Goal: Task Accomplishment & Management: Manage account settings

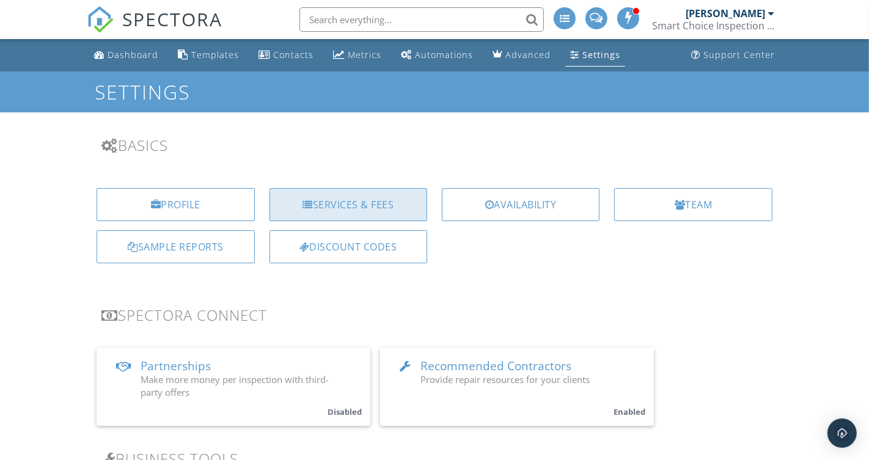
click at [331, 211] on div "Services & Fees" at bounding box center [348, 204] width 158 height 33
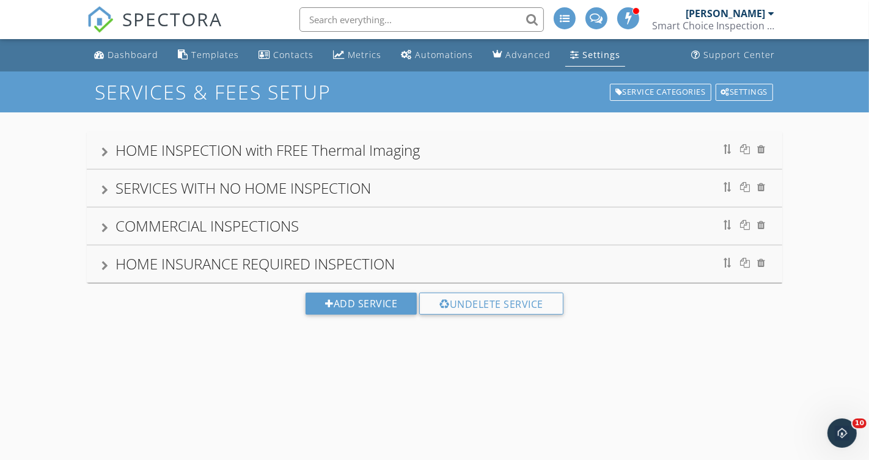
click at [467, 144] on div "HOME INSPECTION with FREE Thermal Imaging" at bounding box center [434, 150] width 666 height 22
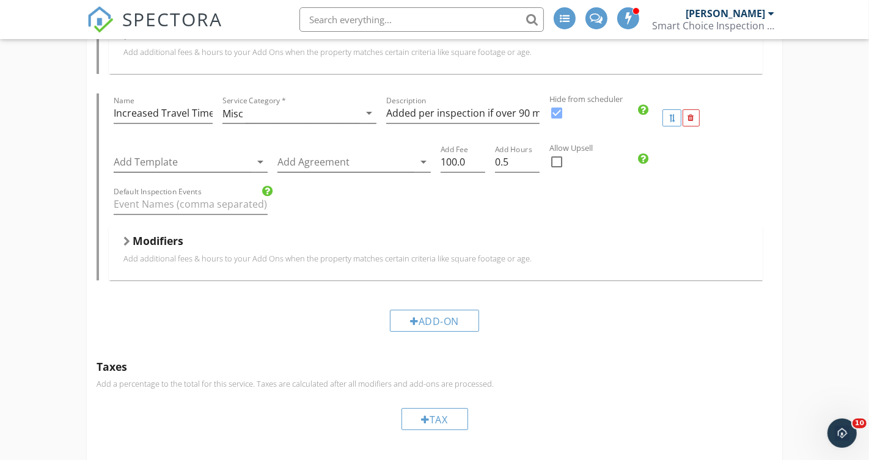
scroll to position [3810, 0]
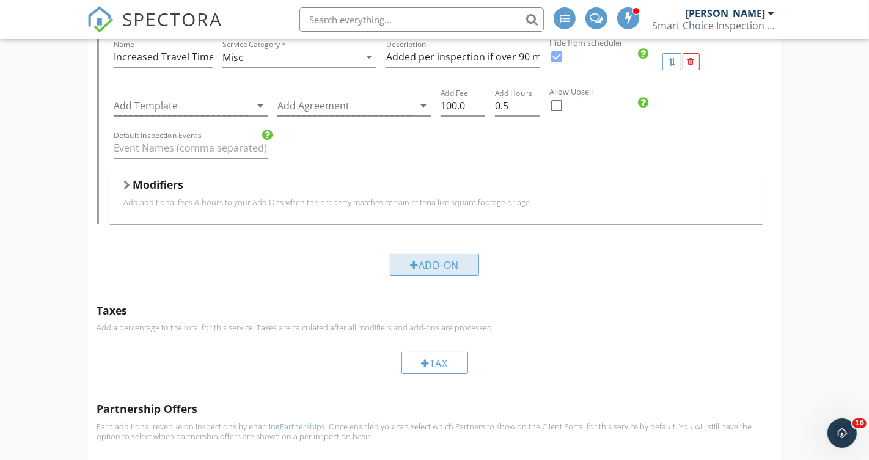
click at [440, 263] on div "Add-On" at bounding box center [434, 264] width 89 height 22
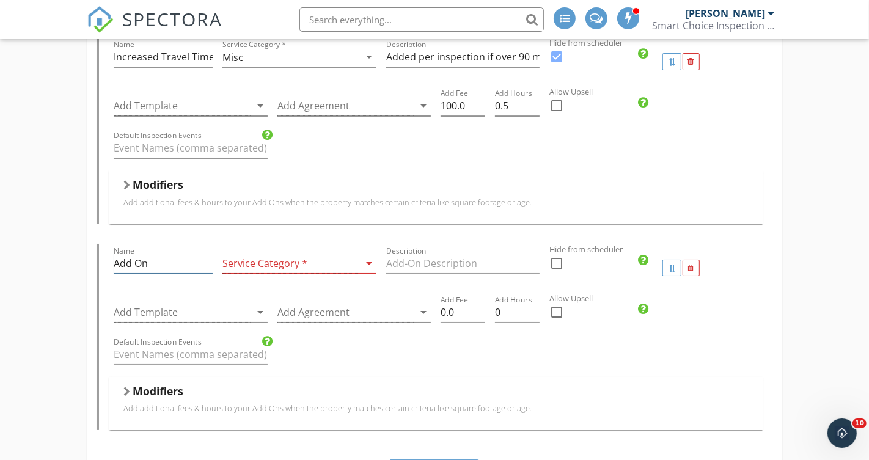
click at [170, 260] on input "Add On" at bounding box center [163, 263] width 99 height 20
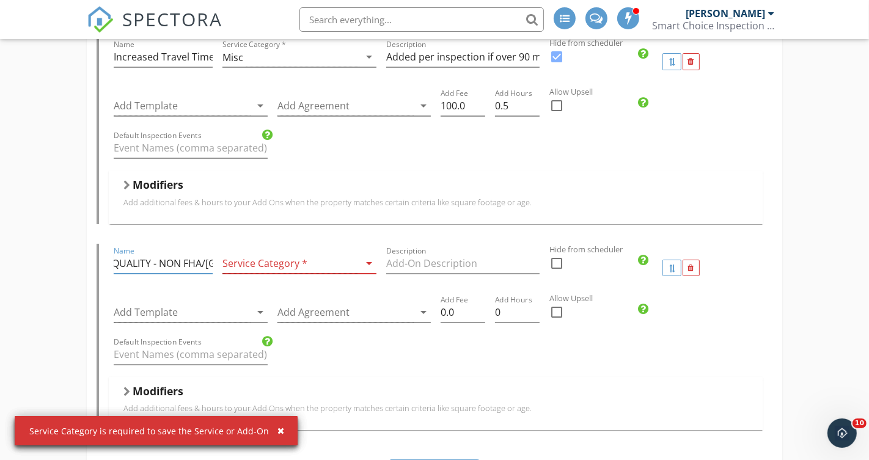
scroll to position [0, 137]
type input "WELL, SEPTIC, BASIC WATER QUALITY - NON FHA/VA"
click at [304, 264] on div at bounding box center [290, 263] width 136 height 20
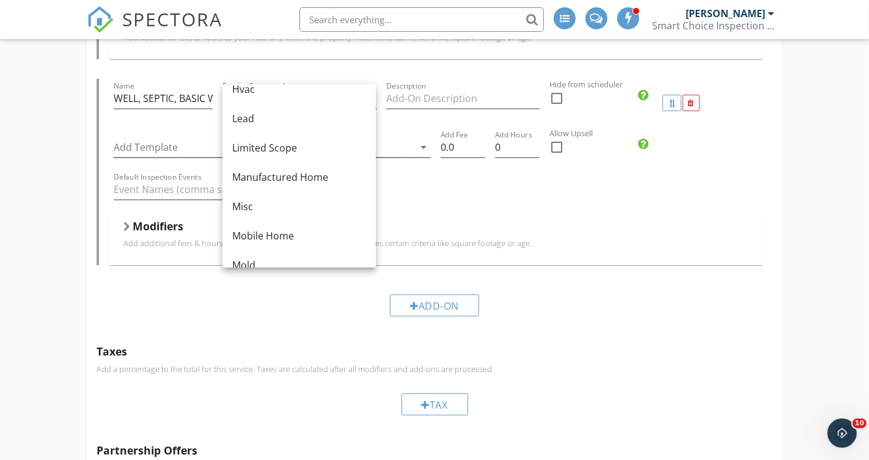
scroll to position [165, 0]
click at [272, 200] on div "Misc" at bounding box center [299, 202] width 134 height 15
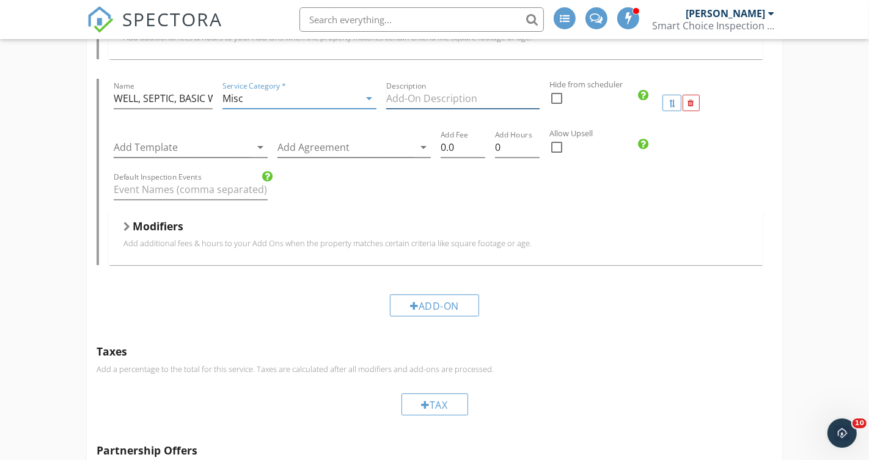
click at [435, 93] on input "Description" at bounding box center [462, 99] width 153 height 20
type input "B"
type input "PACKAGE DEAL!"
click at [441, 144] on input "0.0" at bounding box center [462, 147] width 45 height 20
type input "600.0"
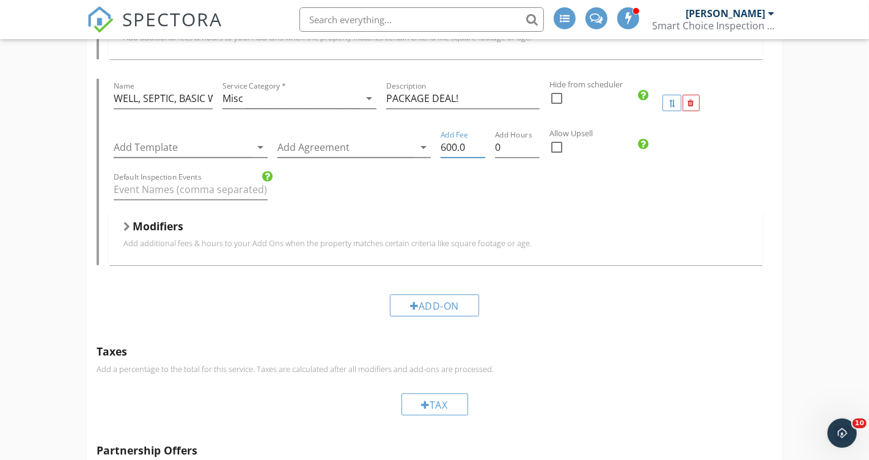
click at [556, 141] on div at bounding box center [556, 147] width 21 height 21
checkbox input "true"
click at [439, 298] on div "Add-On" at bounding box center [434, 305] width 89 height 22
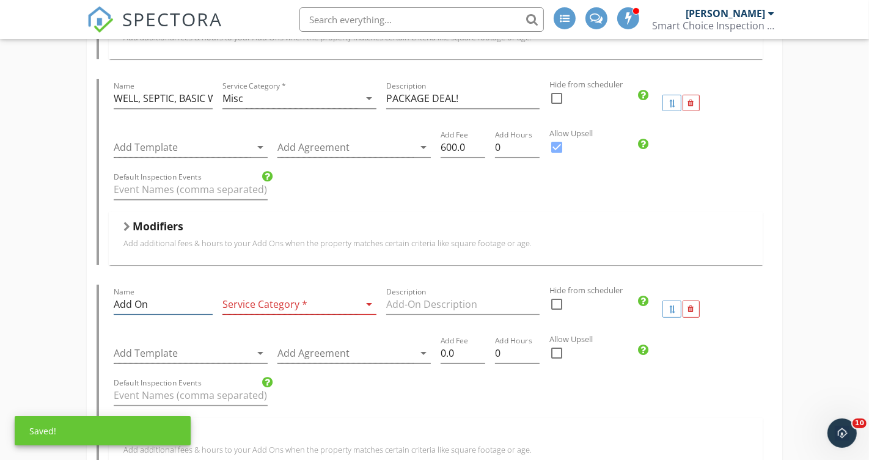
click at [134, 300] on input "Add On" at bounding box center [163, 304] width 99 height 20
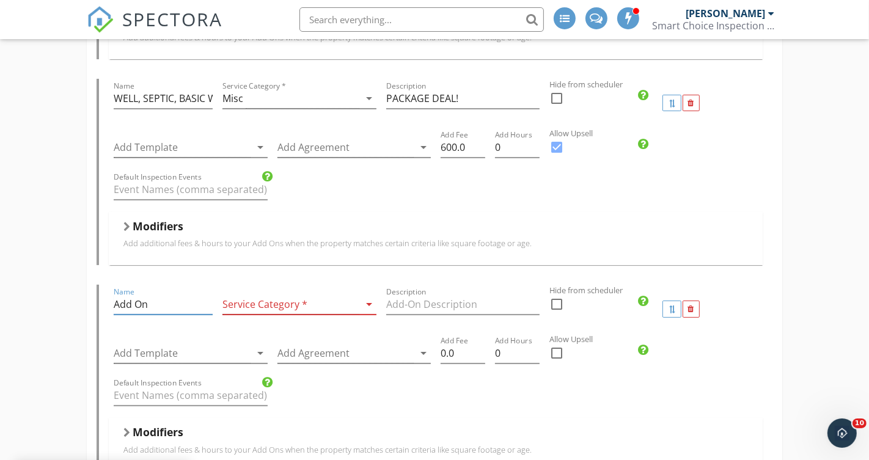
click at [134, 300] on input "Add On" at bounding box center [163, 304] width 99 height 20
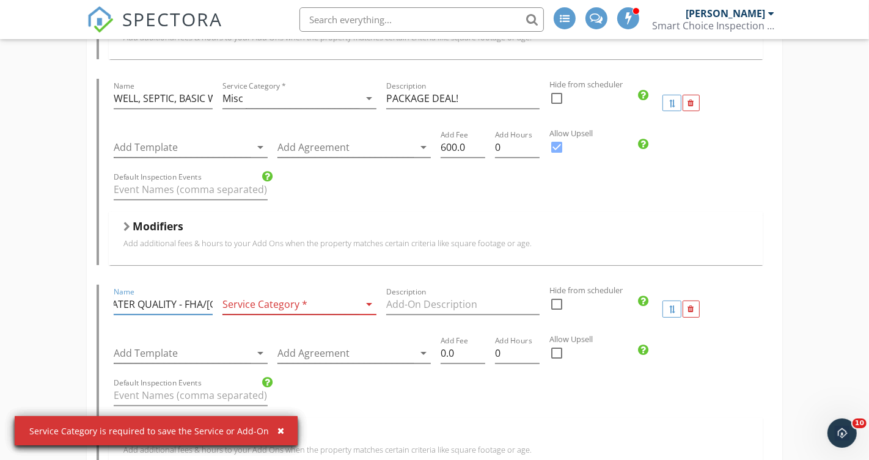
scroll to position [0, 82]
type input "WELL, SEPTIC, WATER QUALITY - FHA/VA"
click at [299, 301] on div at bounding box center [290, 304] width 136 height 20
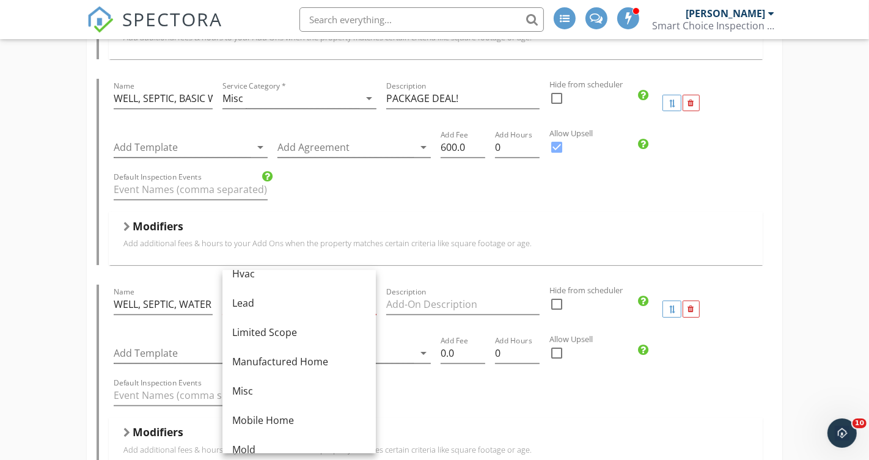
scroll to position [169, 0]
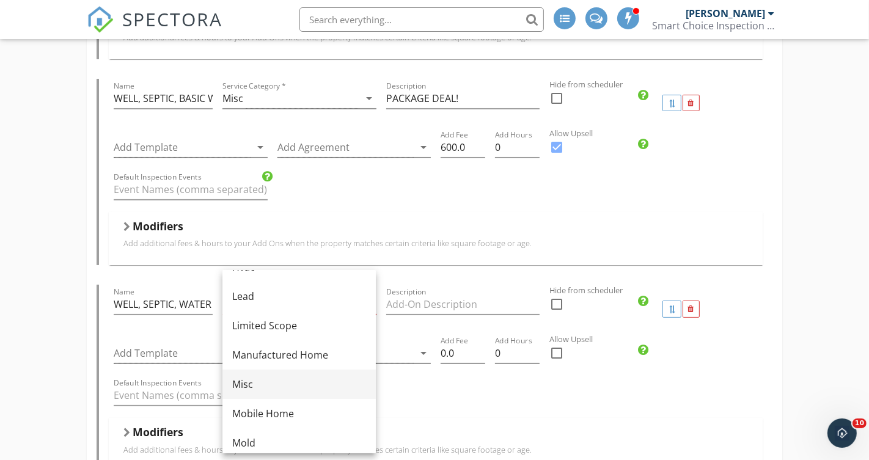
click at [311, 378] on div "Misc" at bounding box center [299, 384] width 134 height 15
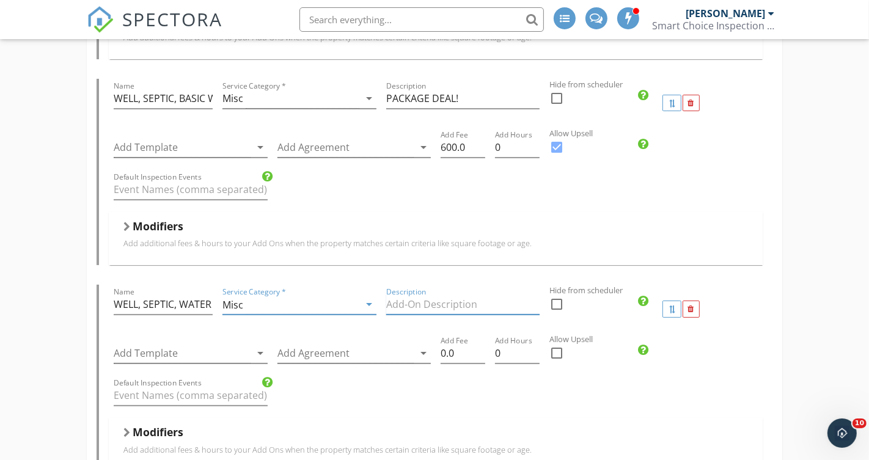
click at [440, 299] on input "Description" at bounding box center [462, 304] width 153 height 20
type input "PACKAGE DEAL!"
click at [561, 349] on div at bounding box center [556, 353] width 21 height 21
checkbox input "true"
click at [187, 90] on input "WELL, SEPTIC, BASIC WATER QUALITY - NON FHA/VA" at bounding box center [163, 99] width 99 height 20
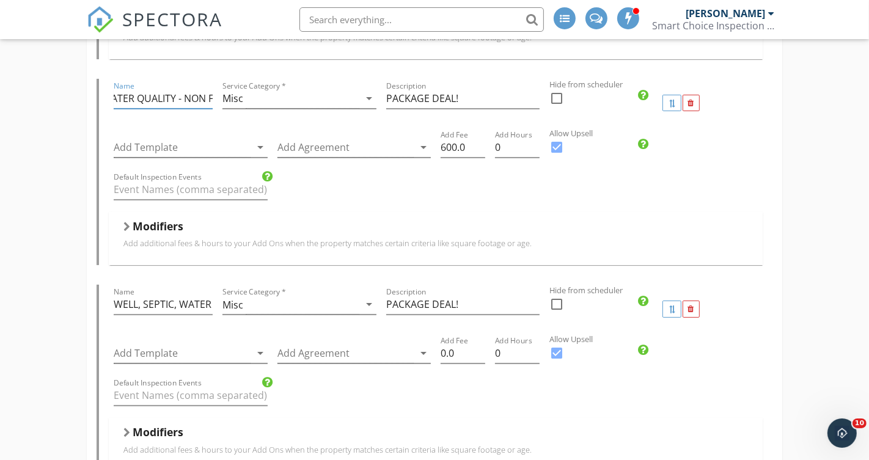
scroll to position [0, 137]
click at [189, 299] on input "WELL, SEPTIC, WATER QUALITY - FHA/VA" at bounding box center [163, 304] width 99 height 20
click at [192, 98] on input "WELL, SEPTIC, BASIC WATER QUALITY - NON FHA/VA" at bounding box center [163, 99] width 99 height 20
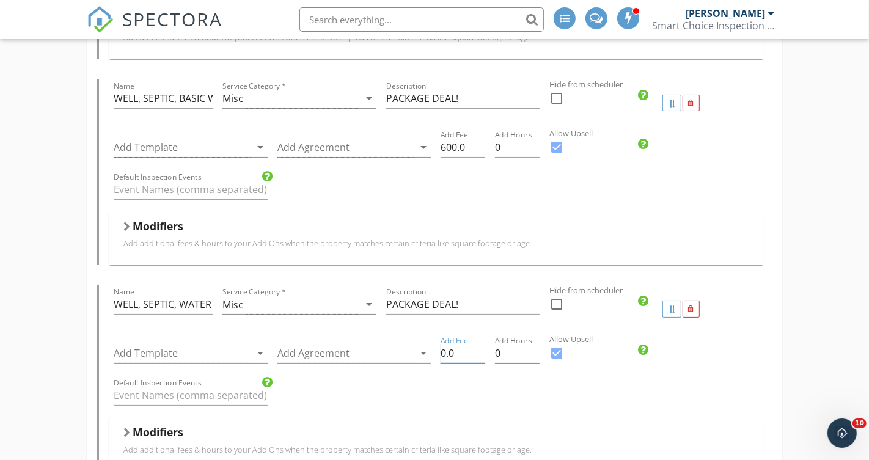
click at [442, 350] on input "0.0" at bounding box center [462, 353] width 45 height 20
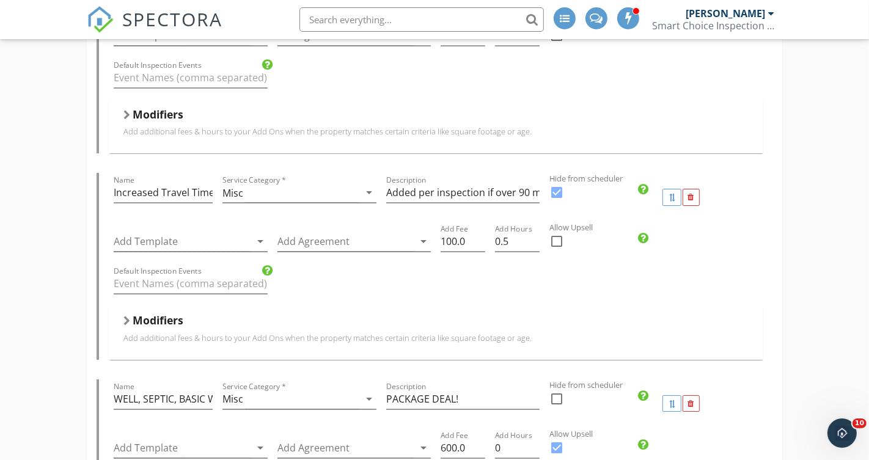
scroll to position [3672, 0]
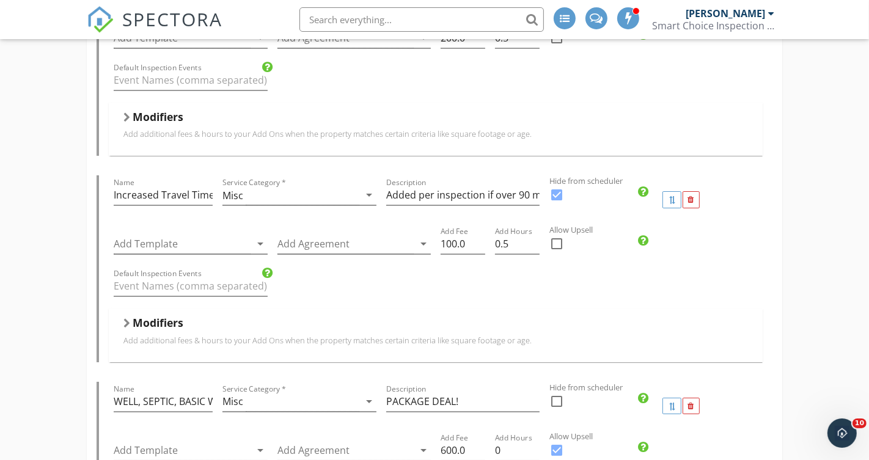
type input "700.0"
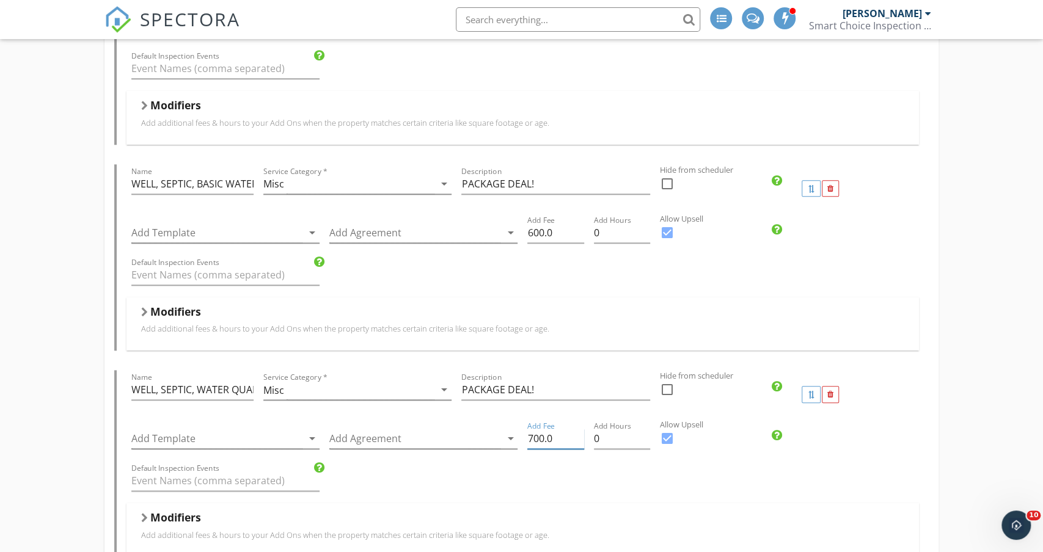
scroll to position [3890, 0]
click at [226, 178] on input "WELL, SEPTIC, BASIC WATER QUALITY - NON FHA/VA" at bounding box center [192, 183] width 122 height 20
type input "WELL, SEPTIC, NON FHA/VA WATER QUALITY"
click at [199, 384] on input "WELL, SEPTIC, WATER QUALITY - FHA/VA" at bounding box center [192, 389] width 122 height 20
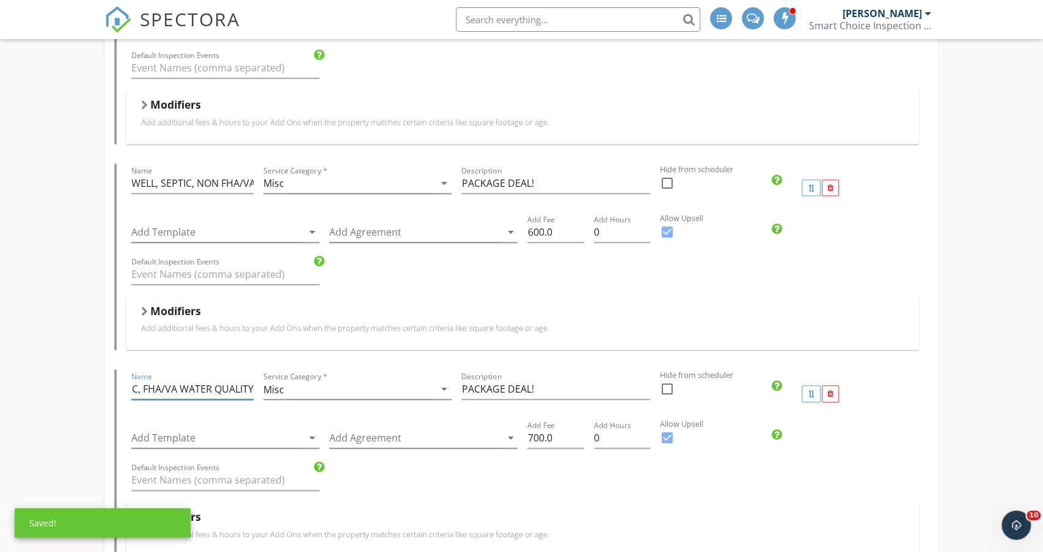
scroll to position [0, 54]
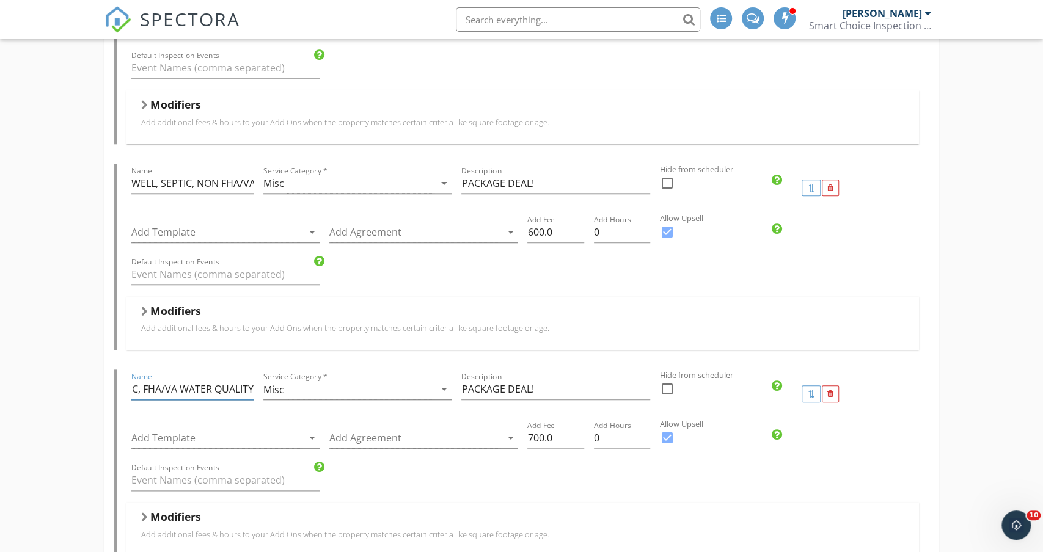
click at [183, 385] on input "WELL, SEPTIC, FHA/VA WATER QUALITY" at bounding box center [192, 389] width 122 height 20
type input "WELL, SEPTIC, FHA/VA WATER QUALITY"
click at [560, 379] on input "PACKAGE DEAL!" at bounding box center [555, 389] width 188 height 20
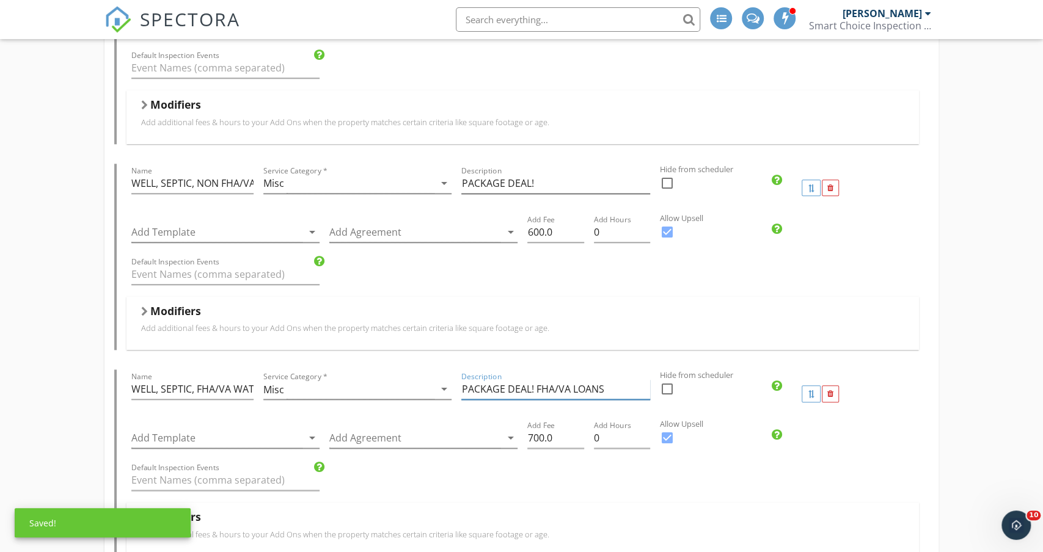
type input "PACKAGE DEAL! FHA/VA LOANS"
click at [575, 176] on input "PACKAGE DEAL!" at bounding box center [555, 183] width 188 height 20
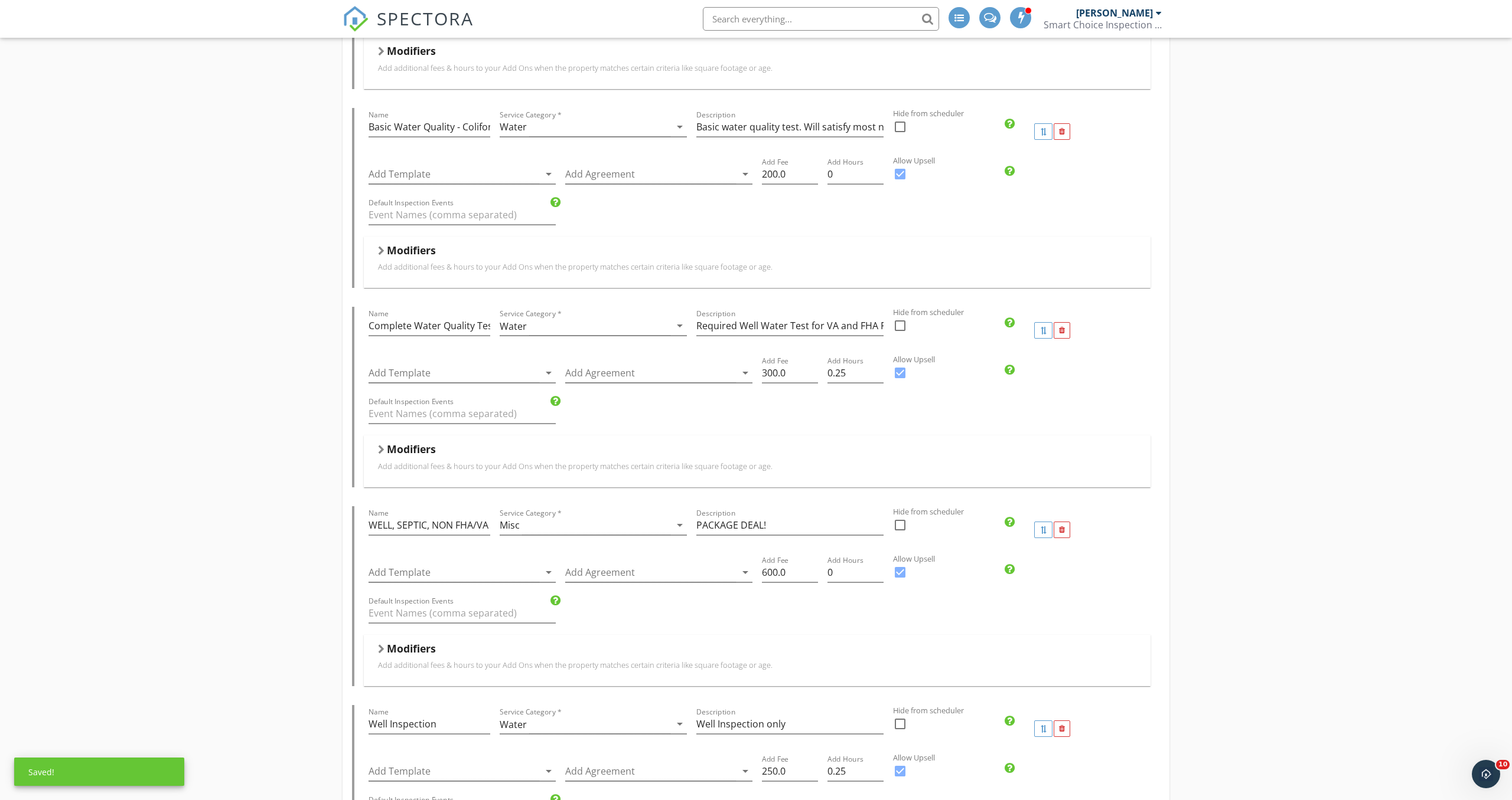
scroll to position [1359, 0]
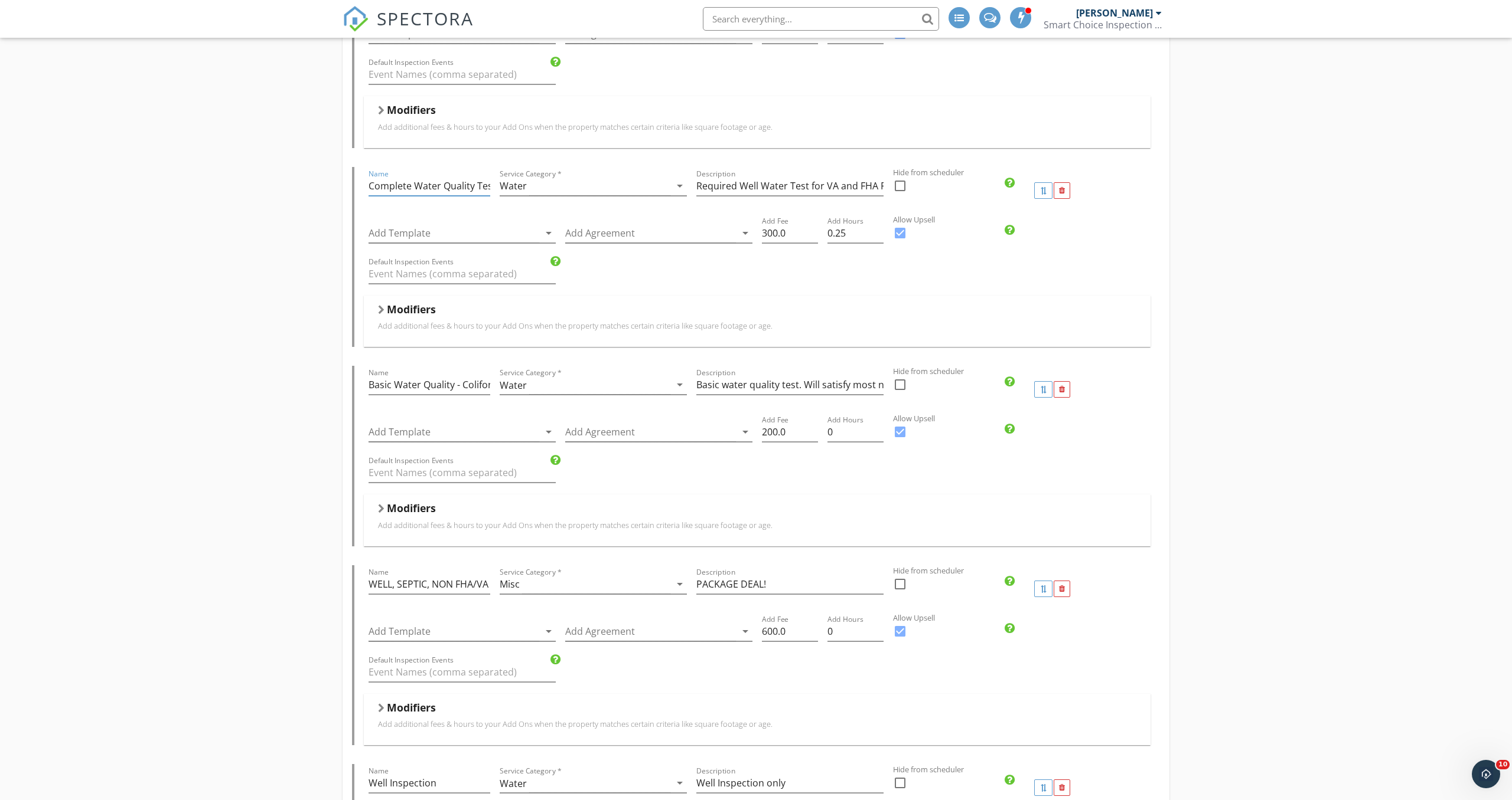
click at [412, 186] on input "Complete Water Quality Test - VA and FHA Loans" at bounding box center [429, 186] width 122 height 19
type input "FHA/VA Water Quality Test - VA and FHA Loans"
click at [446, 386] on input "Basic Water Quality - Coliform, [MEDICAL_DATA], Nitrates ONLY" at bounding box center [429, 385] width 122 height 19
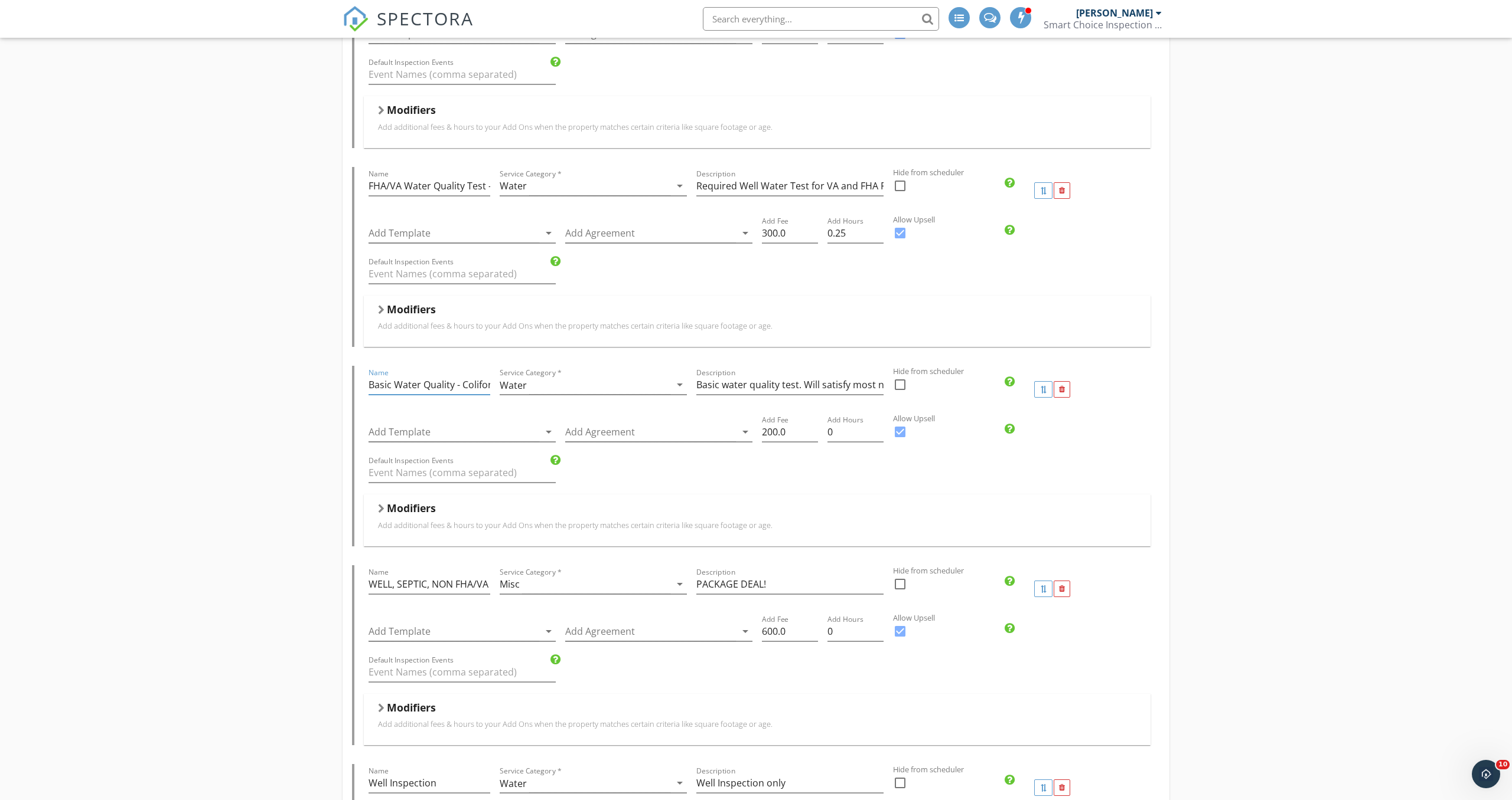
click at [471, 385] on input "Basic Water Quality - Coliform, [MEDICAL_DATA], Nitrates ONLY" at bounding box center [429, 385] width 122 height 19
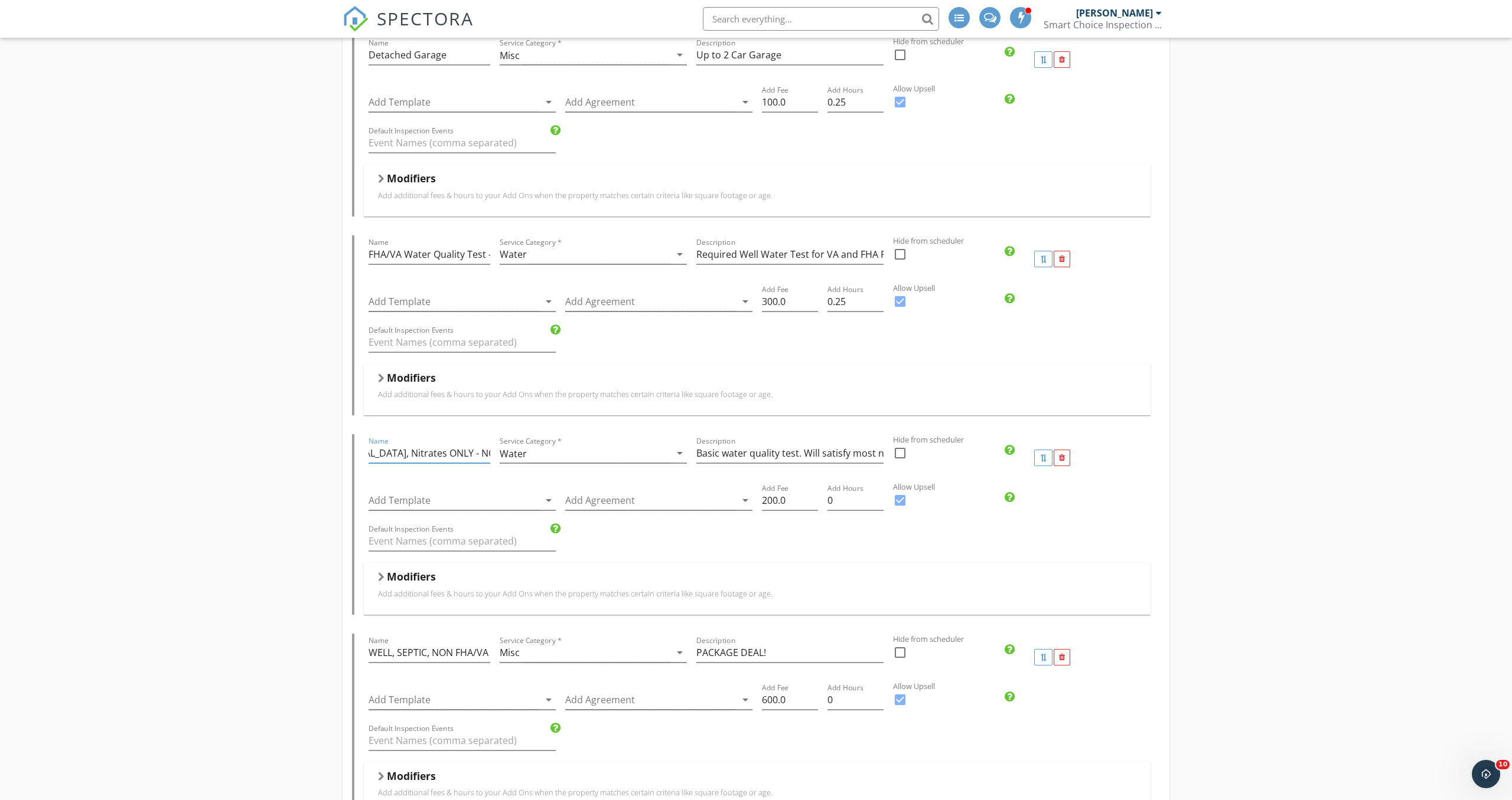
scroll to position [1293, 0]
type input "Basic Water Quality - Coliform, [MEDICAL_DATA], Nitrates ONLY - NON FHA/[GEOGRA…"
click at [839, 259] on input "Required Well Water Test for VA and FHA Financing.[PERSON_NAME][MEDICAL_DATA], …" at bounding box center [790, 252] width 188 height 19
click at [806, 249] on input "Required Well Water Test for VA and FHA Financing.[PERSON_NAME][MEDICAL_DATA], …" at bounding box center [790, 252] width 188 height 19
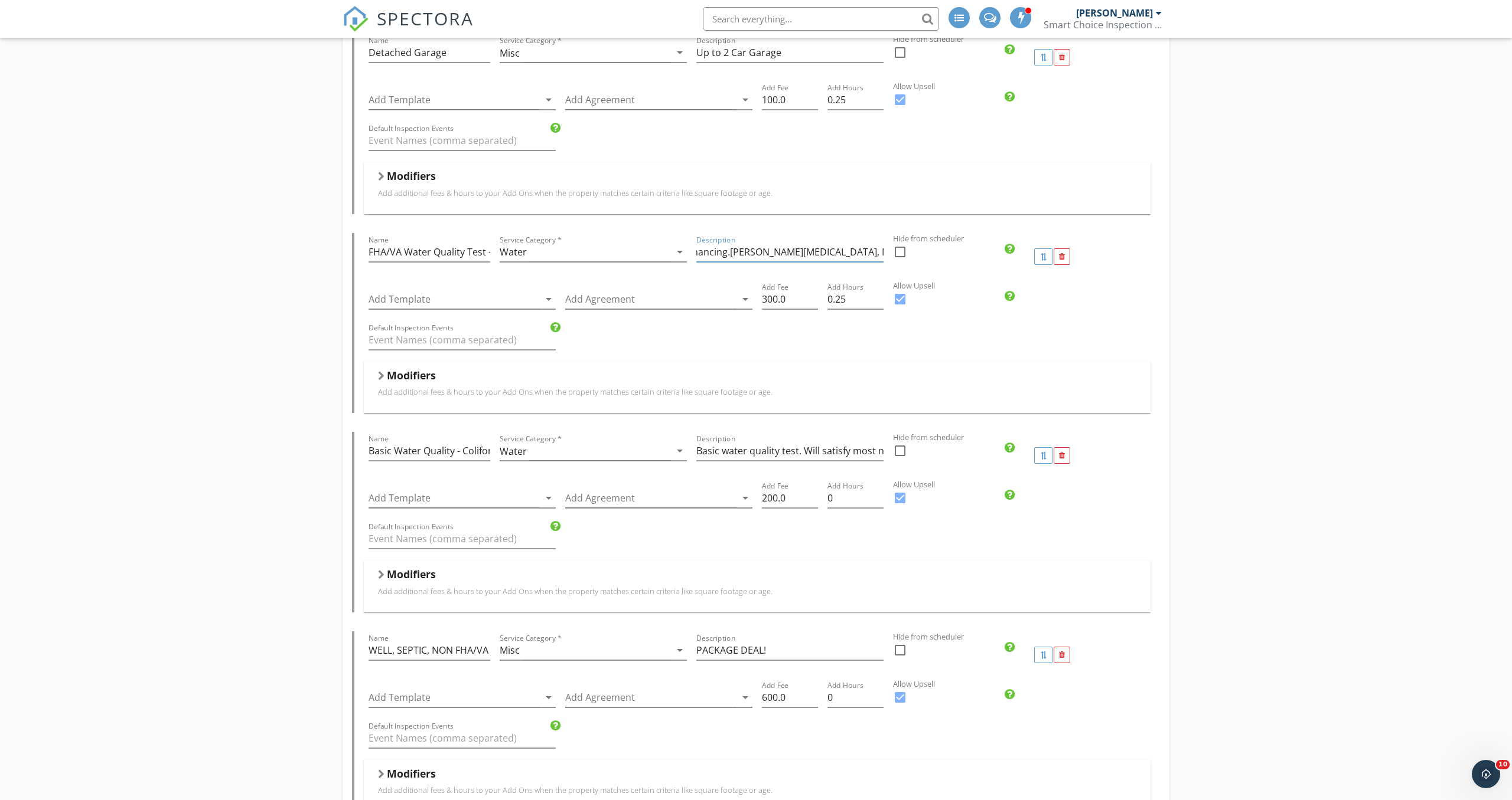
scroll to position [0, 222]
type input "0.25"
click at [839, 443] on input "0.25" at bounding box center [856, 499] width 56 height 19
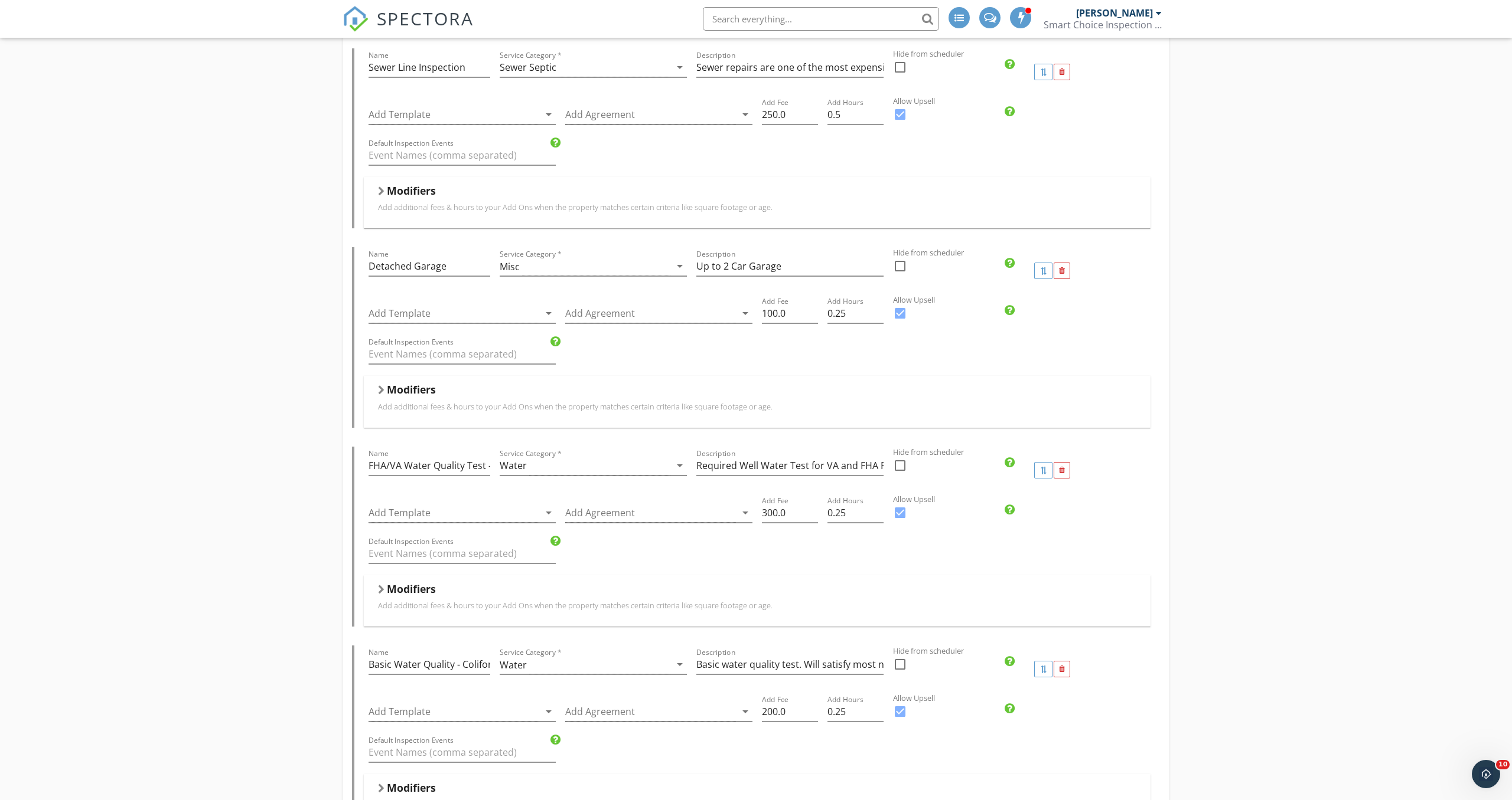
scroll to position [1080, 0]
click at [839, 274] on div at bounding box center [1043, 270] width 18 height 16
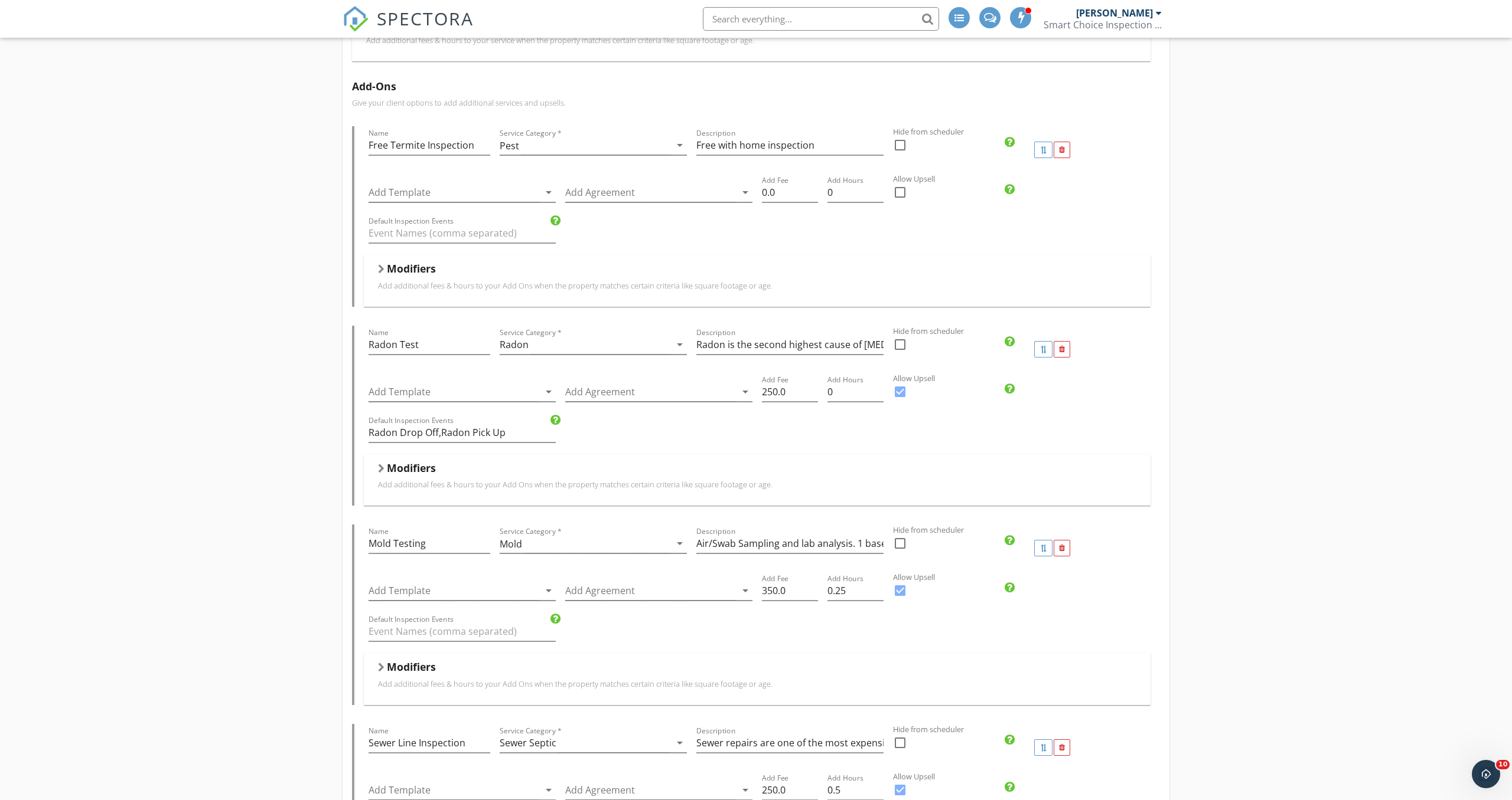
scroll to position [0, 0]
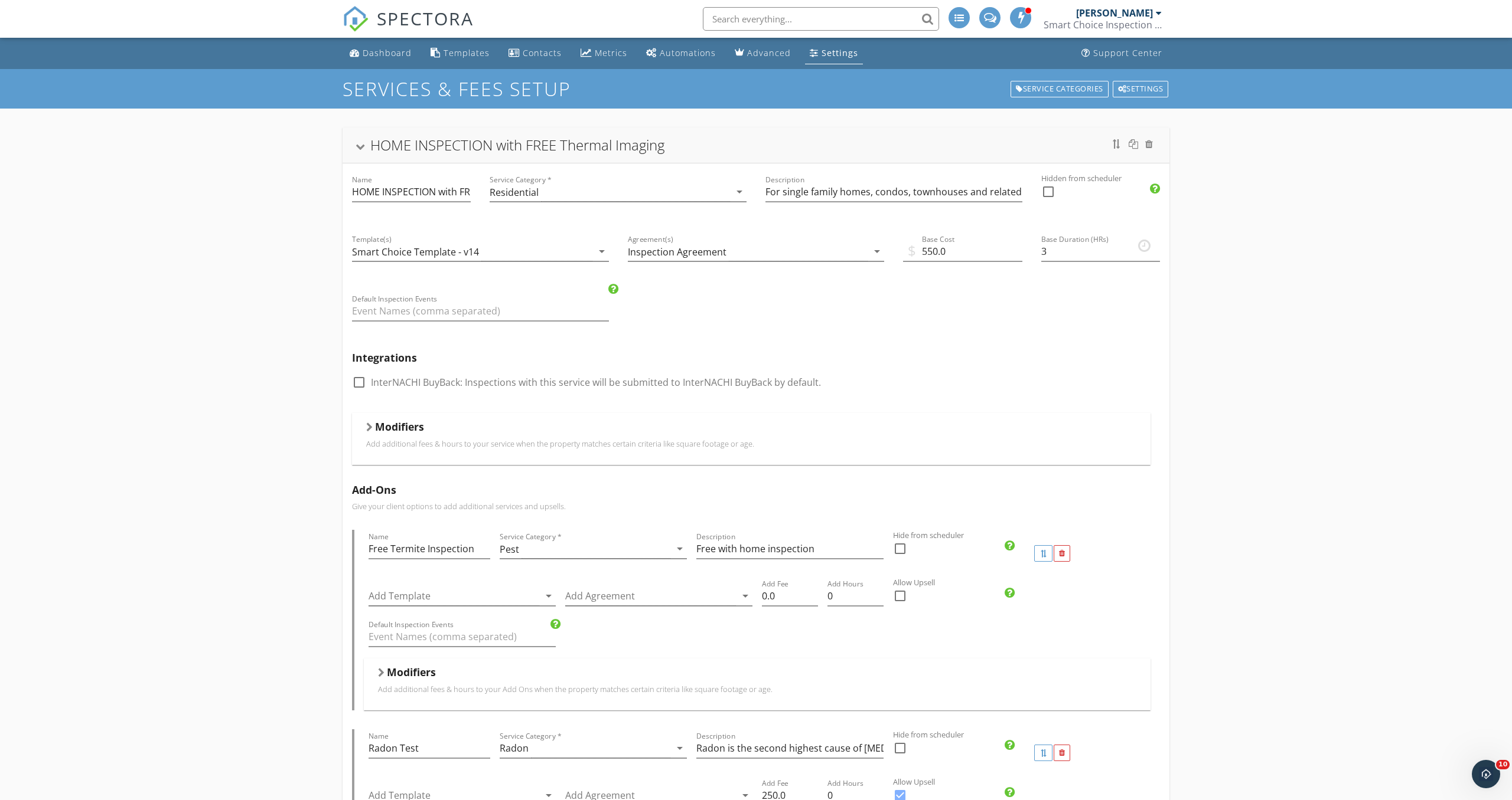
click at [362, 151] on div "HOME INSPECTION with FREE Thermal Imaging" at bounding box center [756, 145] width 799 height 21
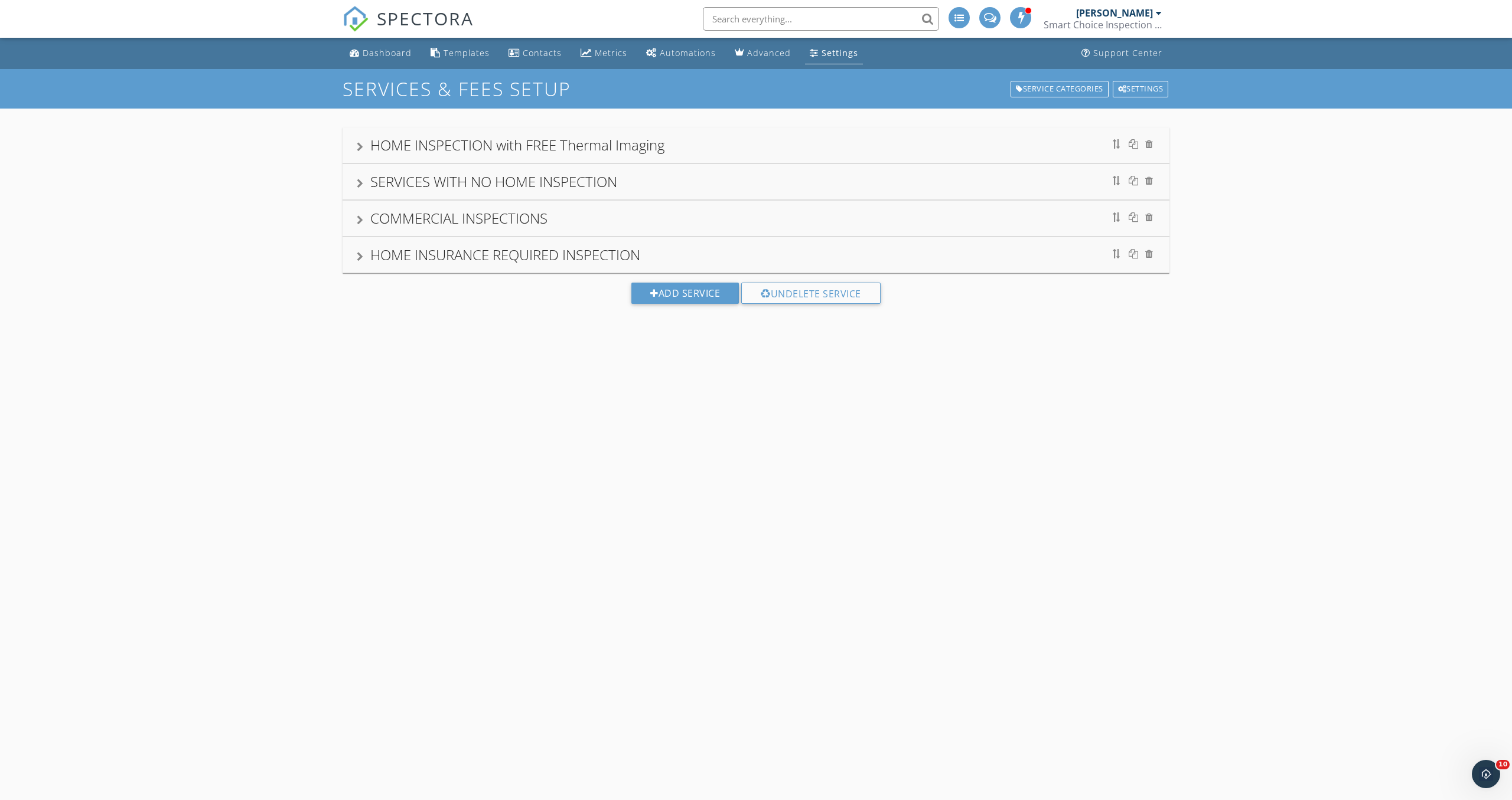
click at [440, 176] on div "SERVICES WITH NO HOME INSPECTION" at bounding box center [493, 182] width 247 height 19
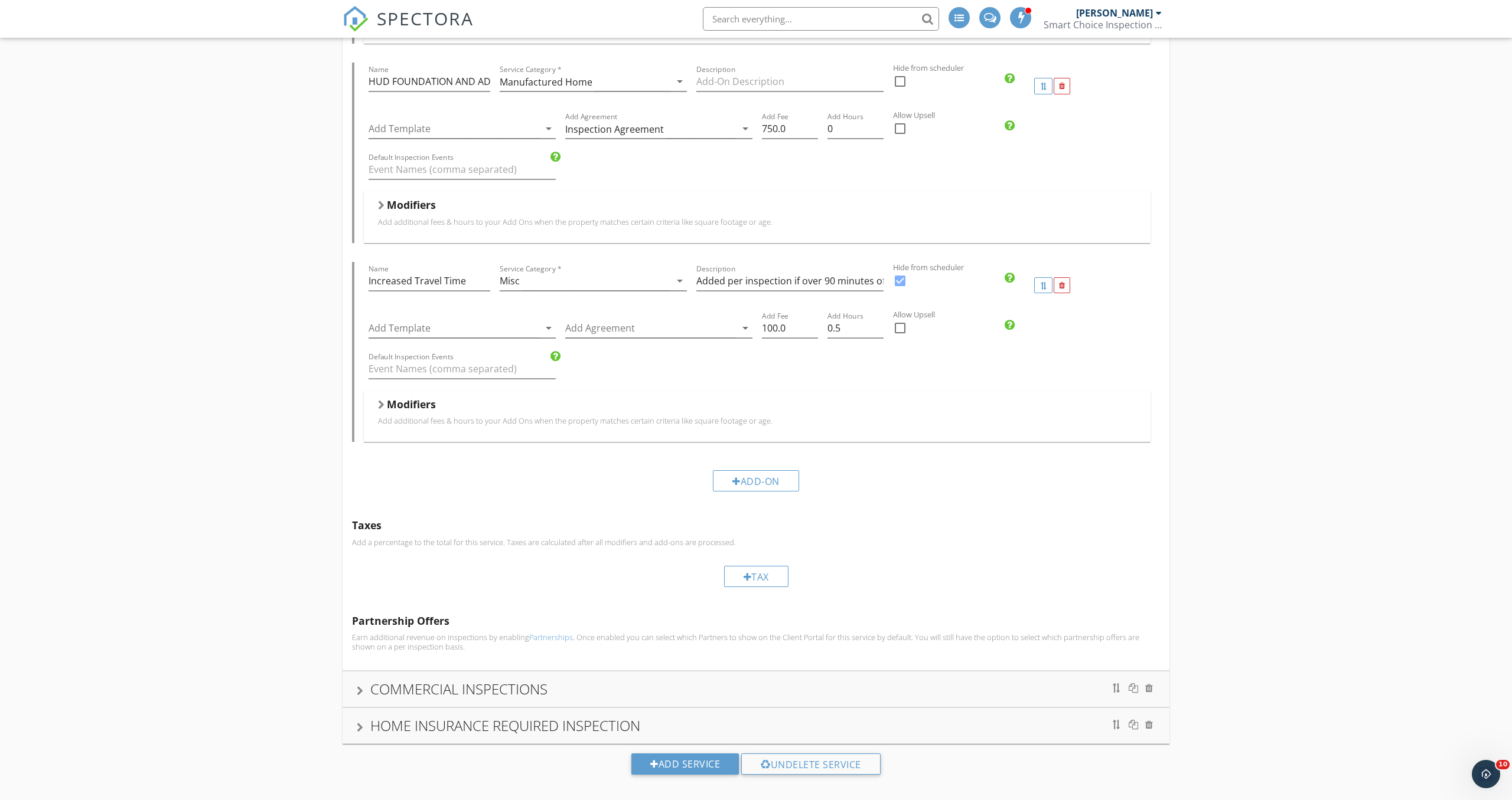
scroll to position [3698, 0]
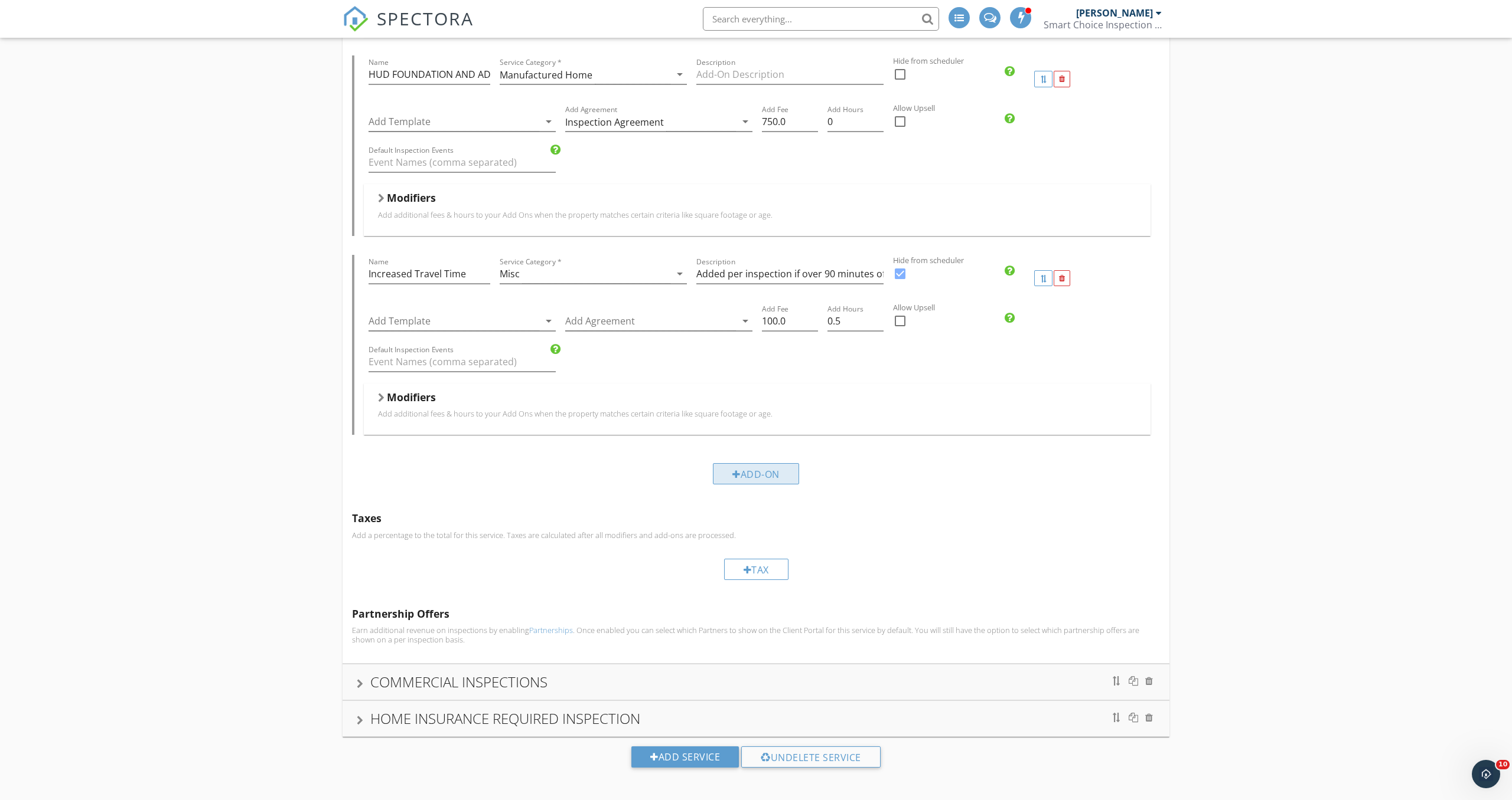
click at [757, 443] on div "Add-On" at bounding box center [755, 473] width 86 height 21
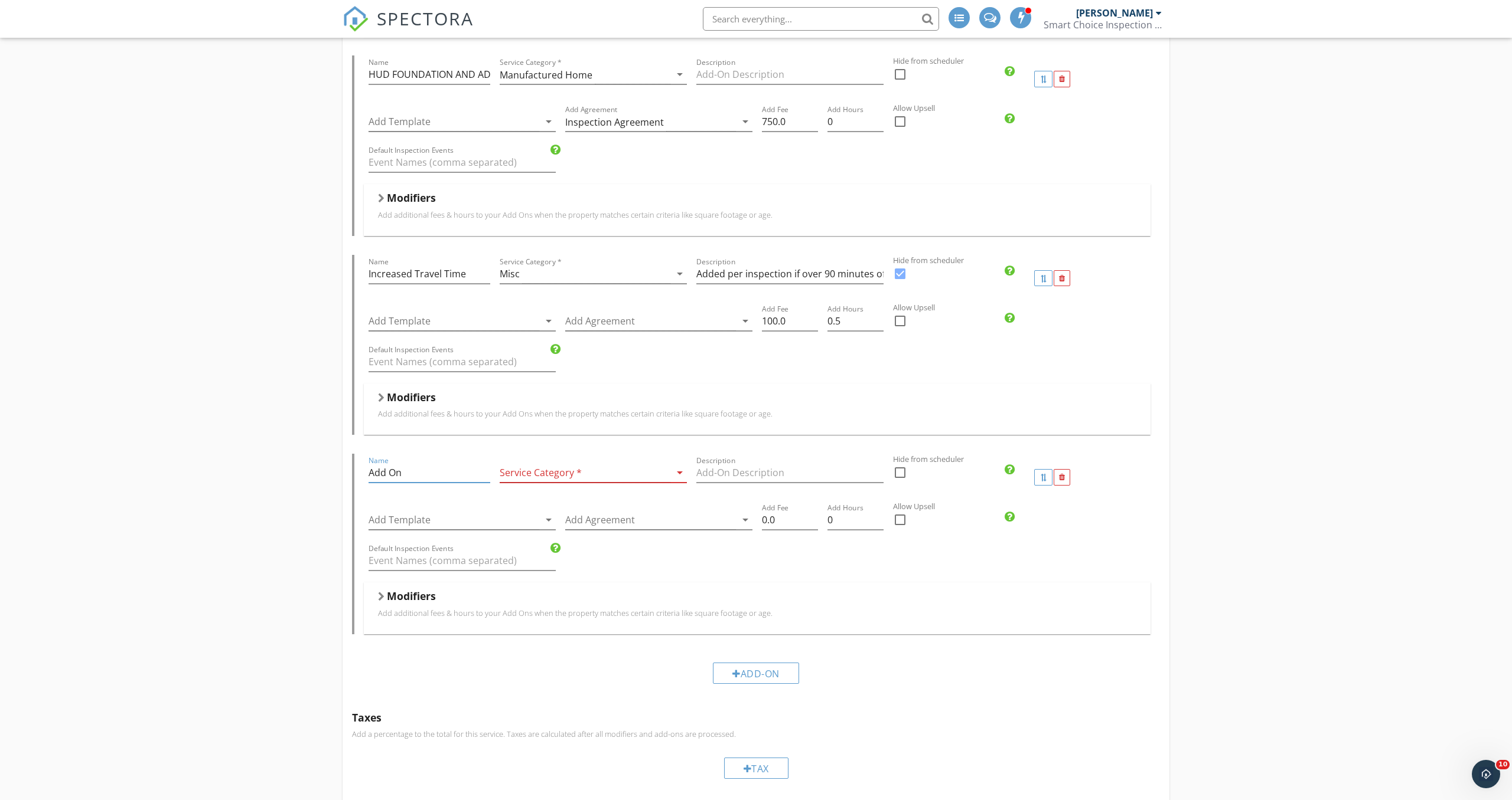
click at [404, 443] on input "Add On" at bounding box center [429, 472] width 122 height 19
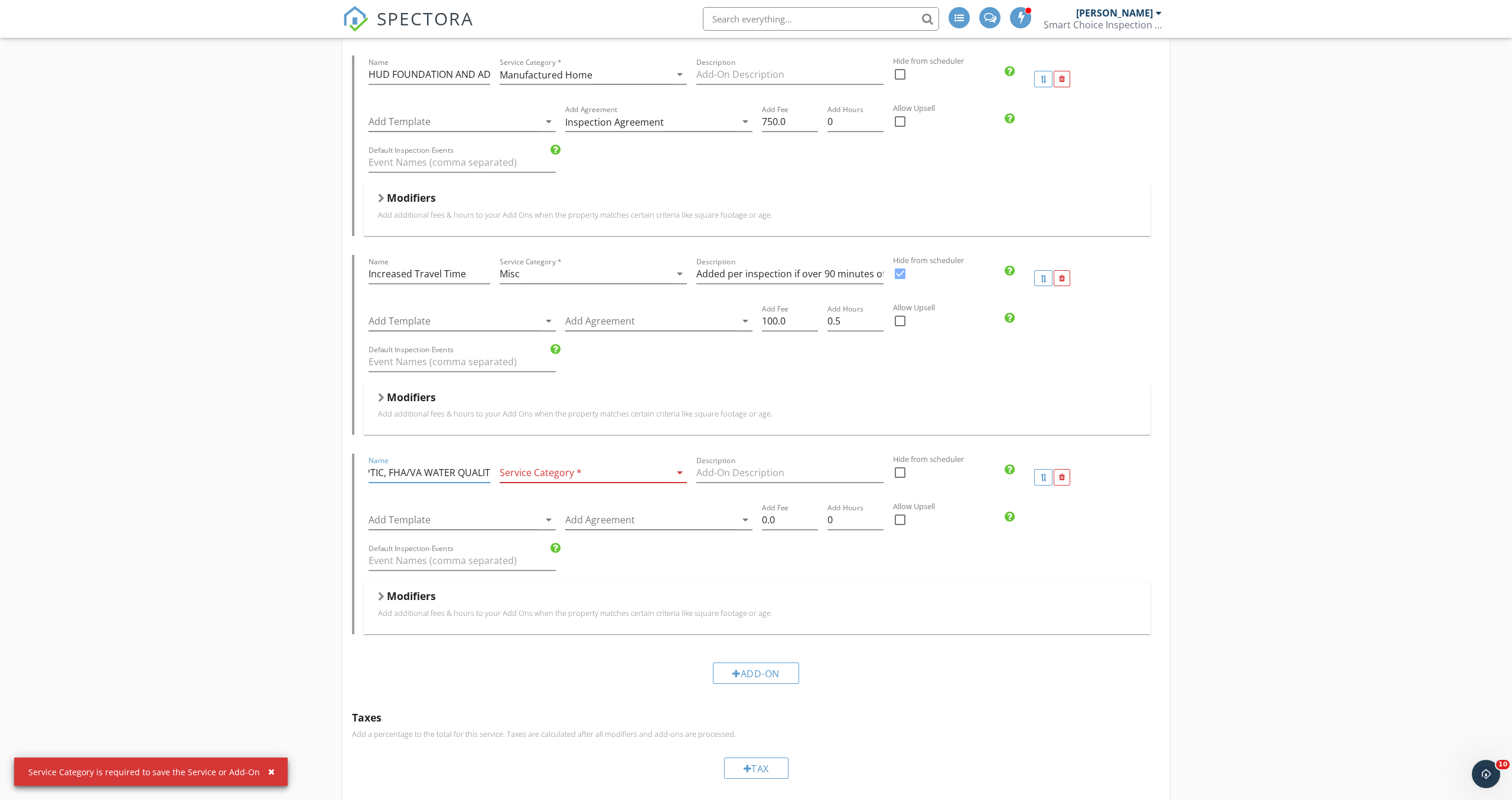
scroll to position [0, 48]
type input "WELL, SEPTIC, FHA/VA WATER QUALITY"
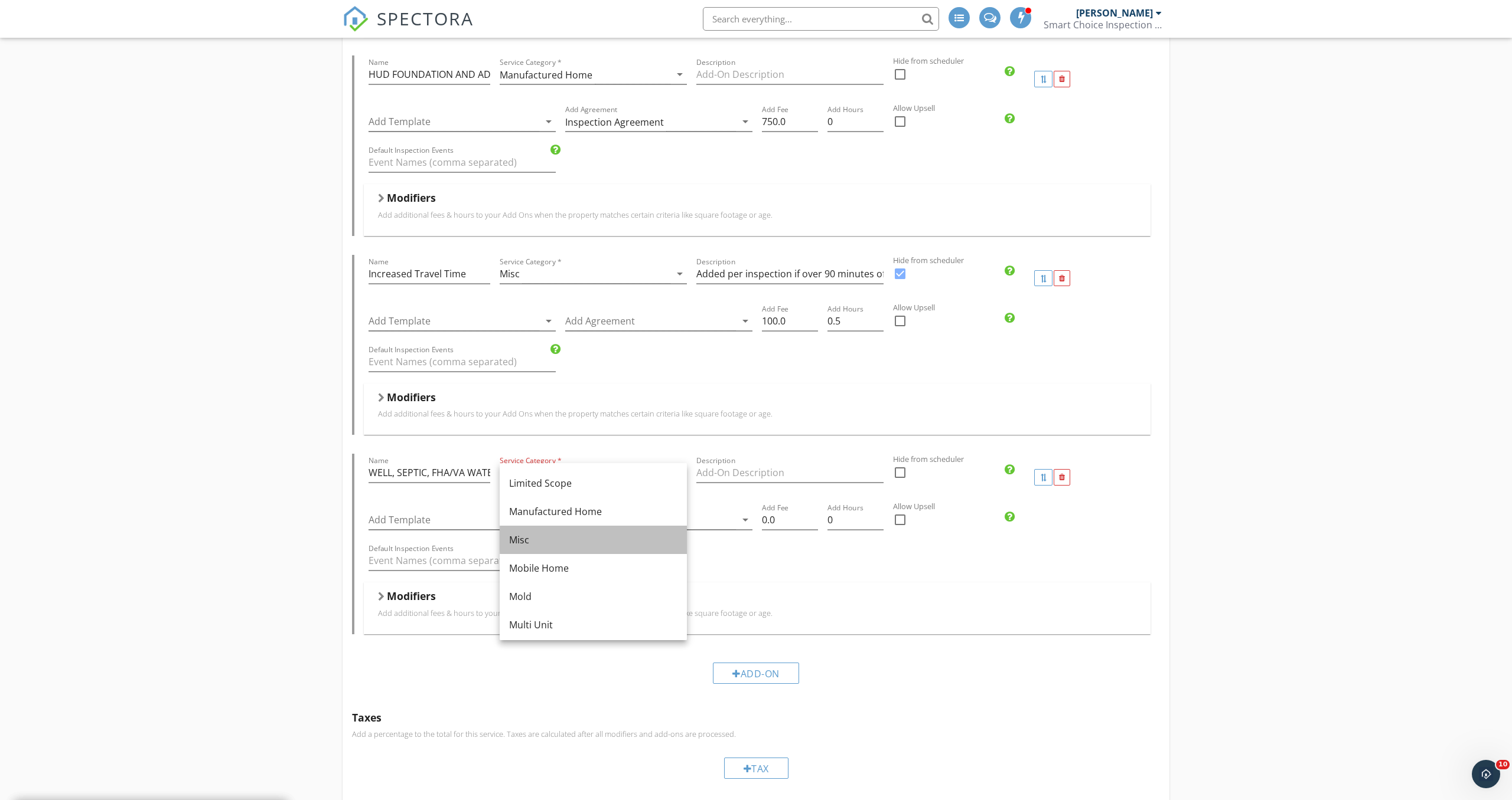
click at [538, 443] on div "Misc" at bounding box center [594, 540] width 168 height 14
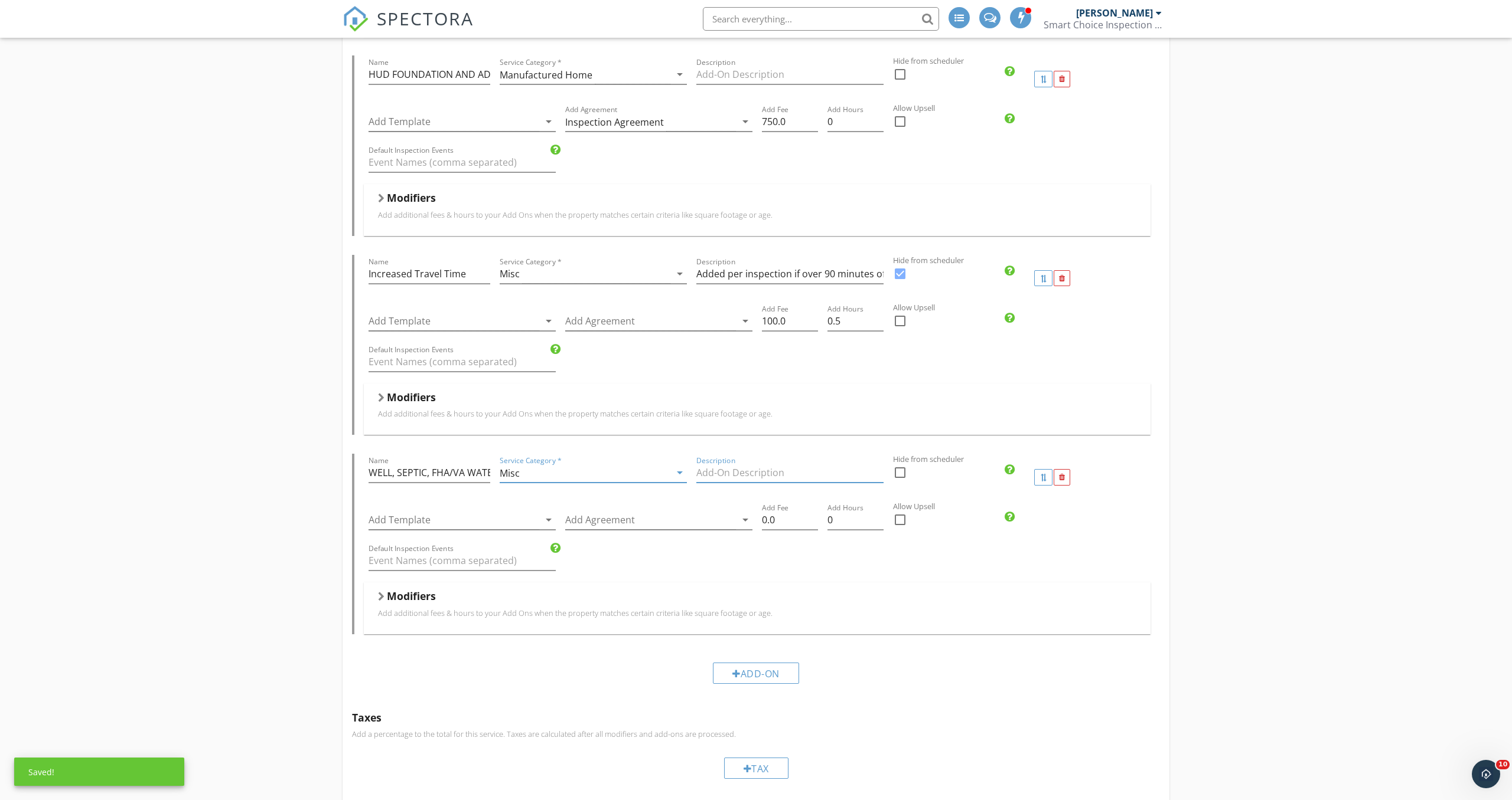
click at [770, 443] on input "Description" at bounding box center [790, 472] width 188 height 19
type input "PACKAGE DEAL!"
click at [839, 443] on div at bounding box center [899, 520] width 20 height 20
checkbox input "true"
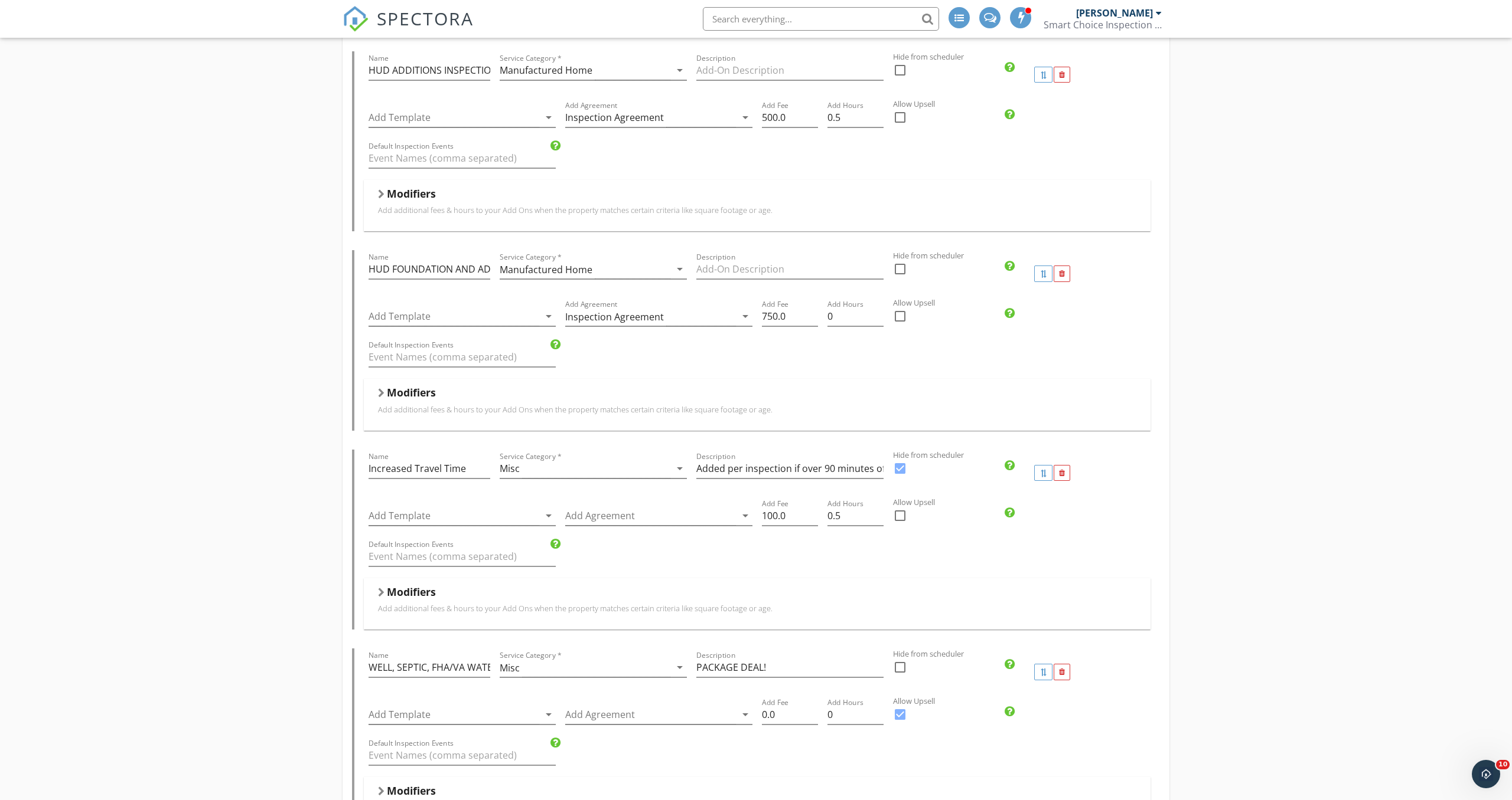
scroll to position [3563, 0]
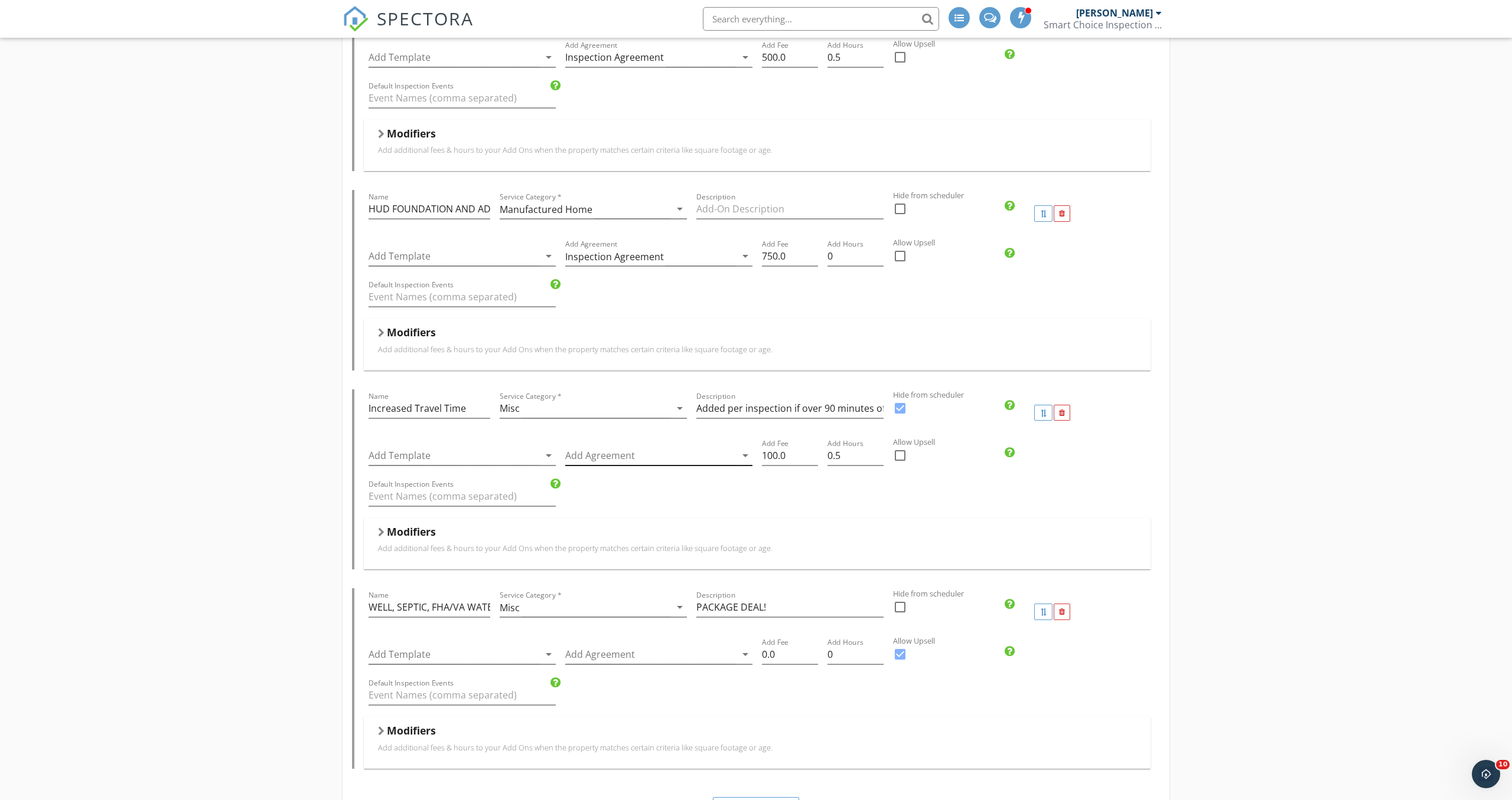
click at [654, 443] on div at bounding box center [651, 456] width 171 height 19
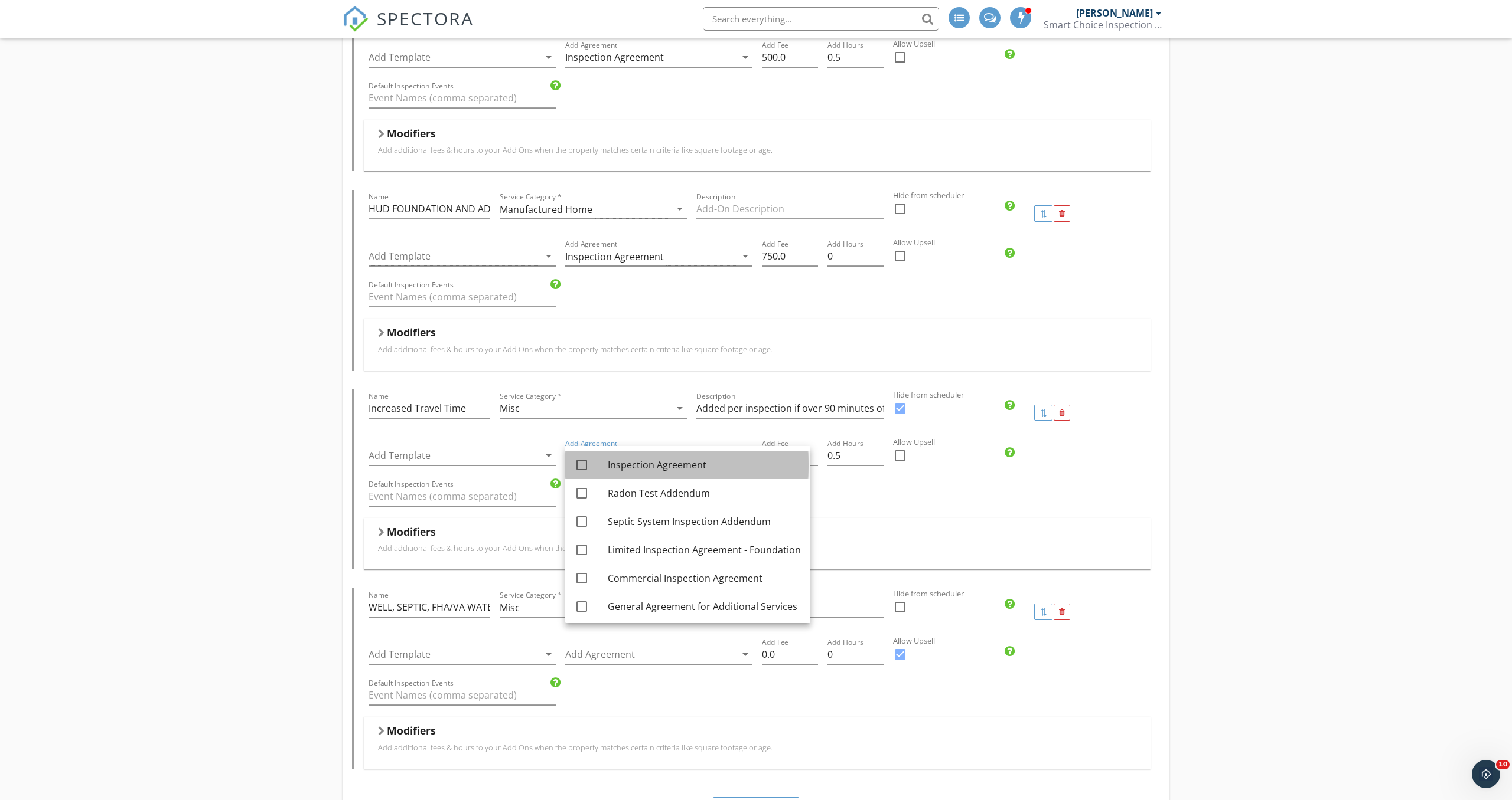
click at [649, 443] on div "Inspection Agreement" at bounding box center [705, 465] width 193 height 14
checkbox input "false"
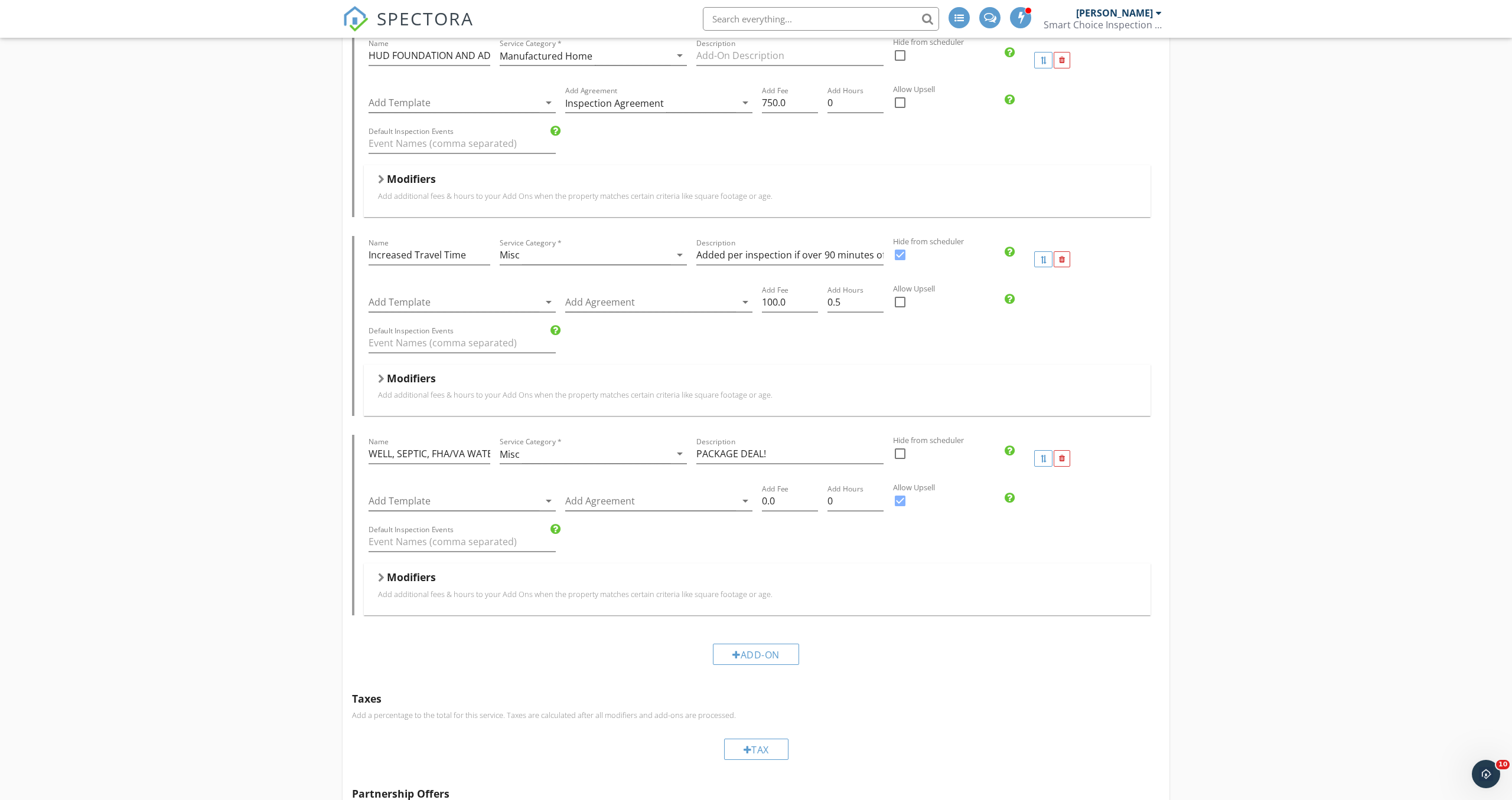
scroll to position [3750, 0]
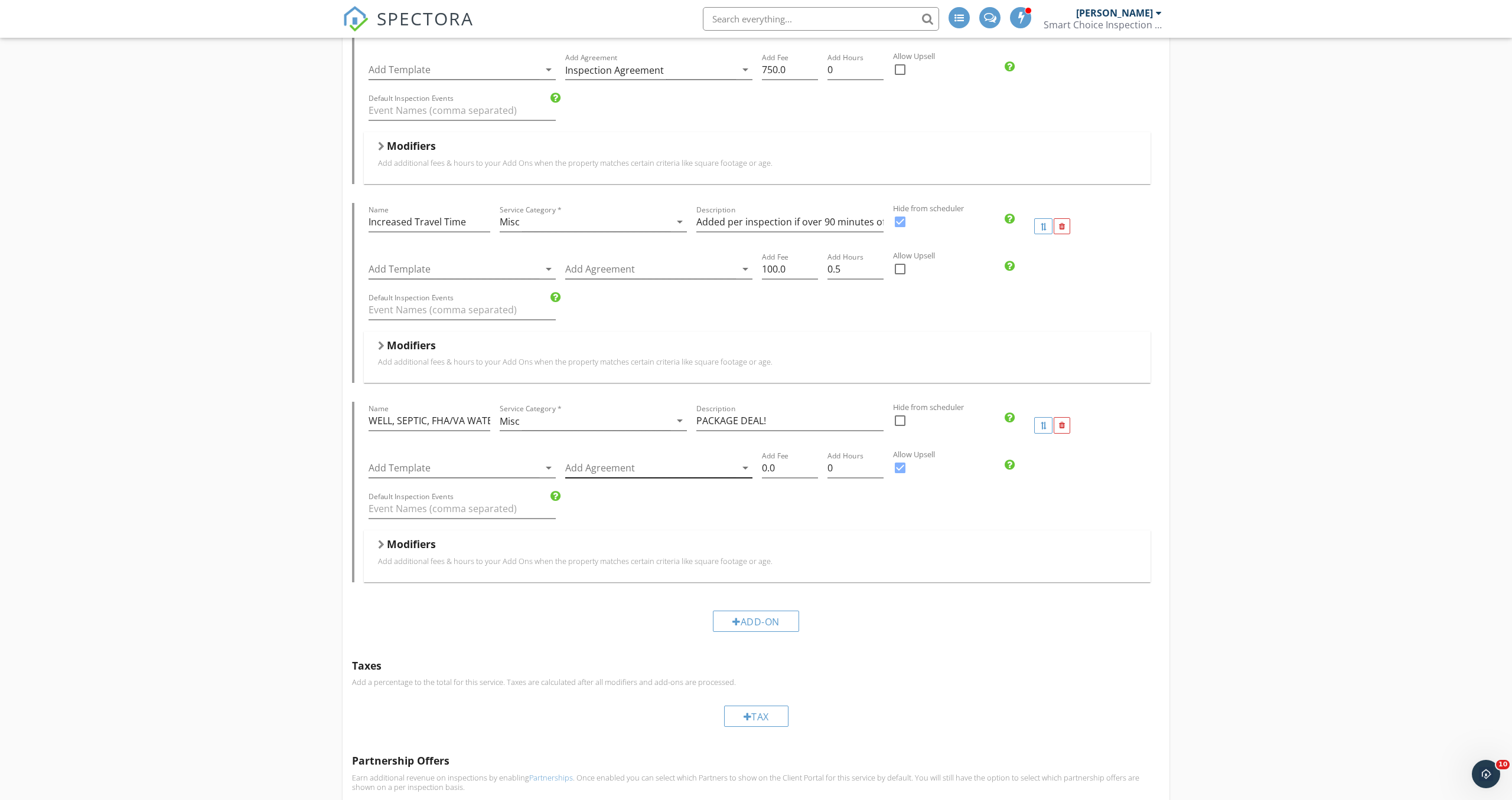
click at [643, 443] on div at bounding box center [651, 469] width 171 height 19
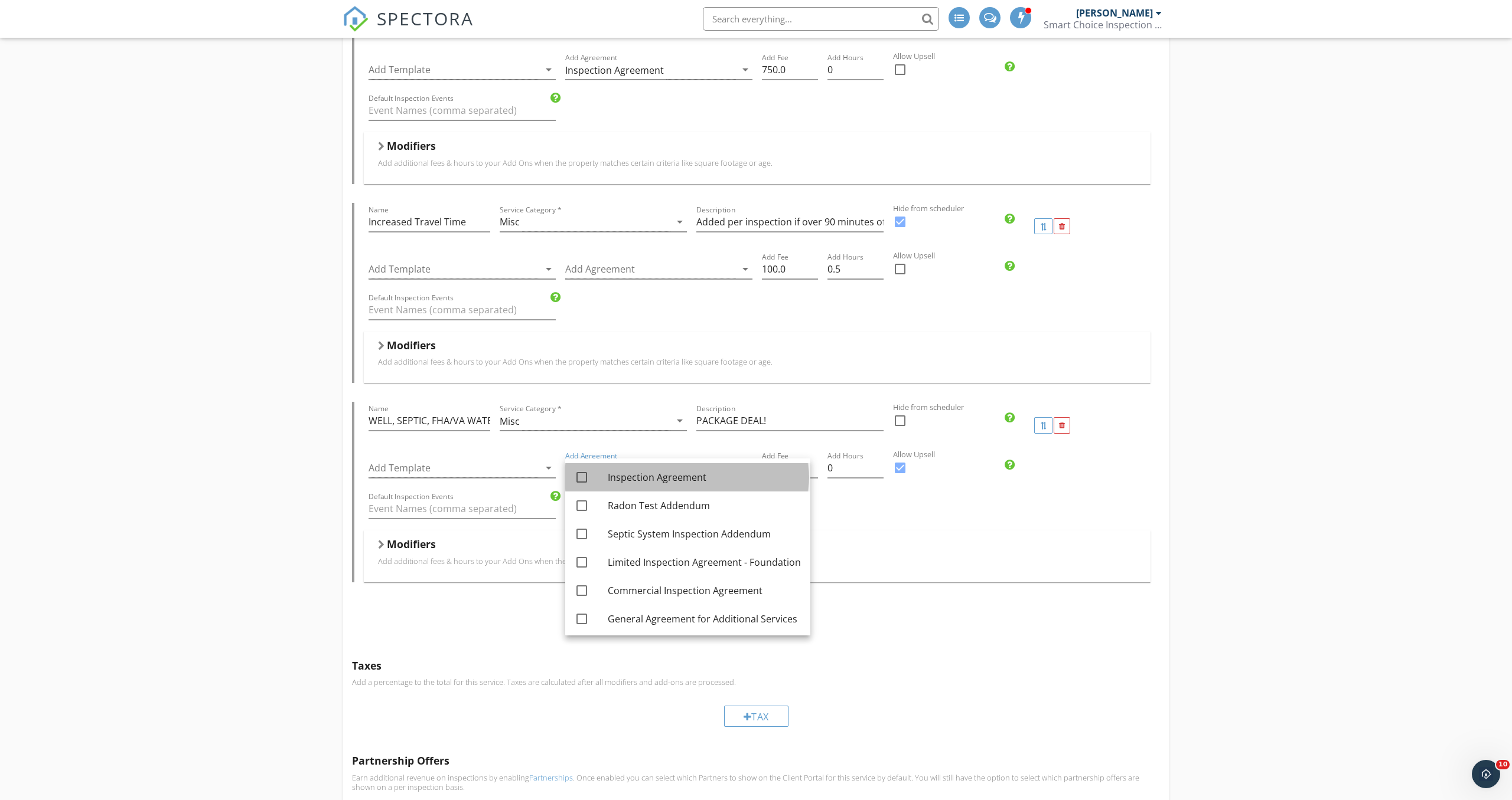
click at [647, 443] on div "Inspection Agreement" at bounding box center [705, 477] width 193 height 14
checkbox input "true"
click at [839, 443] on div "Default Inspection Events" at bounding box center [757, 510] width 787 height 41
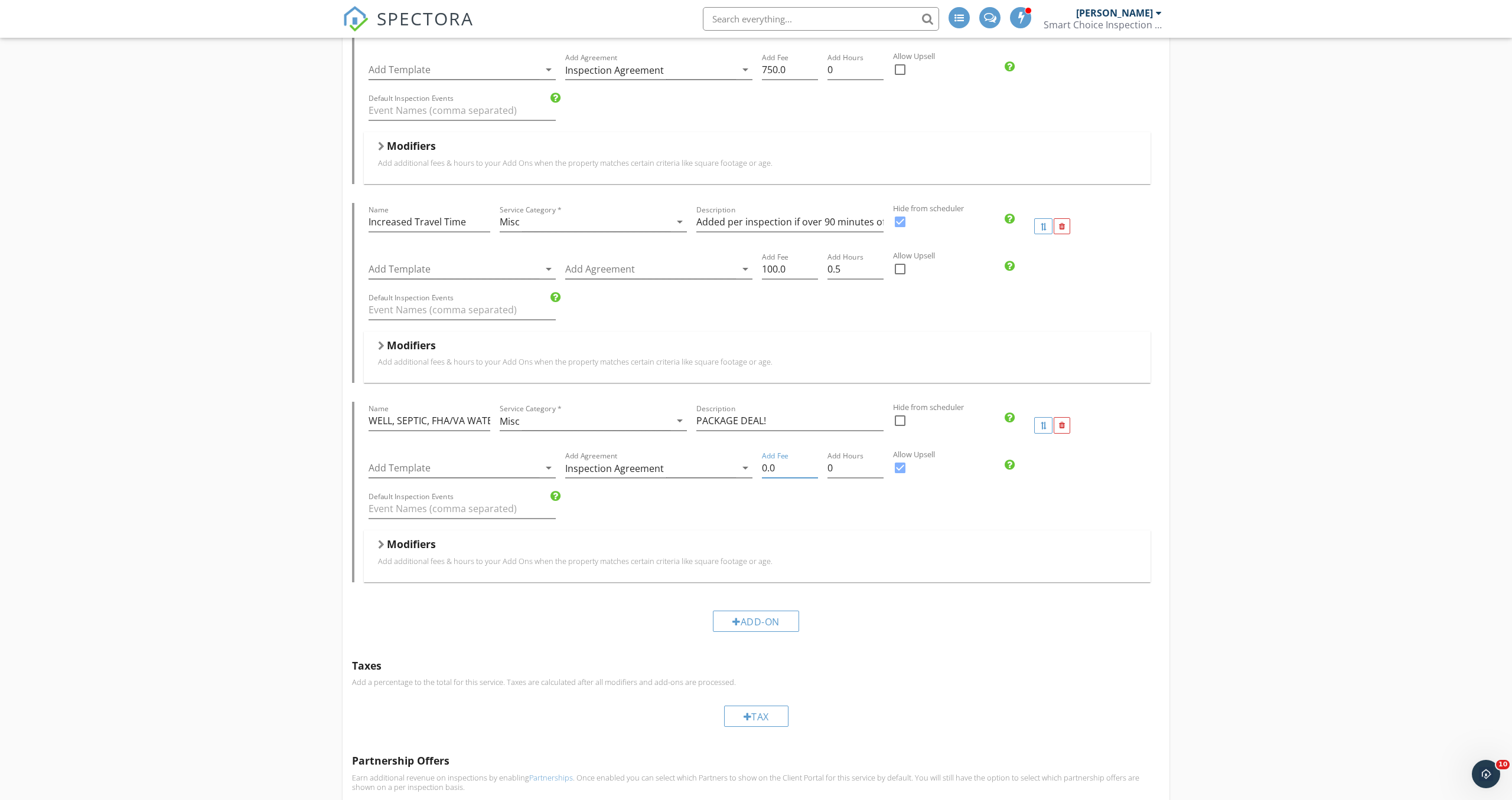
click at [762, 443] on input "0.0" at bounding box center [790, 469] width 56 height 19
type input "600.0"
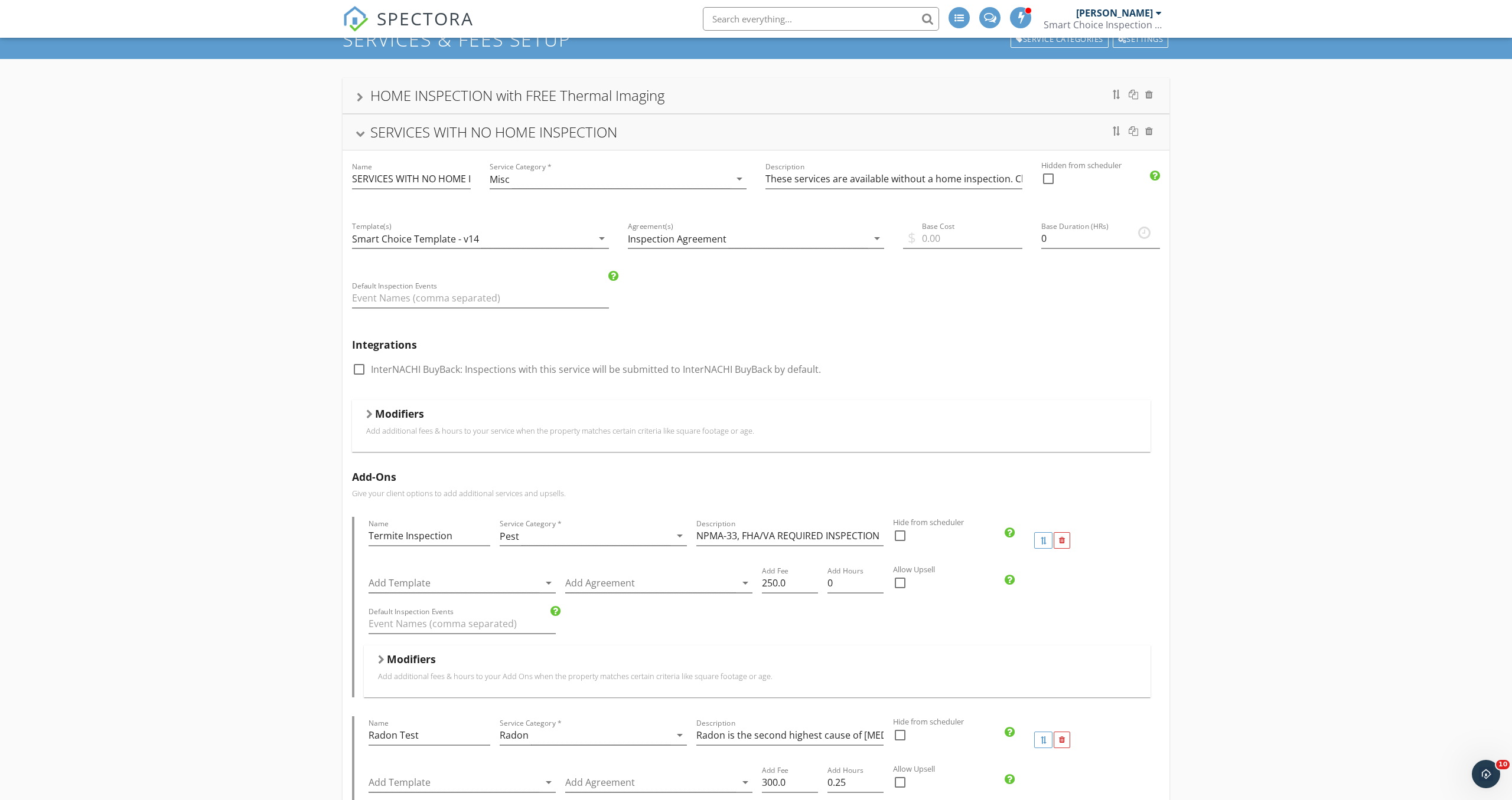
scroll to position [0, 0]
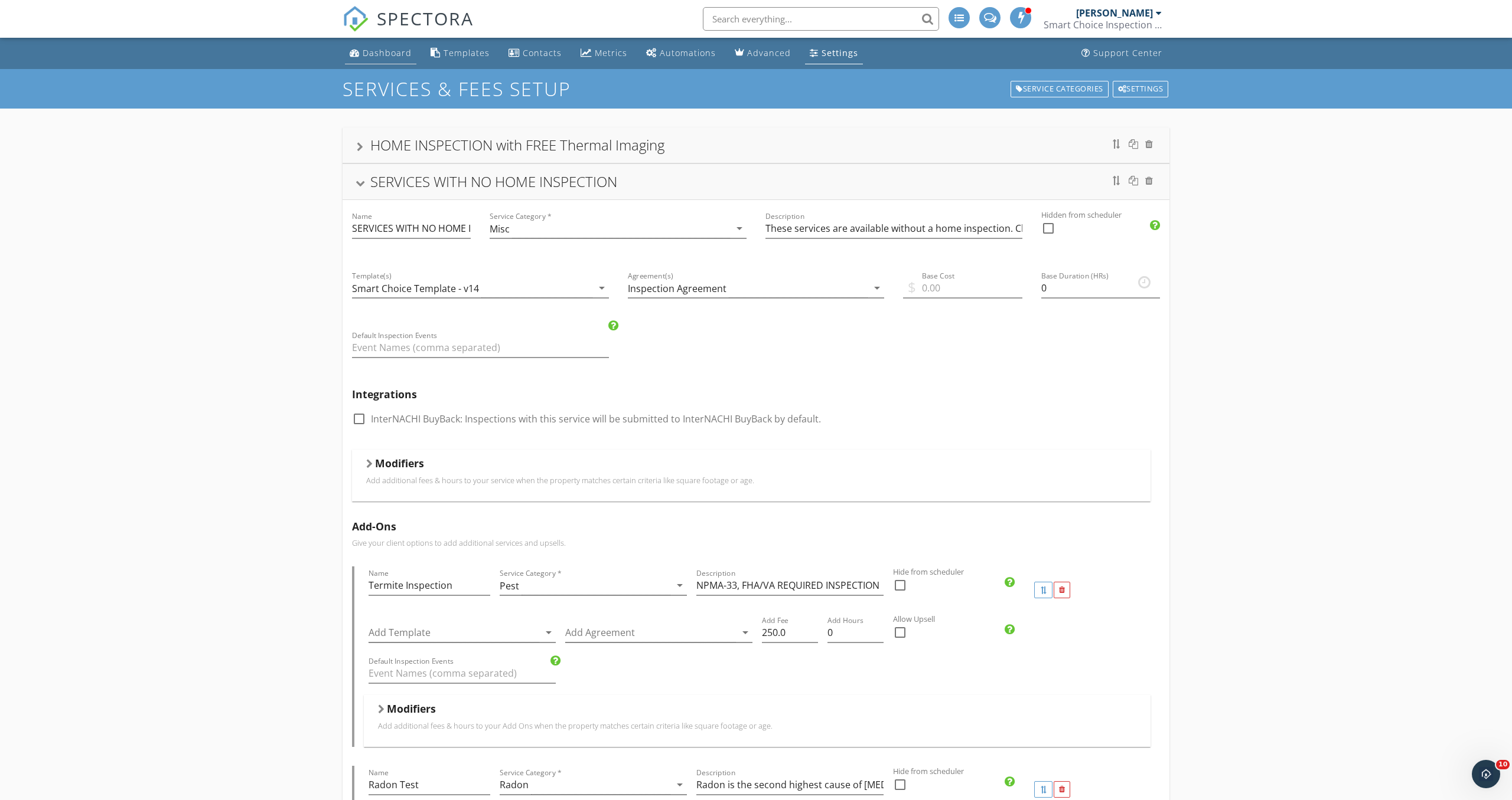
click at [383, 63] on link "Dashboard" at bounding box center [381, 53] width 72 height 22
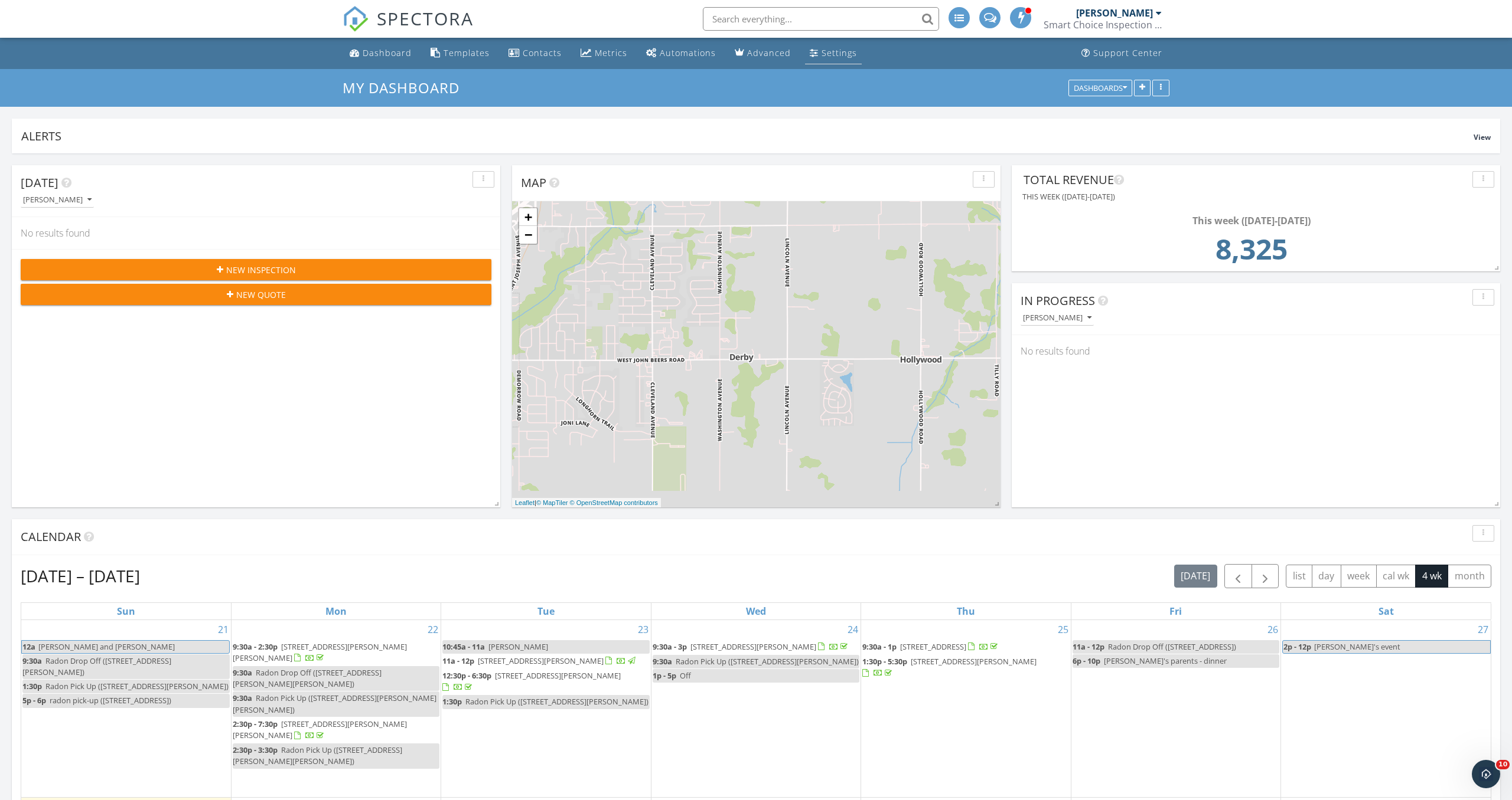
click at [830, 50] on div "Settings" at bounding box center [839, 53] width 36 height 12
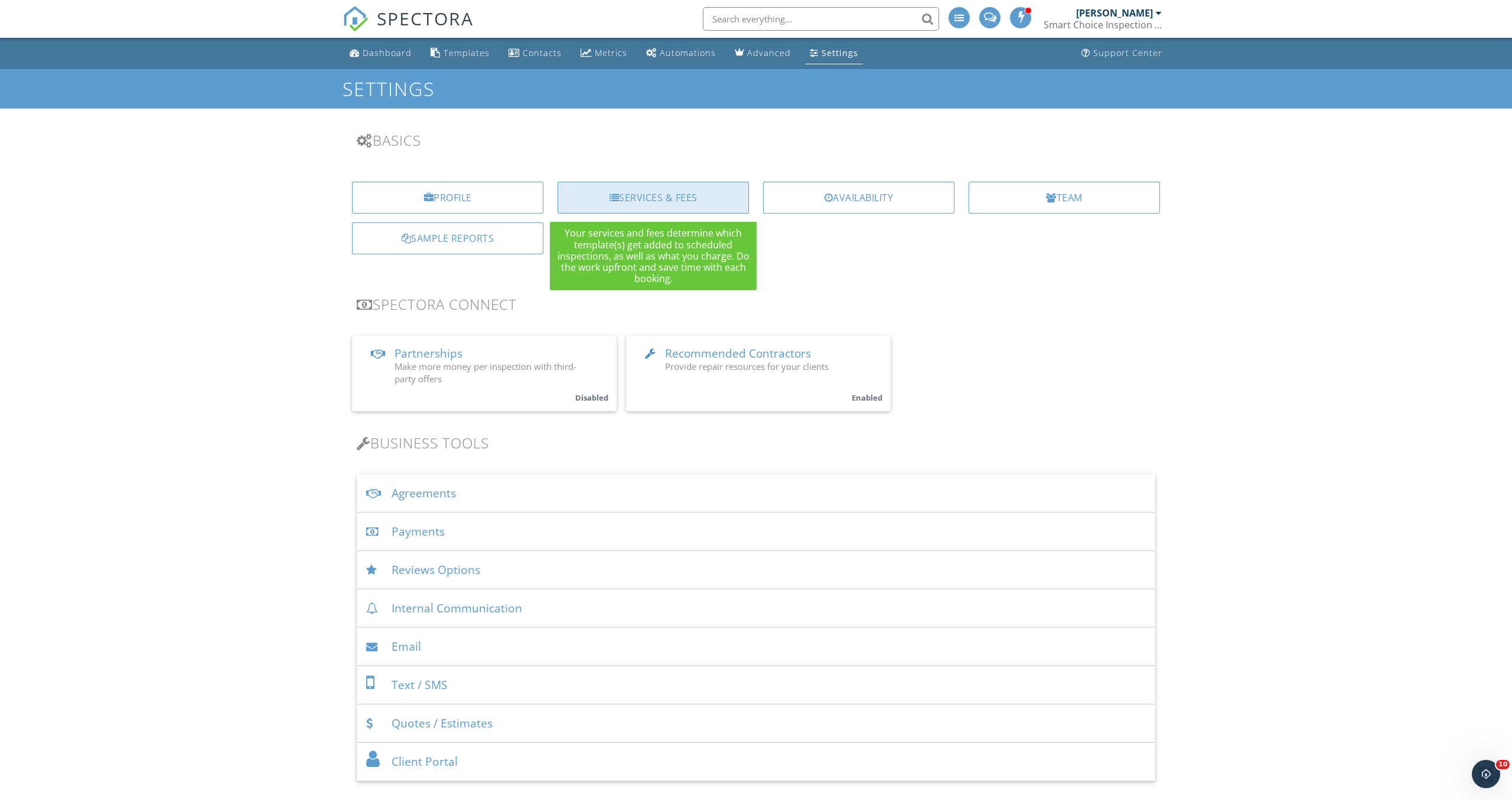
click at [631, 193] on div "Services & Fees" at bounding box center [654, 197] width 191 height 32
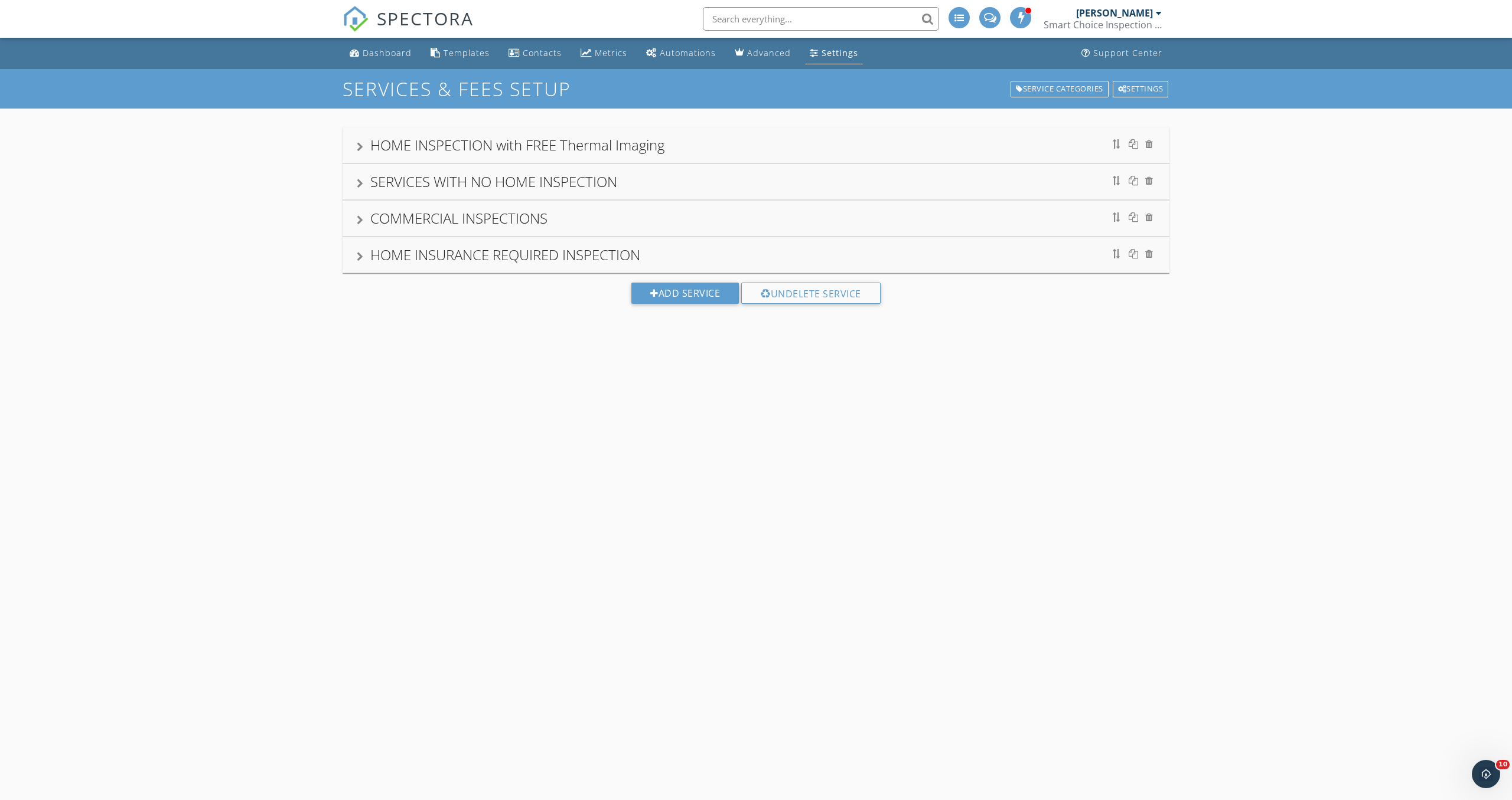
click at [620, 178] on div "SERVICES WITH NO HOME INSPECTION" at bounding box center [756, 182] width 799 height 21
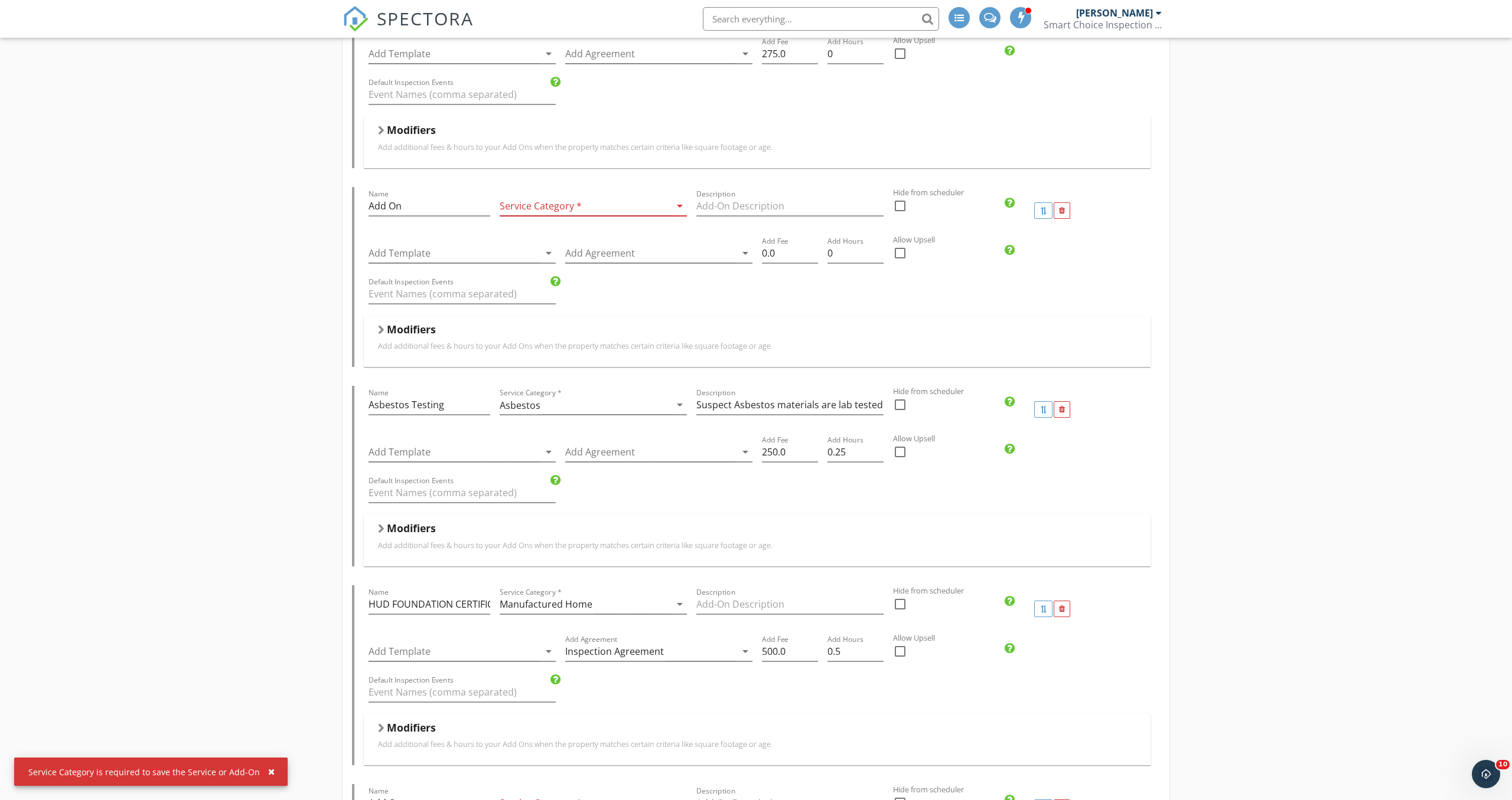
scroll to position [2567, 0]
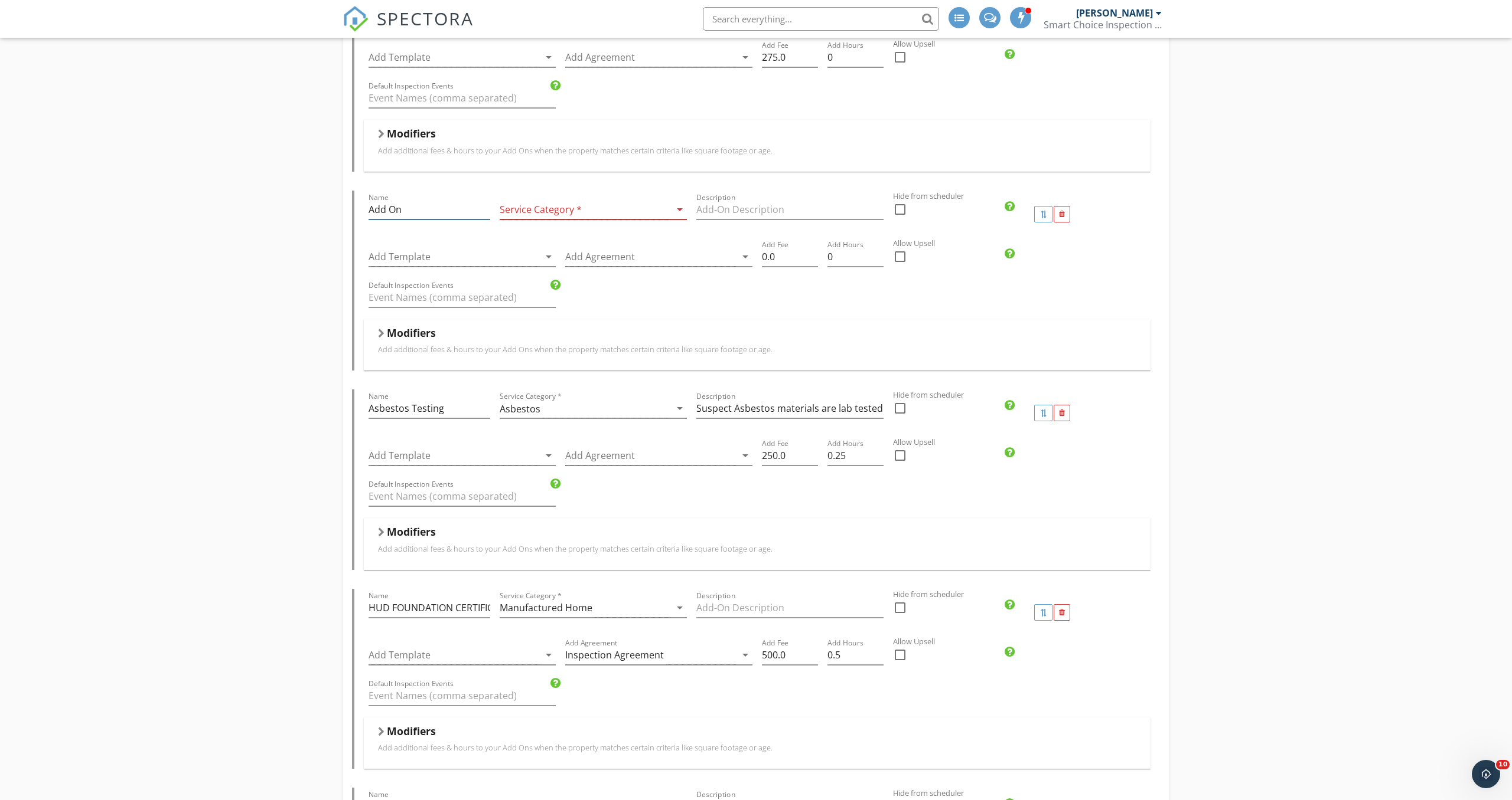
click at [420, 209] on input "Add On" at bounding box center [429, 210] width 122 height 19
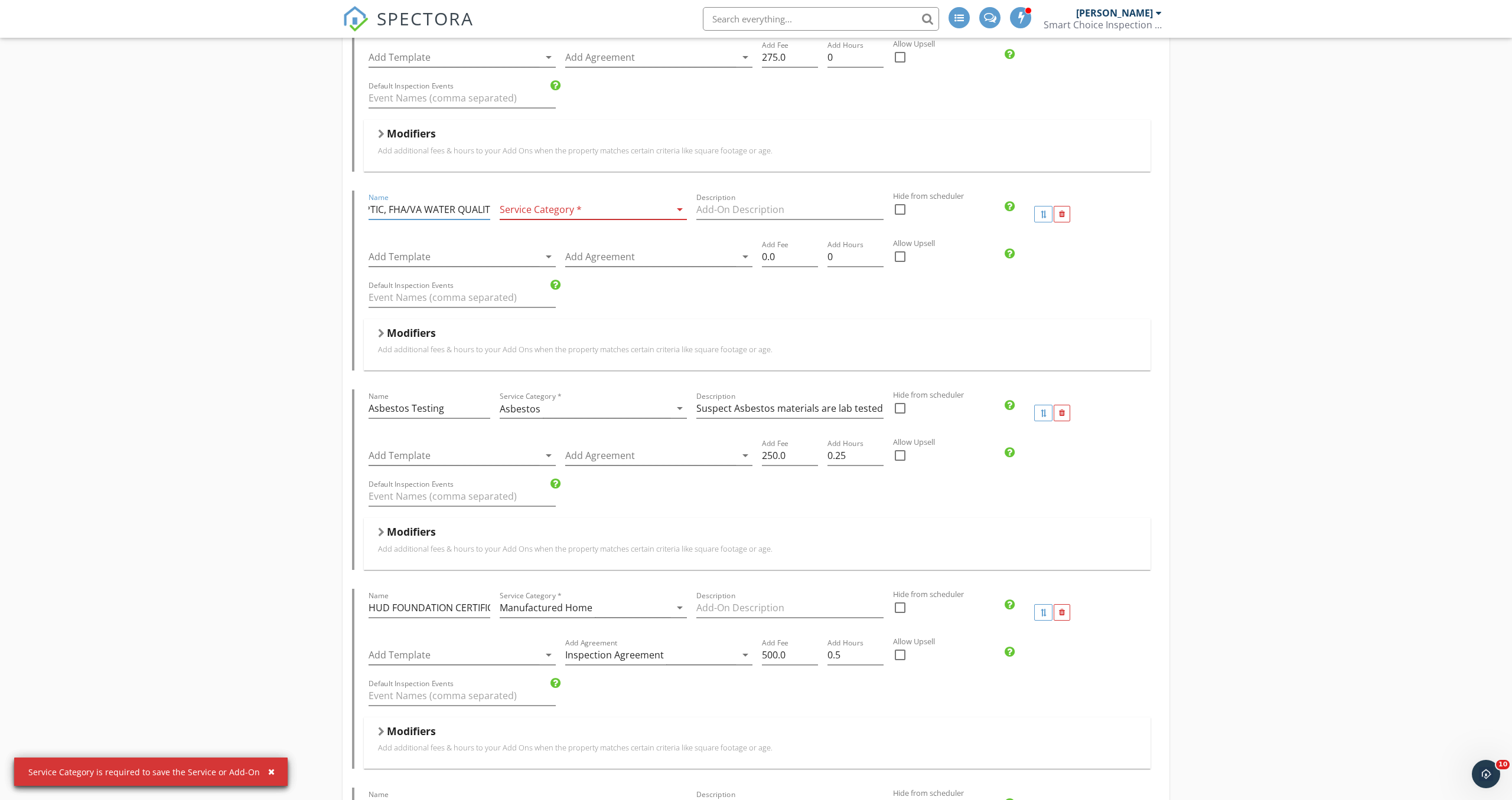
scroll to position [0, 48]
type input "WELL, SEPTIC, FHA/VA WATER QUALITY"
click at [639, 216] on div at bounding box center [585, 210] width 171 height 19
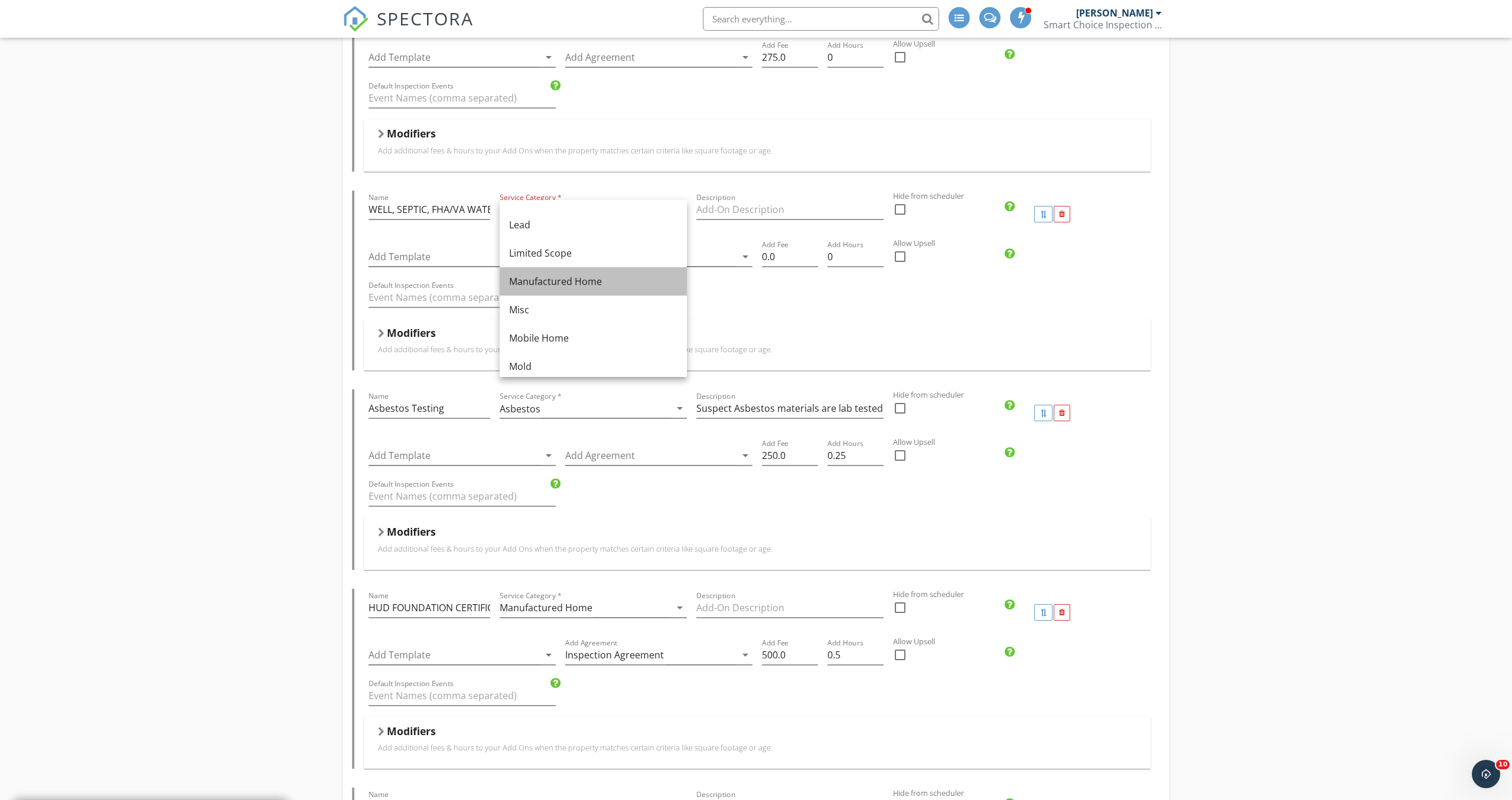
click at [571, 294] on div "Manufactured Home" at bounding box center [594, 281] width 168 height 28
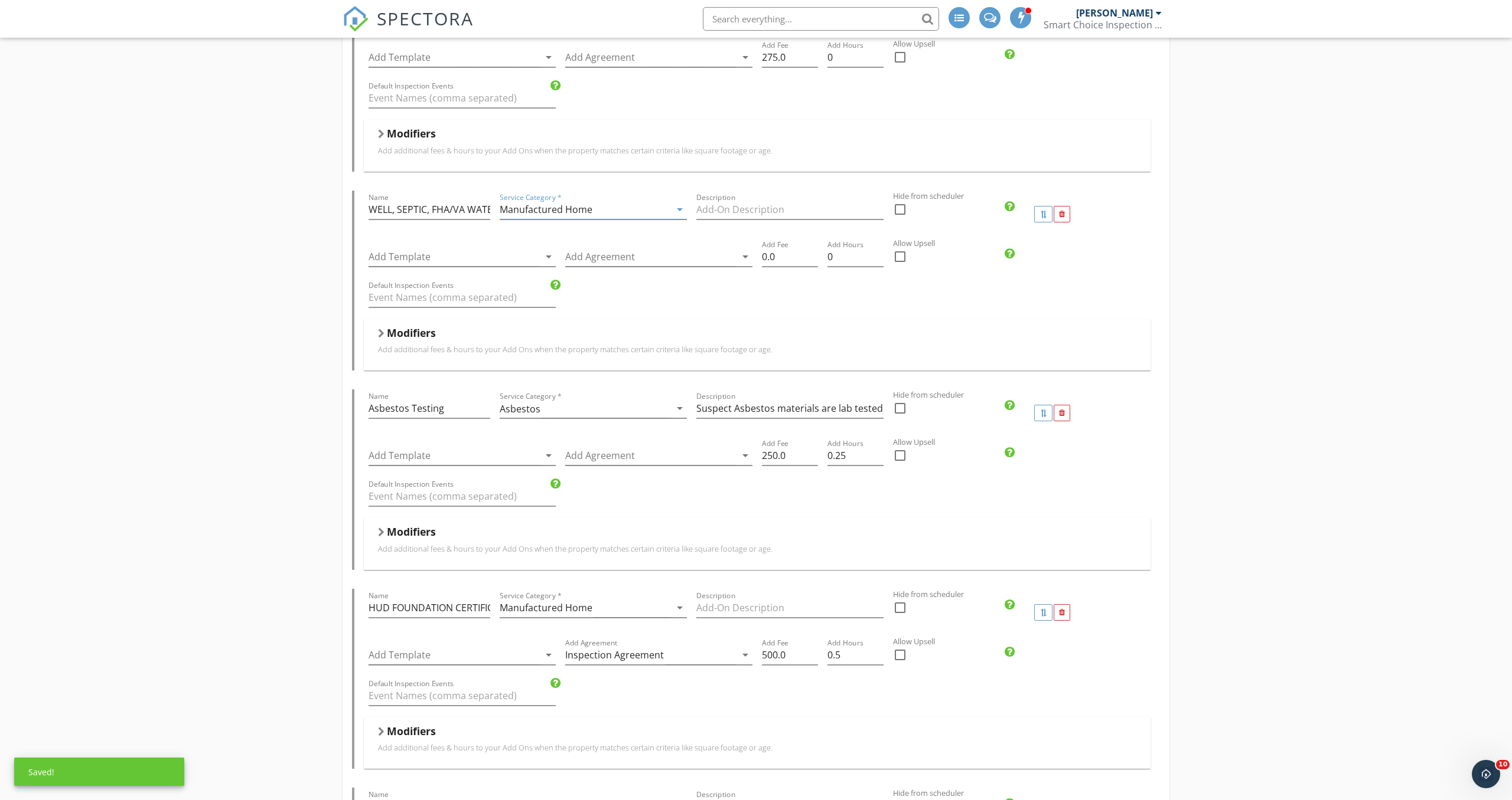
click at [622, 210] on div "Manufactured Home" at bounding box center [585, 210] width 171 height 19
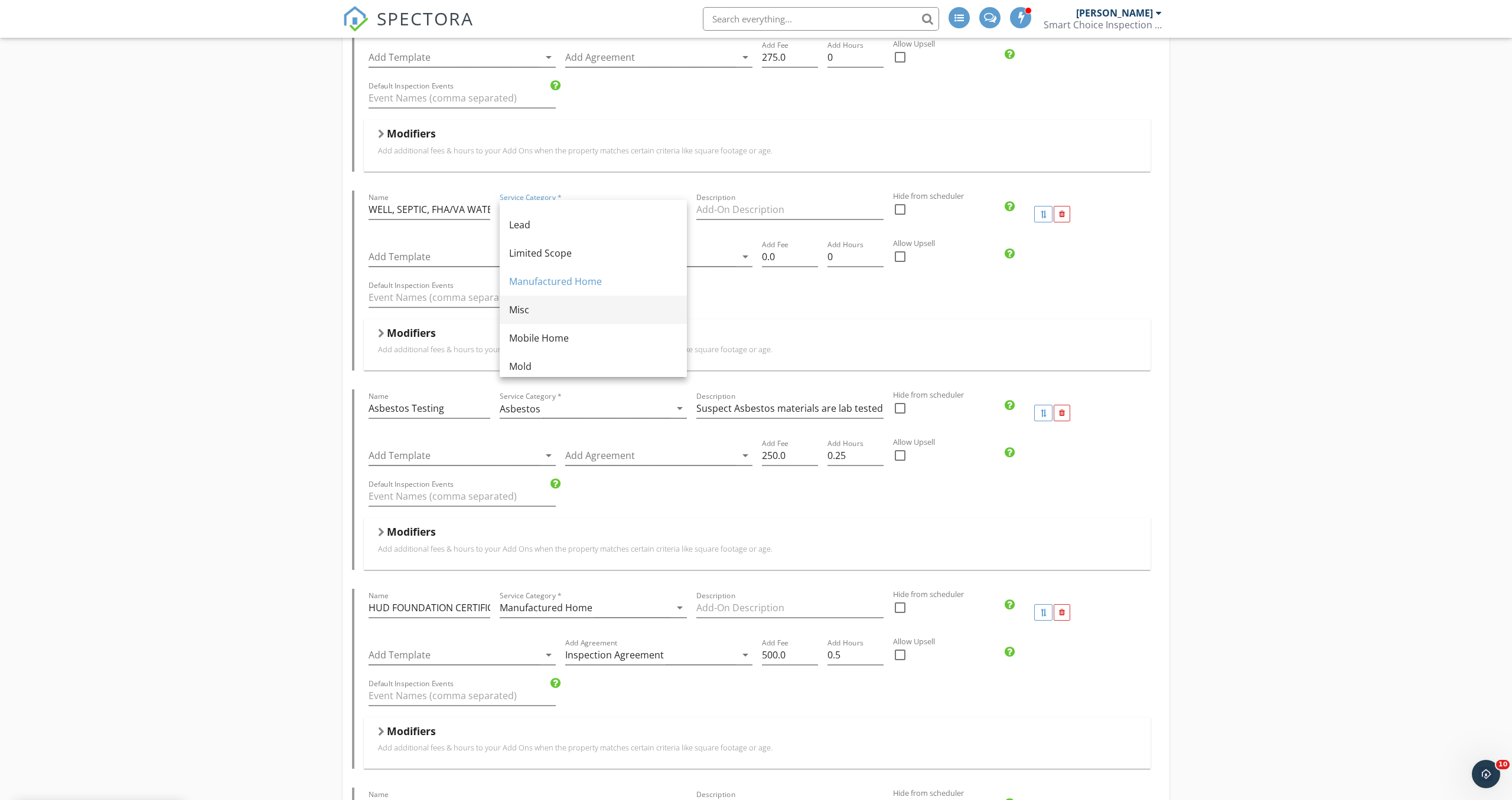
click at [585, 310] on div "Misc" at bounding box center [594, 309] width 168 height 14
click at [528, 257] on div at bounding box center [453, 257] width 171 height 19
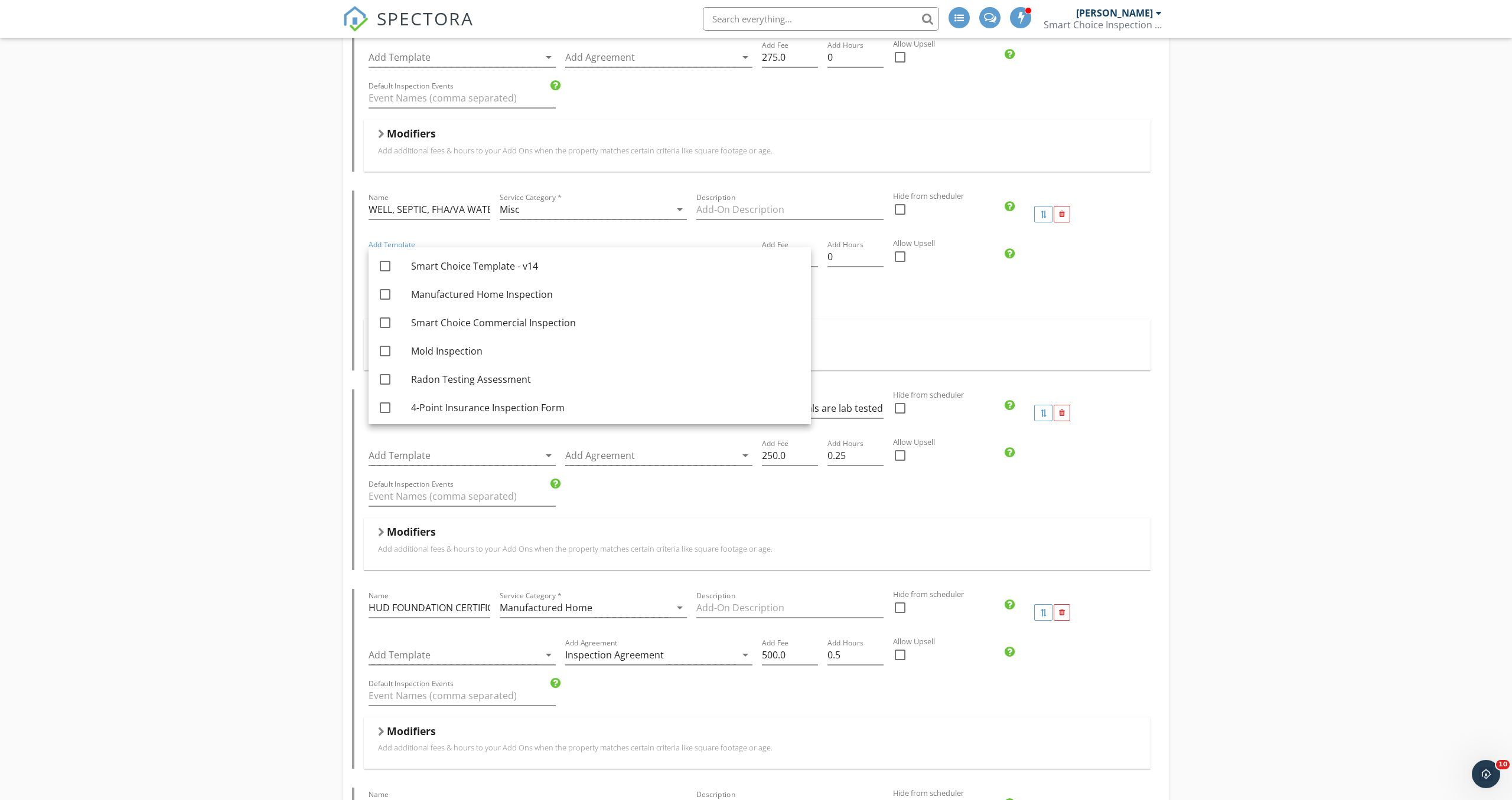
click at [944, 308] on div "Default Inspection Events" at bounding box center [757, 299] width 787 height 41
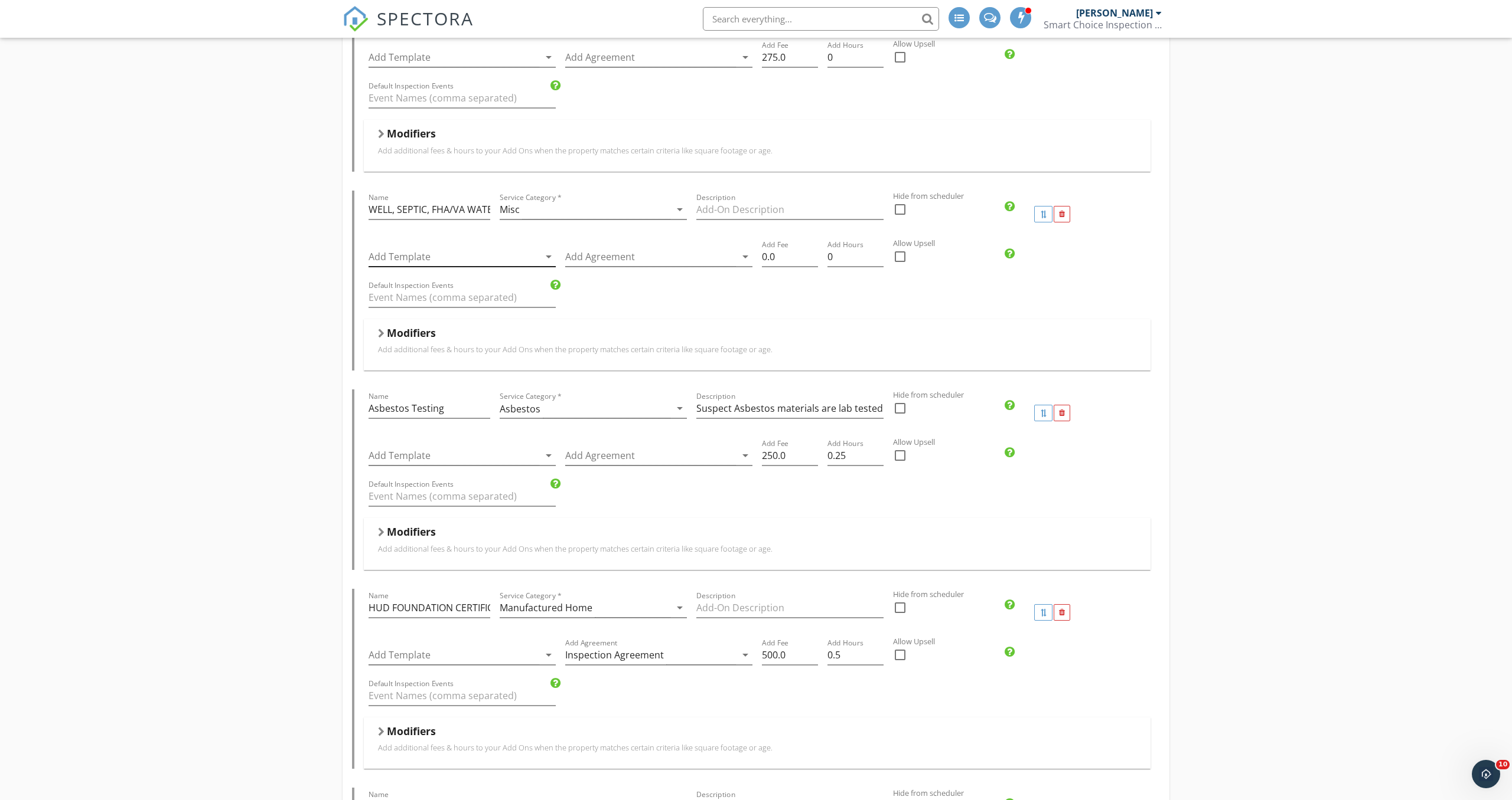
click at [529, 253] on div at bounding box center [453, 257] width 171 height 19
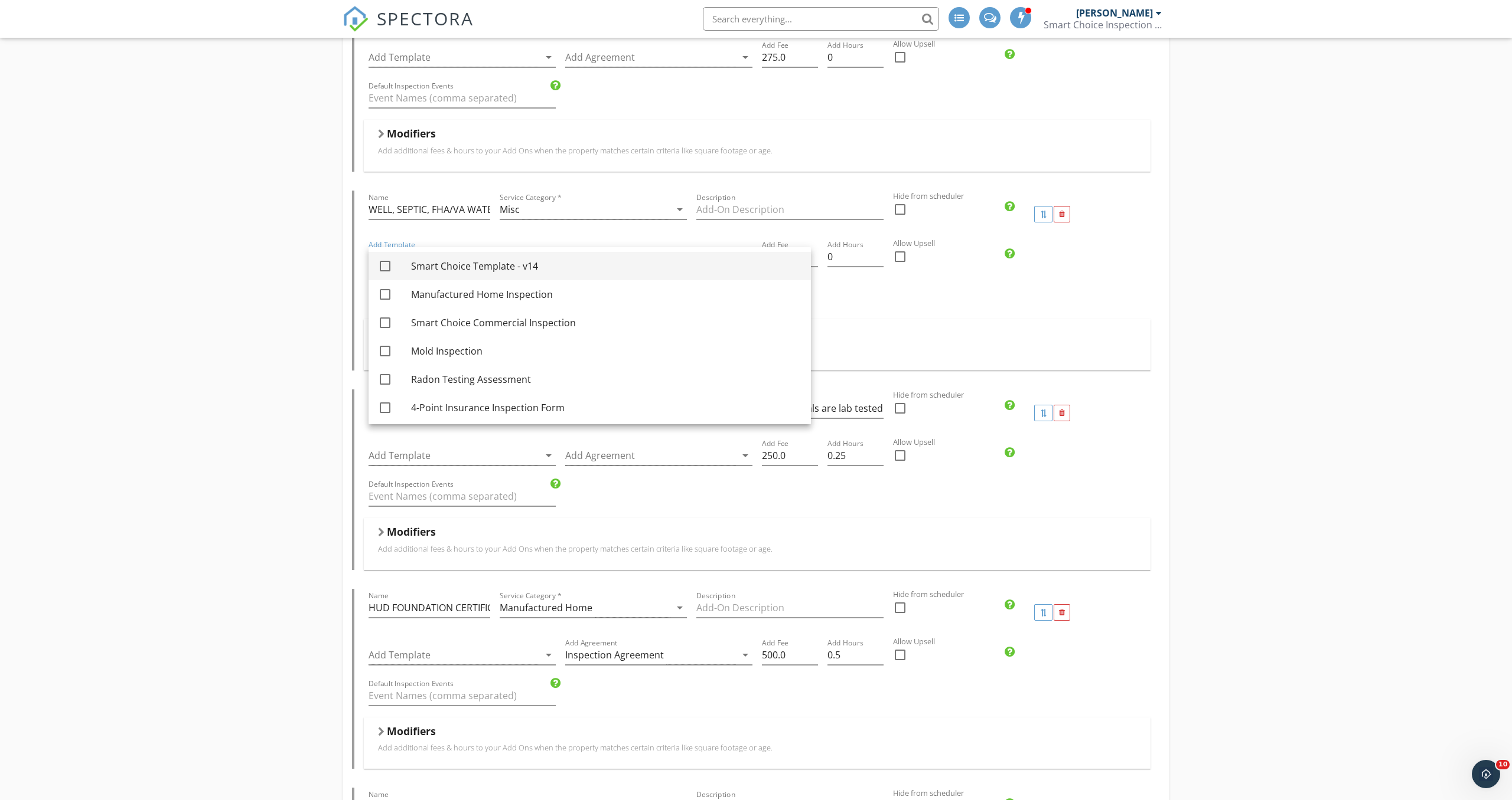
click at [547, 264] on div "Smart Choice Template - v14" at bounding box center [606, 266] width 391 height 14
checkbox input "true"
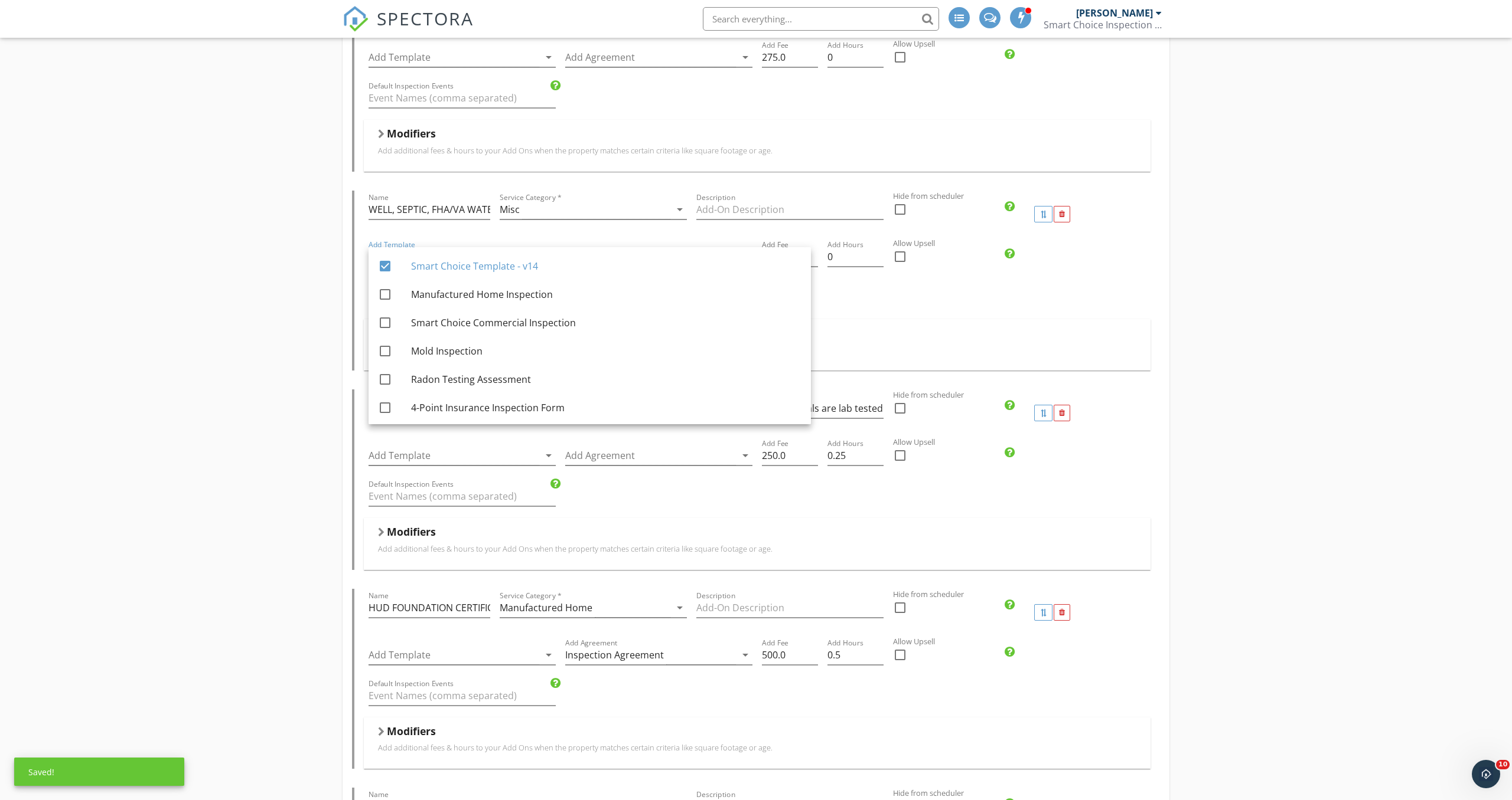
click at [955, 304] on div "Default Inspection Events" at bounding box center [757, 299] width 787 height 41
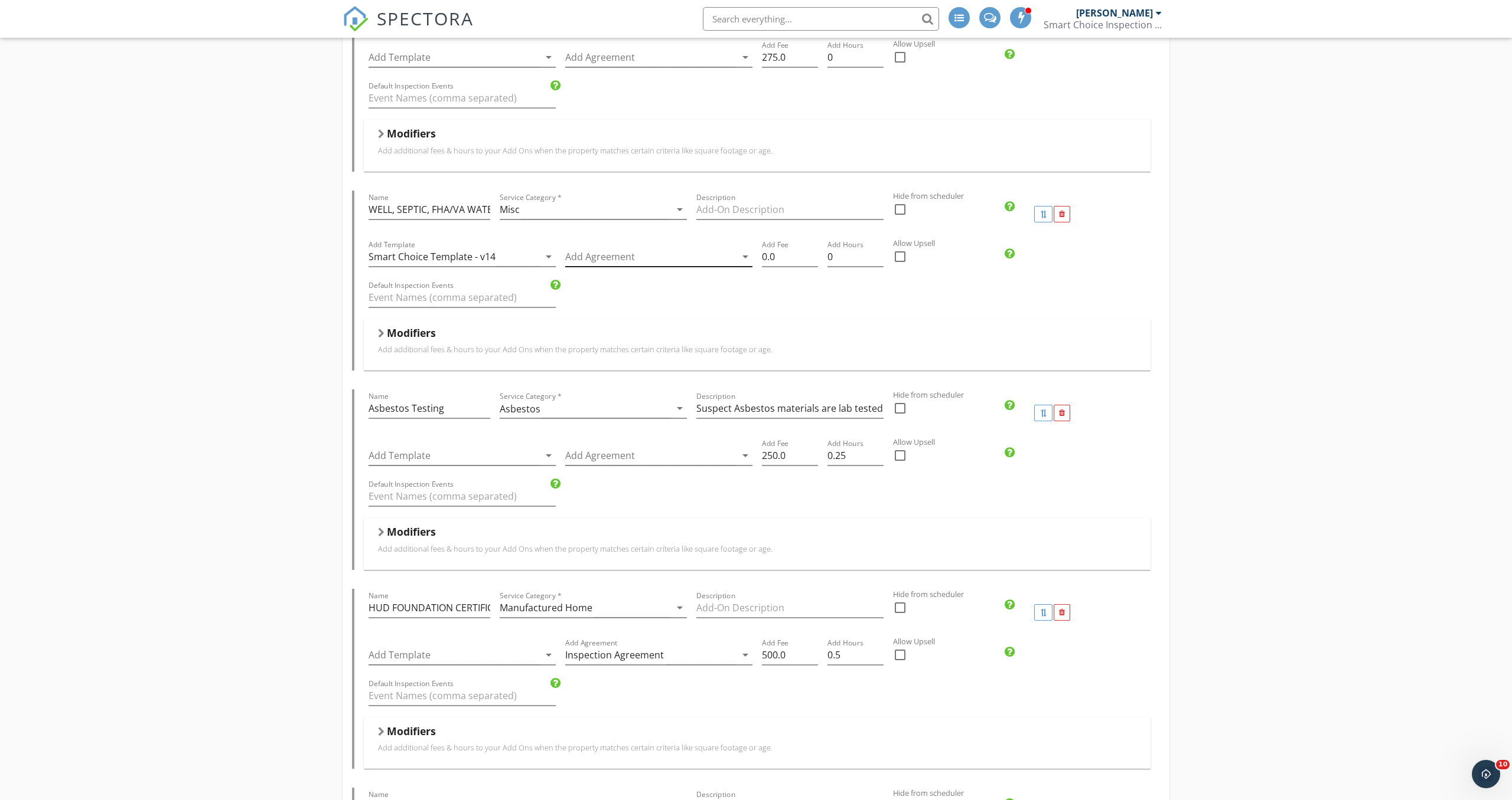
click at [676, 254] on div at bounding box center [651, 257] width 171 height 19
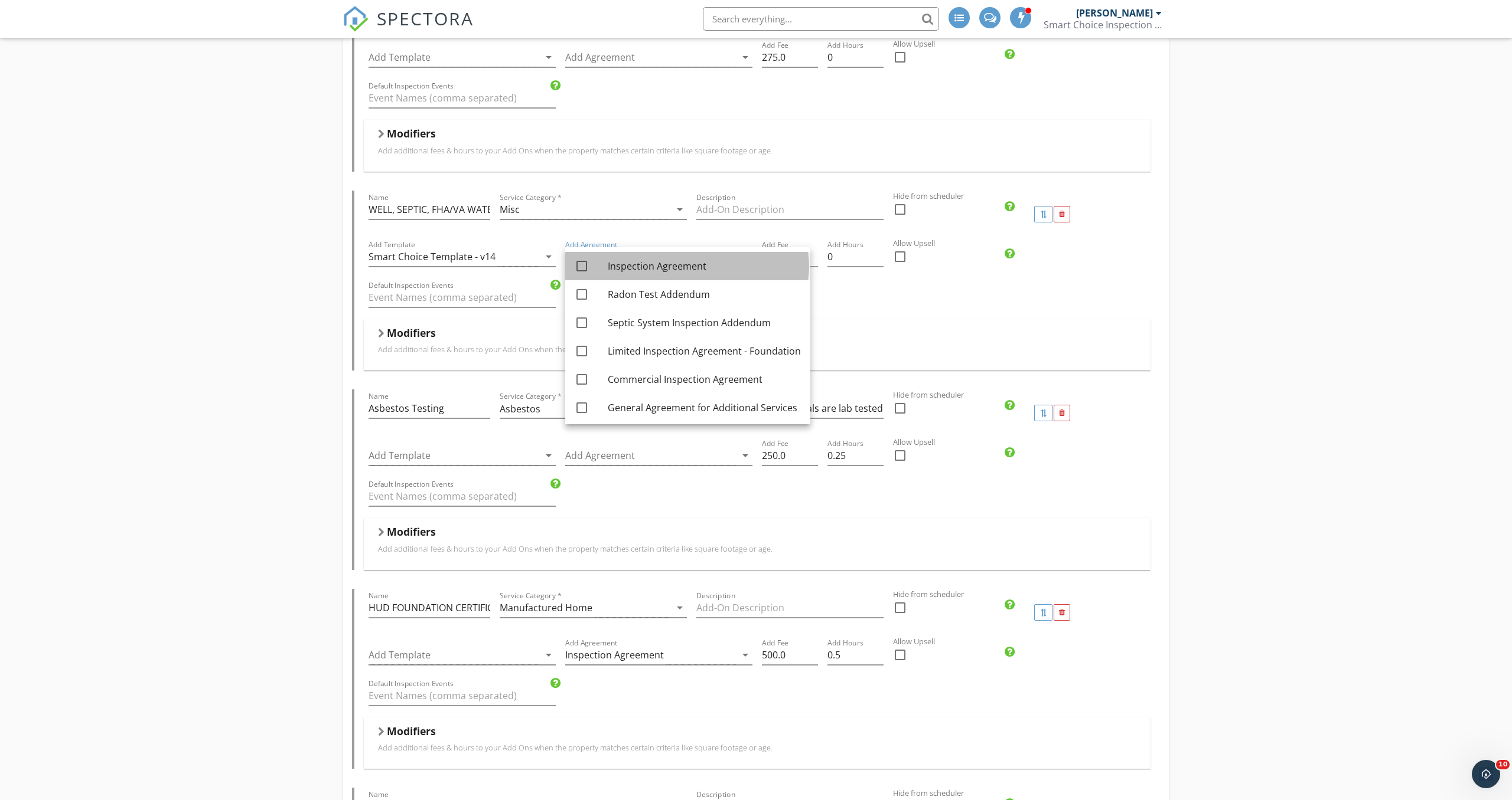
click at [683, 263] on div "Inspection Agreement" at bounding box center [705, 266] width 193 height 14
checkbox input "true"
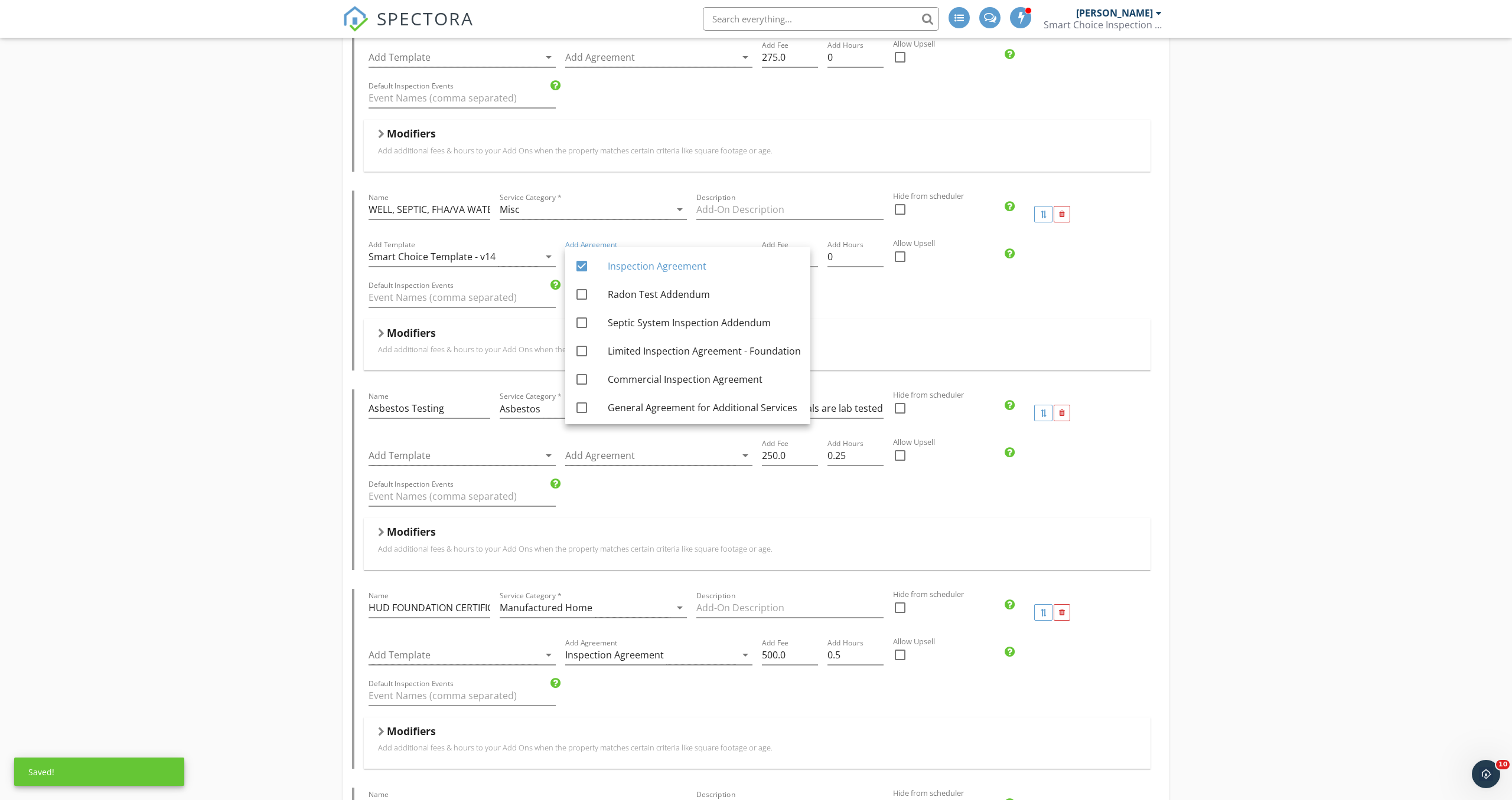
click at [887, 319] on div "Modifiers Add additional fees & hours to your Add Ons when the property matches…" at bounding box center [757, 344] width 787 height 51
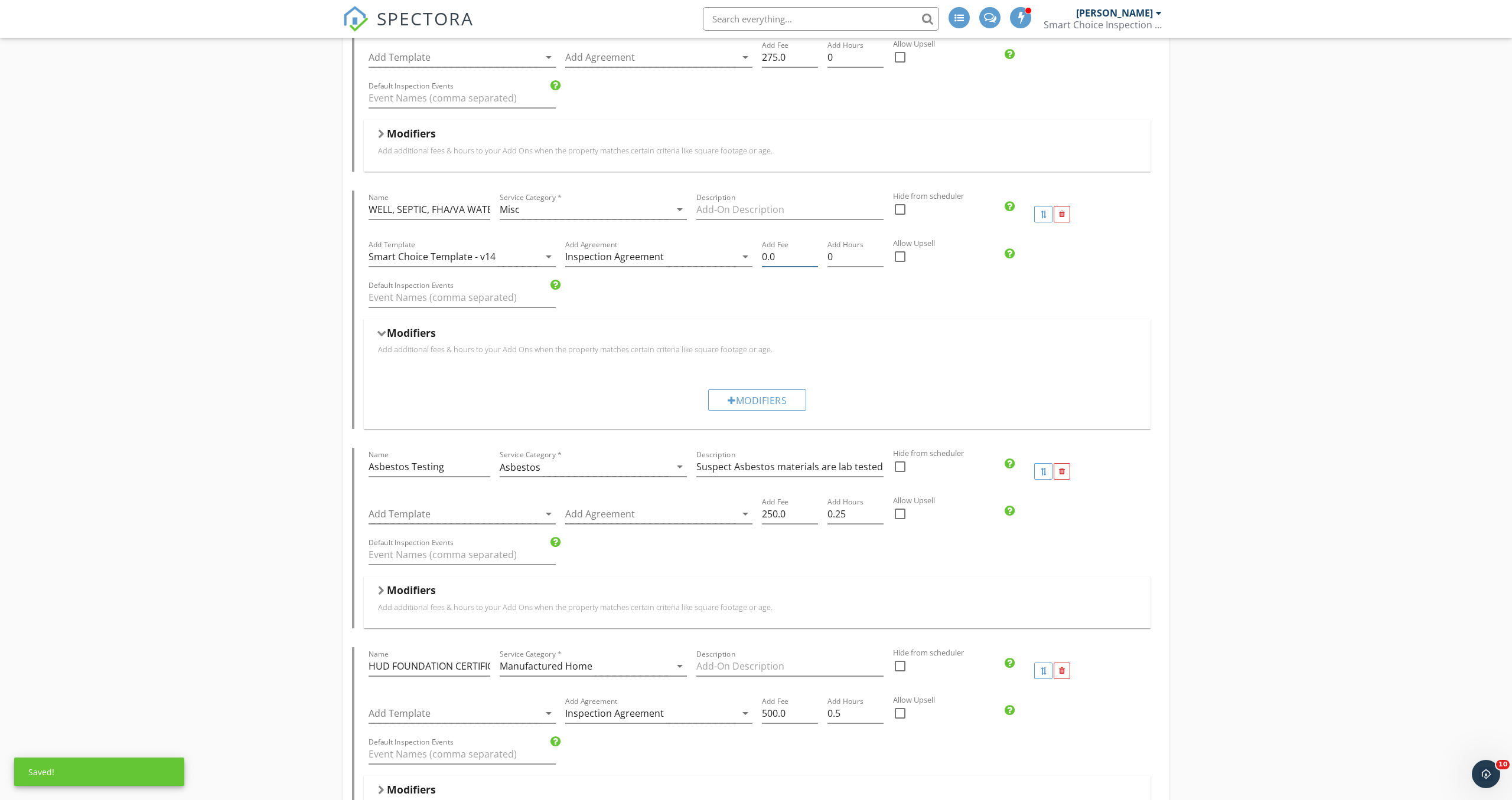
click at [763, 256] on input "0.0" at bounding box center [790, 257] width 56 height 19
type input "650.0"
click at [1013, 331] on div "Modifiers" at bounding box center [757, 335] width 758 height 18
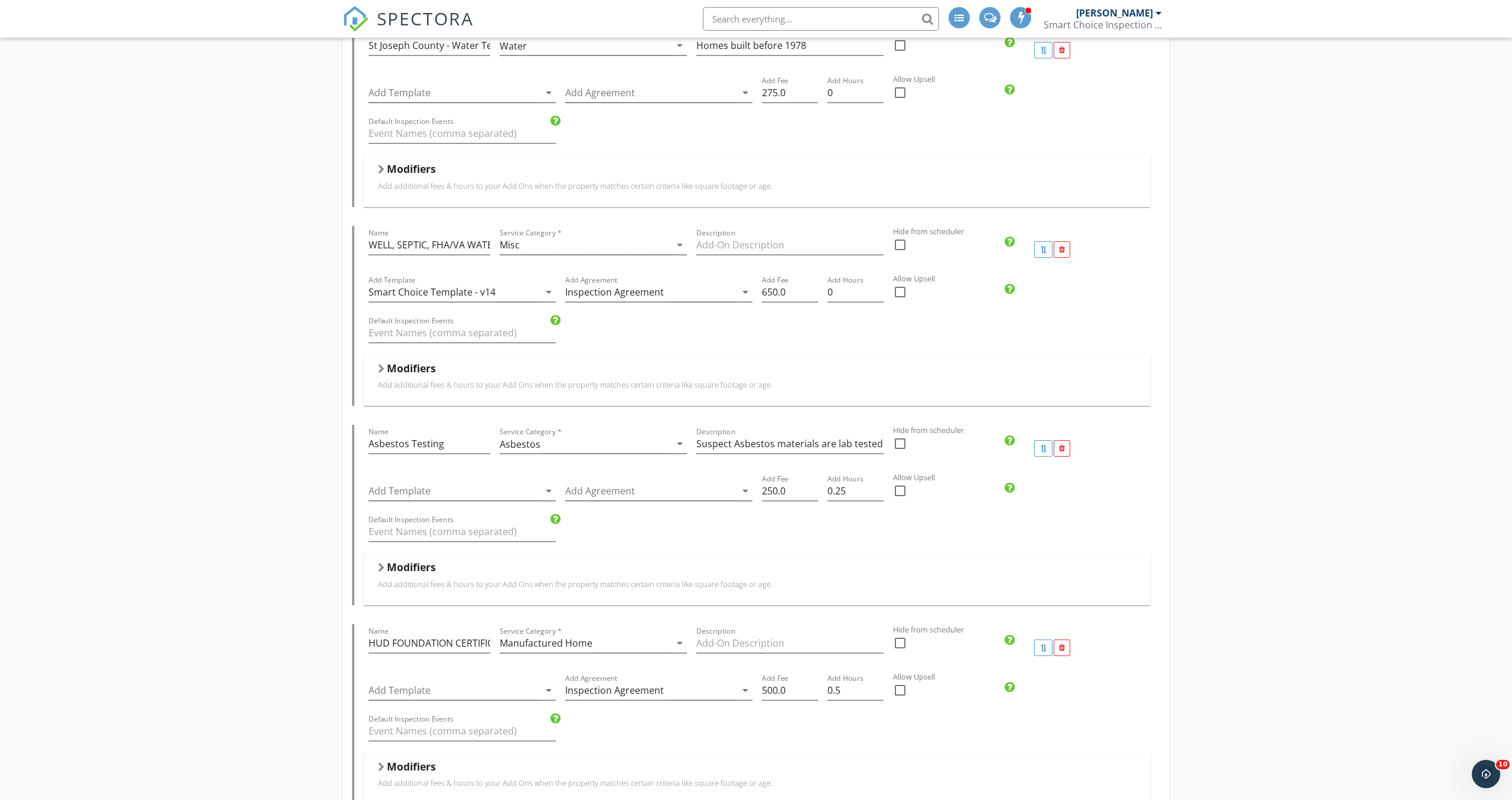
scroll to position [2536, 0]
click at [735, 241] on input "Description" at bounding box center [790, 241] width 188 height 19
click at [698, 238] on input "PACKAGE DEAL!" at bounding box center [790, 241] width 188 height 19
type input "CALL FOR PACKAGED DEAL!"
click at [773, 287] on input "650.0" at bounding box center [790, 288] width 56 height 19
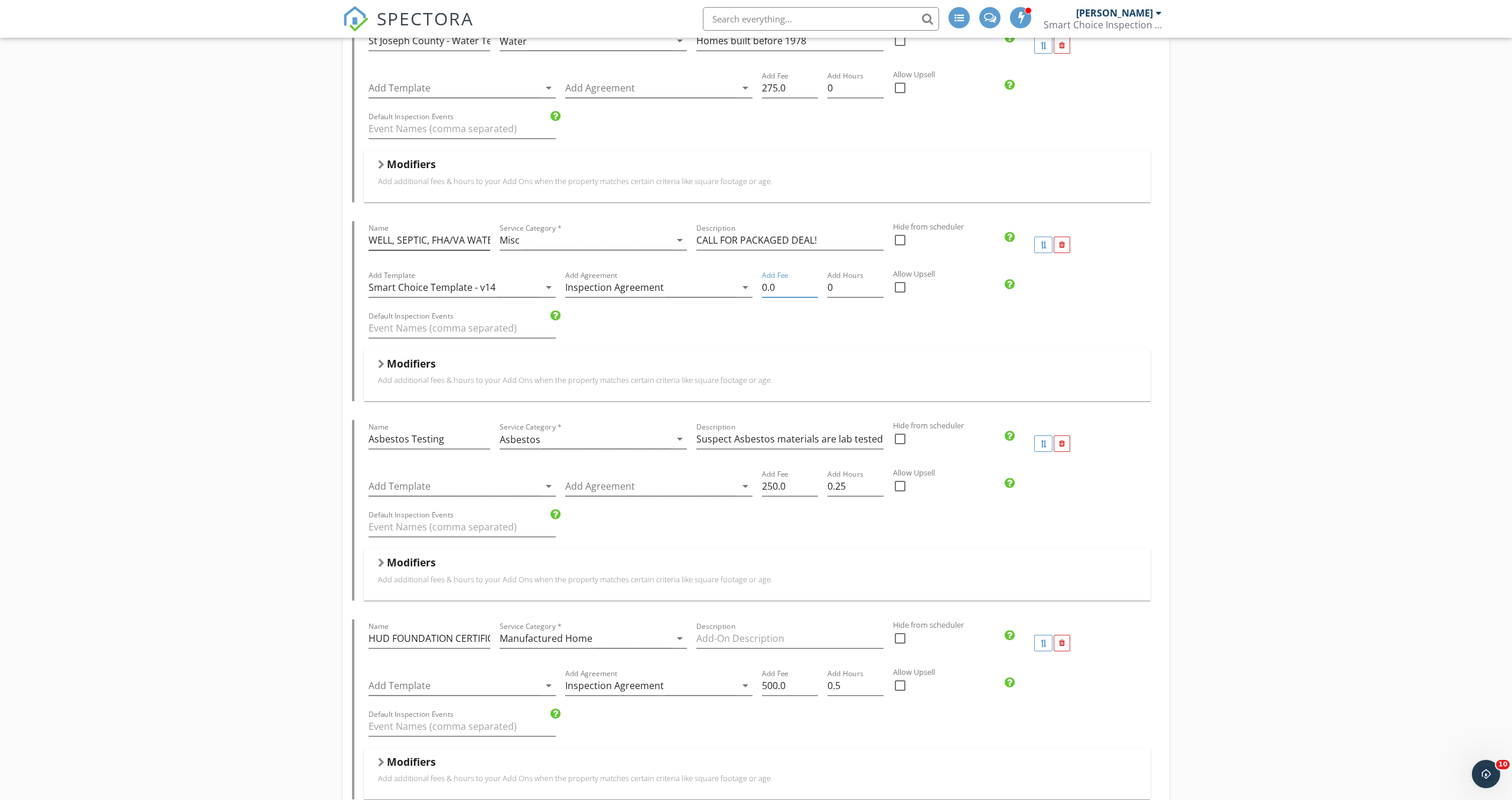
type input "0.0"
click at [470, 239] on input "WELL, SEPTIC, FHA/VA WATER QUALITY" at bounding box center [429, 241] width 122 height 19
type input "WELL, SEPTIC, WATER QUALITY"
click at [884, 336] on div "Default Inspection Events" at bounding box center [757, 329] width 787 height 41
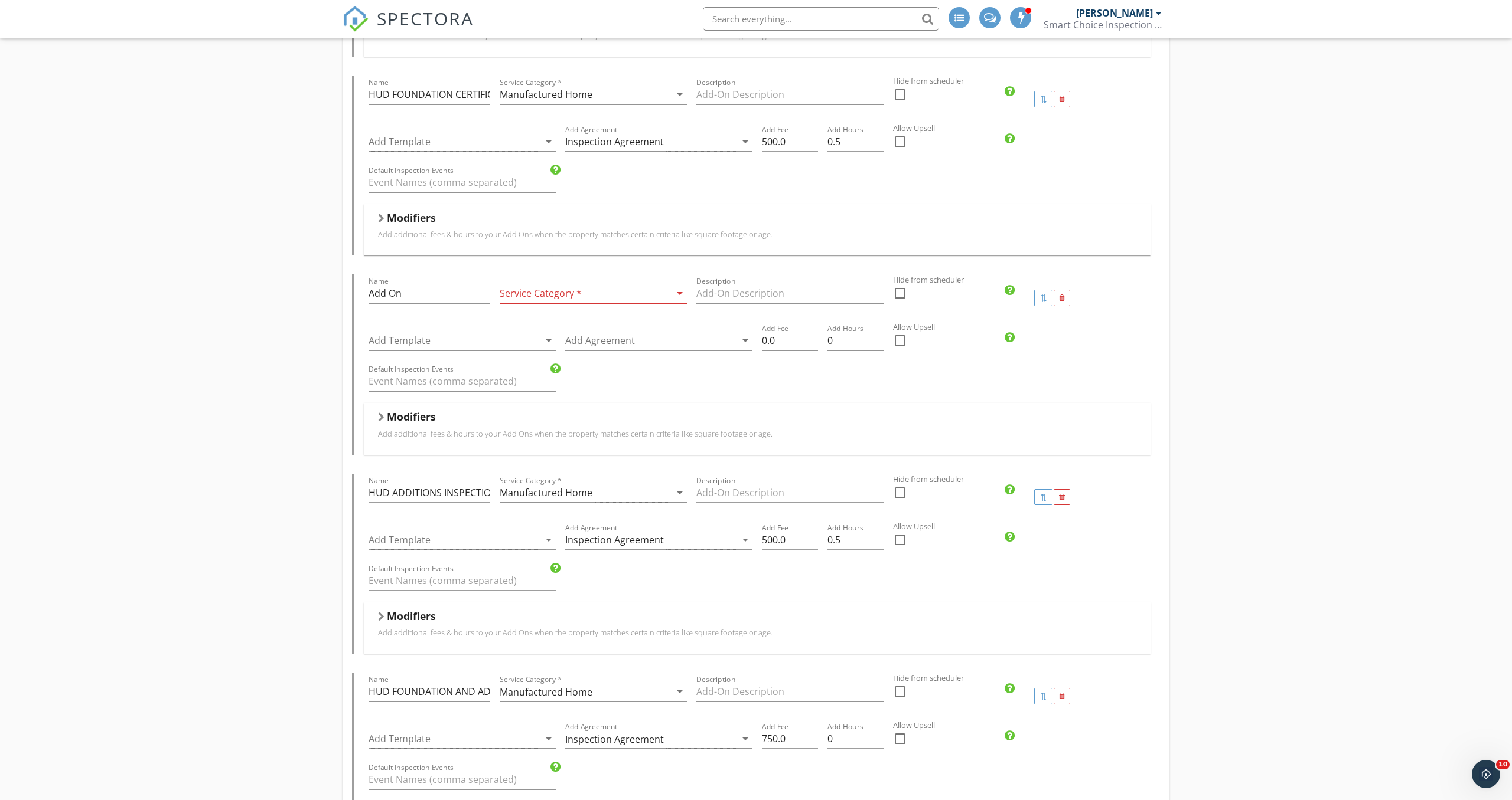
scroll to position [3082, 0]
click at [1064, 299] on div at bounding box center [1061, 298] width 6 height 8
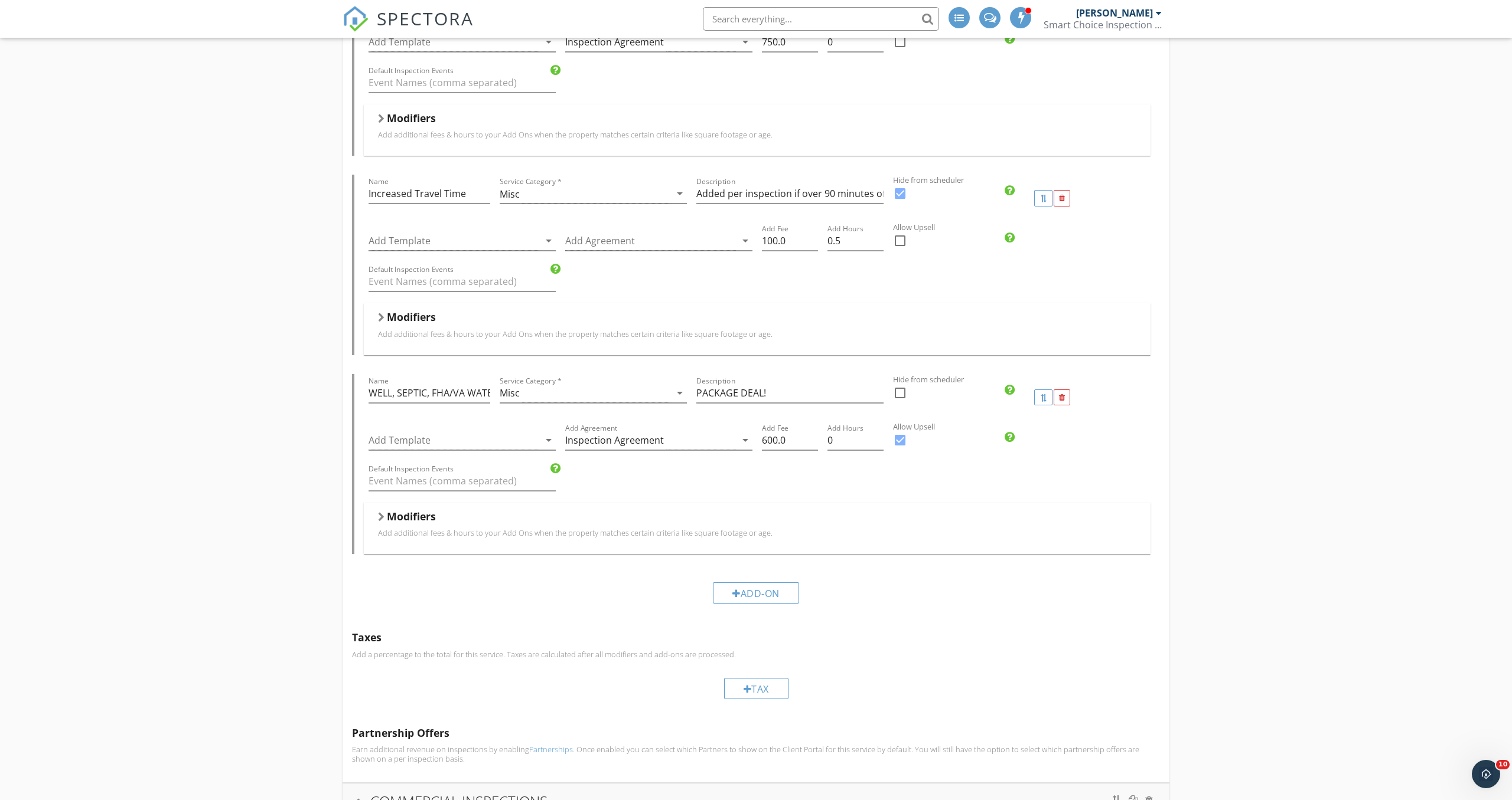
scroll to position [3580, 0]
click at [1066, 395] on div at bounding box center [1061, 396] width 16 height 16
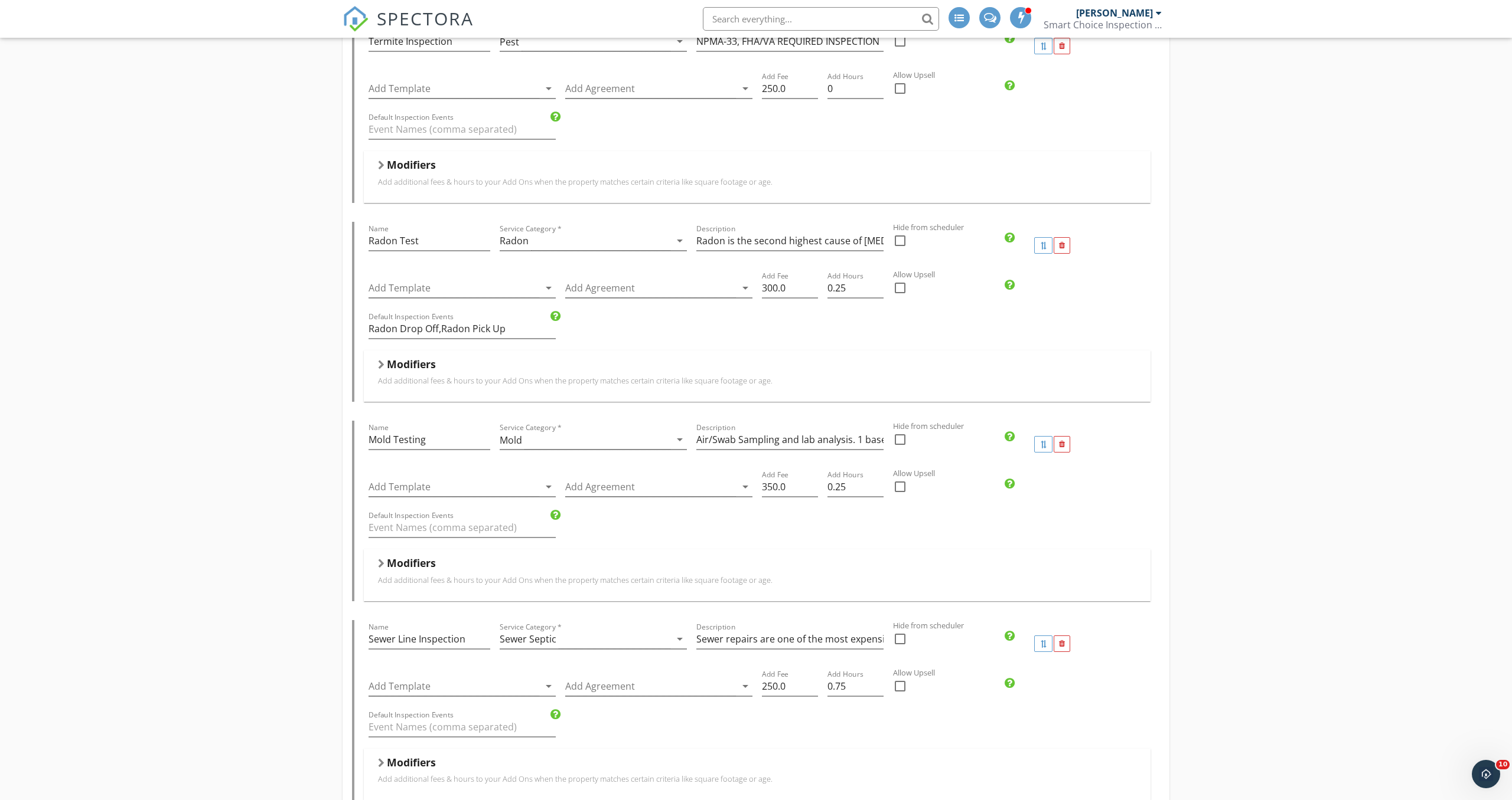
scroll to position [551, 0]
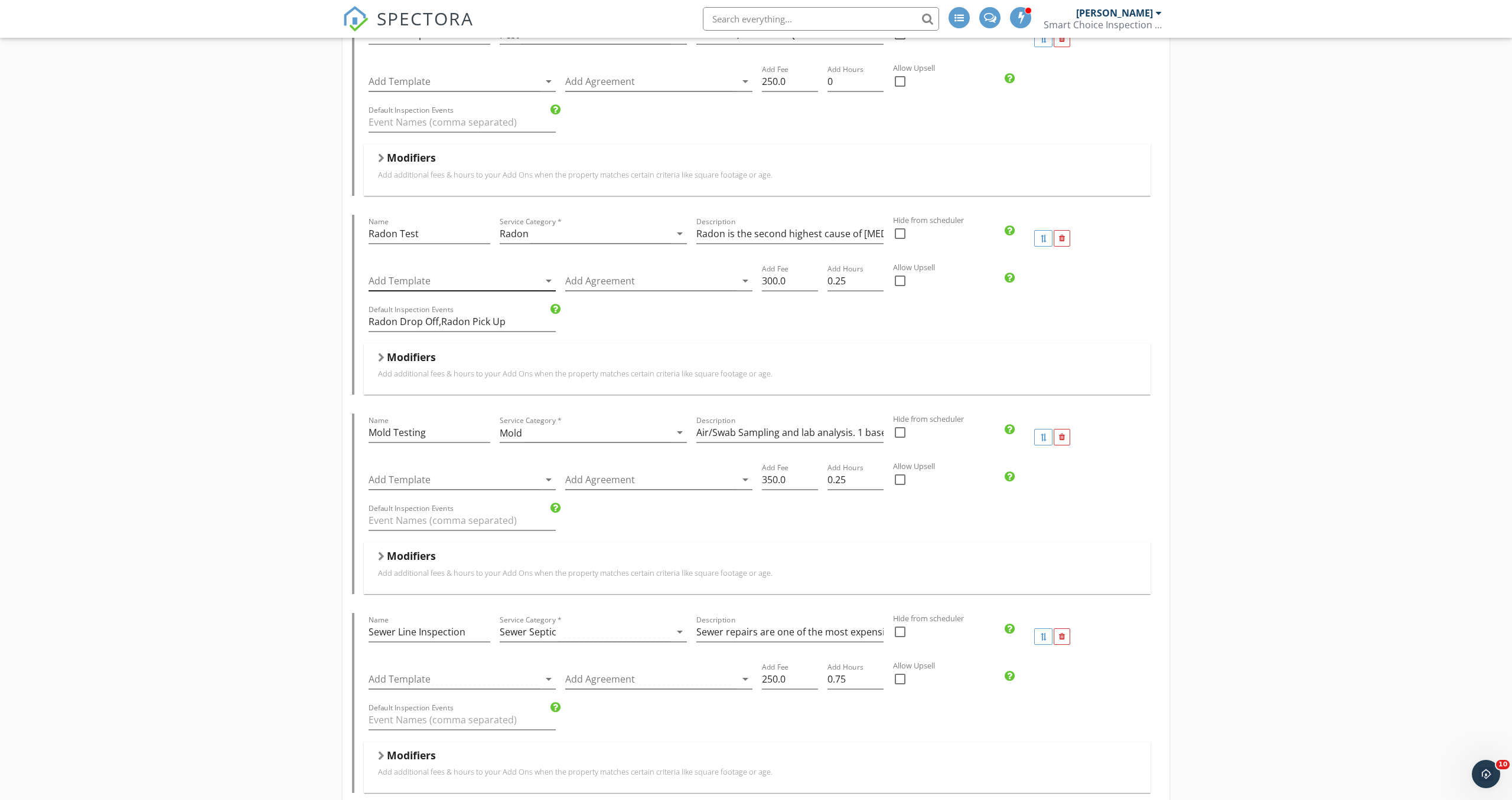
click at [532, 275] on div at bounding box center [453, 281] width 171 height 19
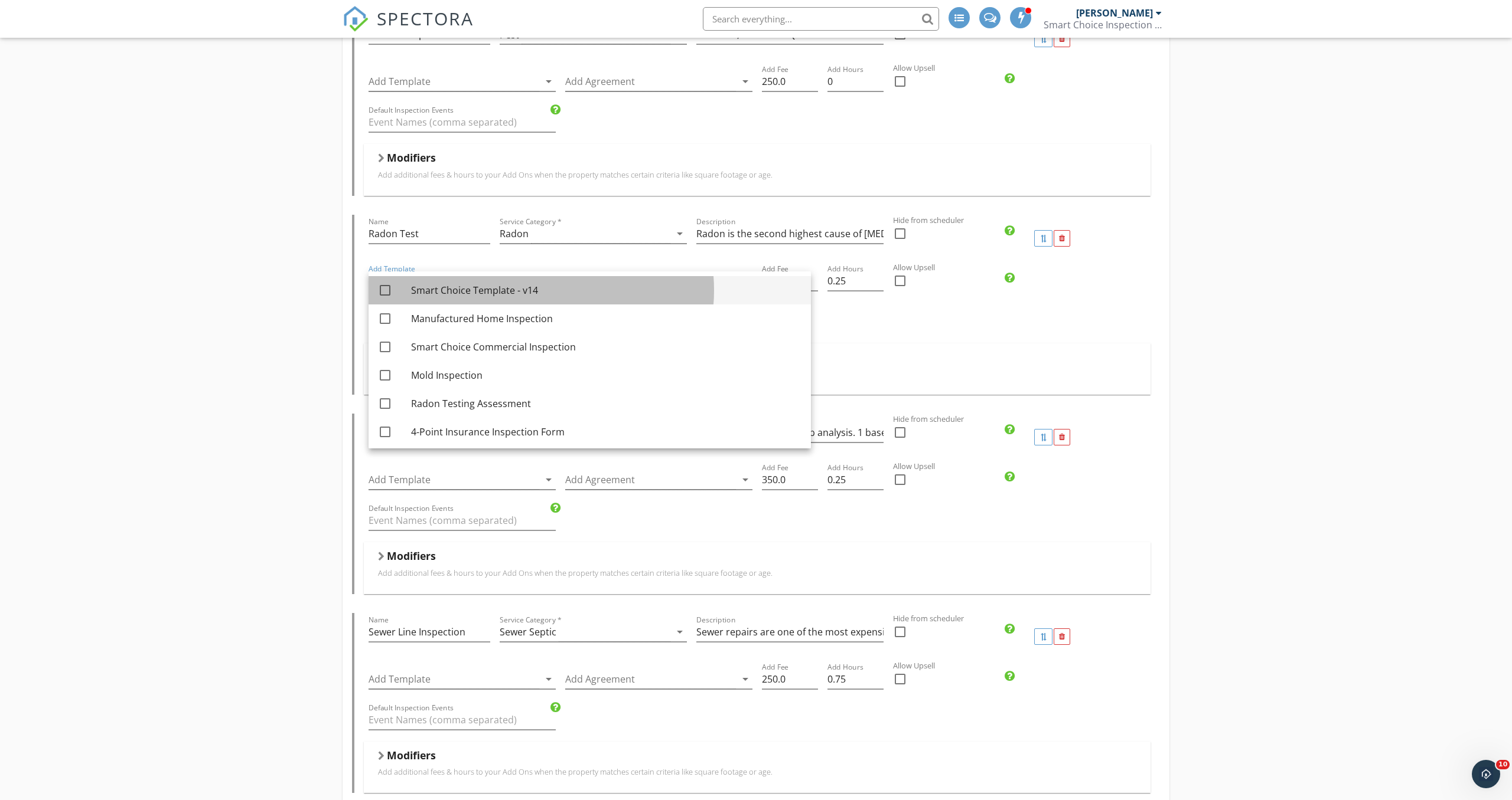
click at [530, 288] on div "Smart Choice Template - v14" at bounding box center [606, 290] width 391 height 14
checkbox input "true"
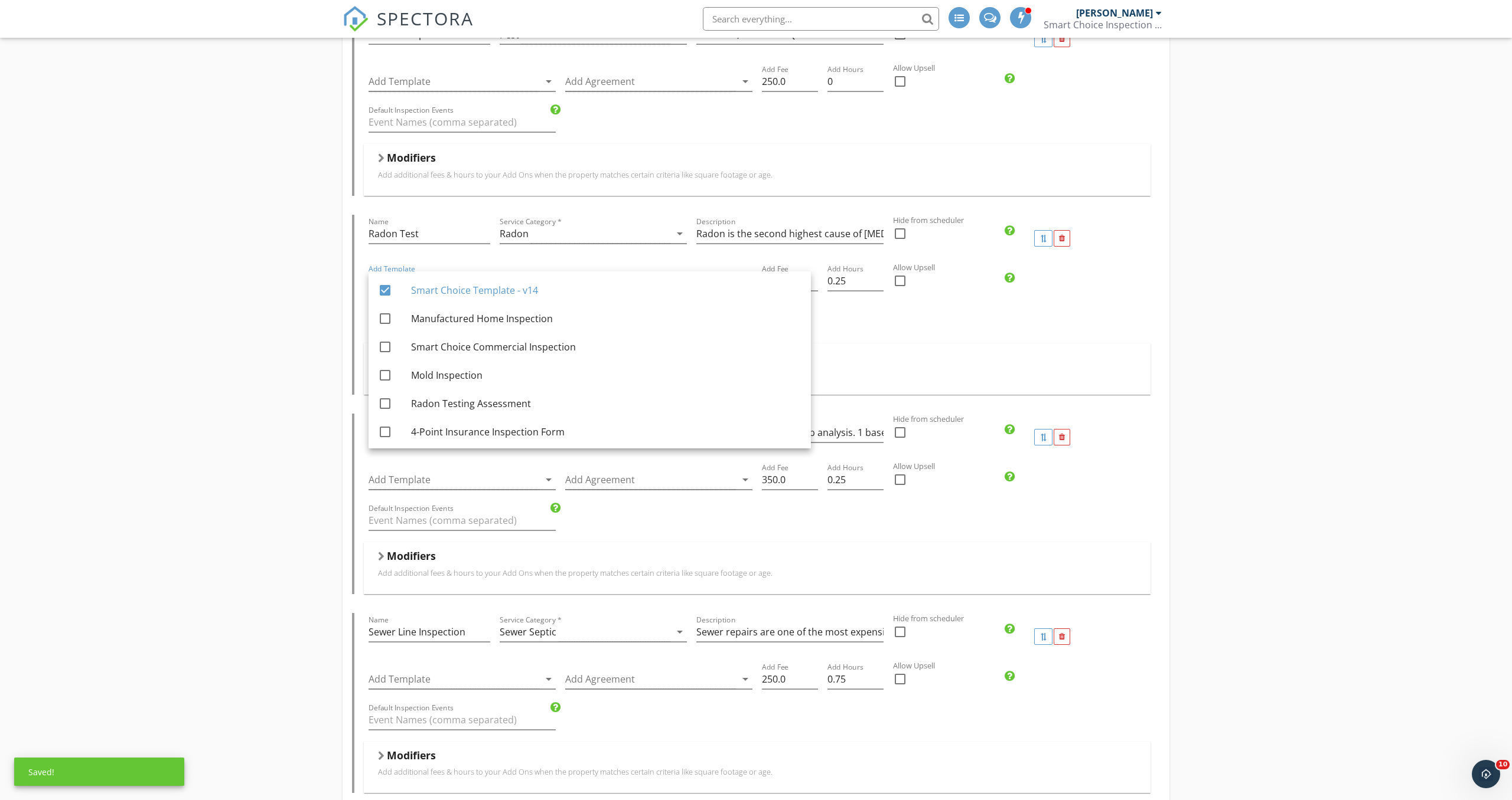
click at [761, 347] on div "Modifiers Add additional fees & hours to your Add Ons when the property matches…" at bounding box center [757, 368] width 787 height 51
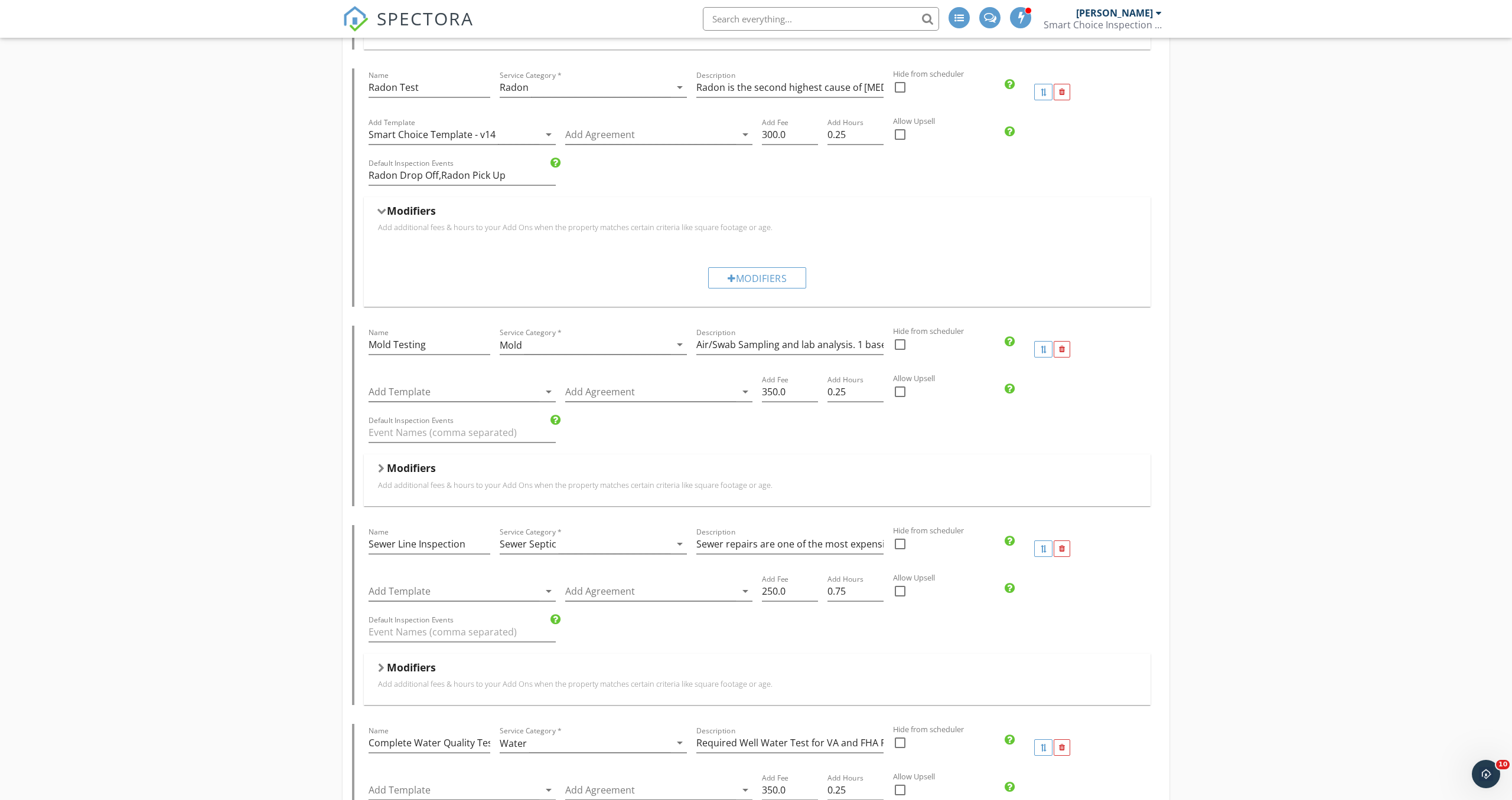
scroll to position [706, 0]
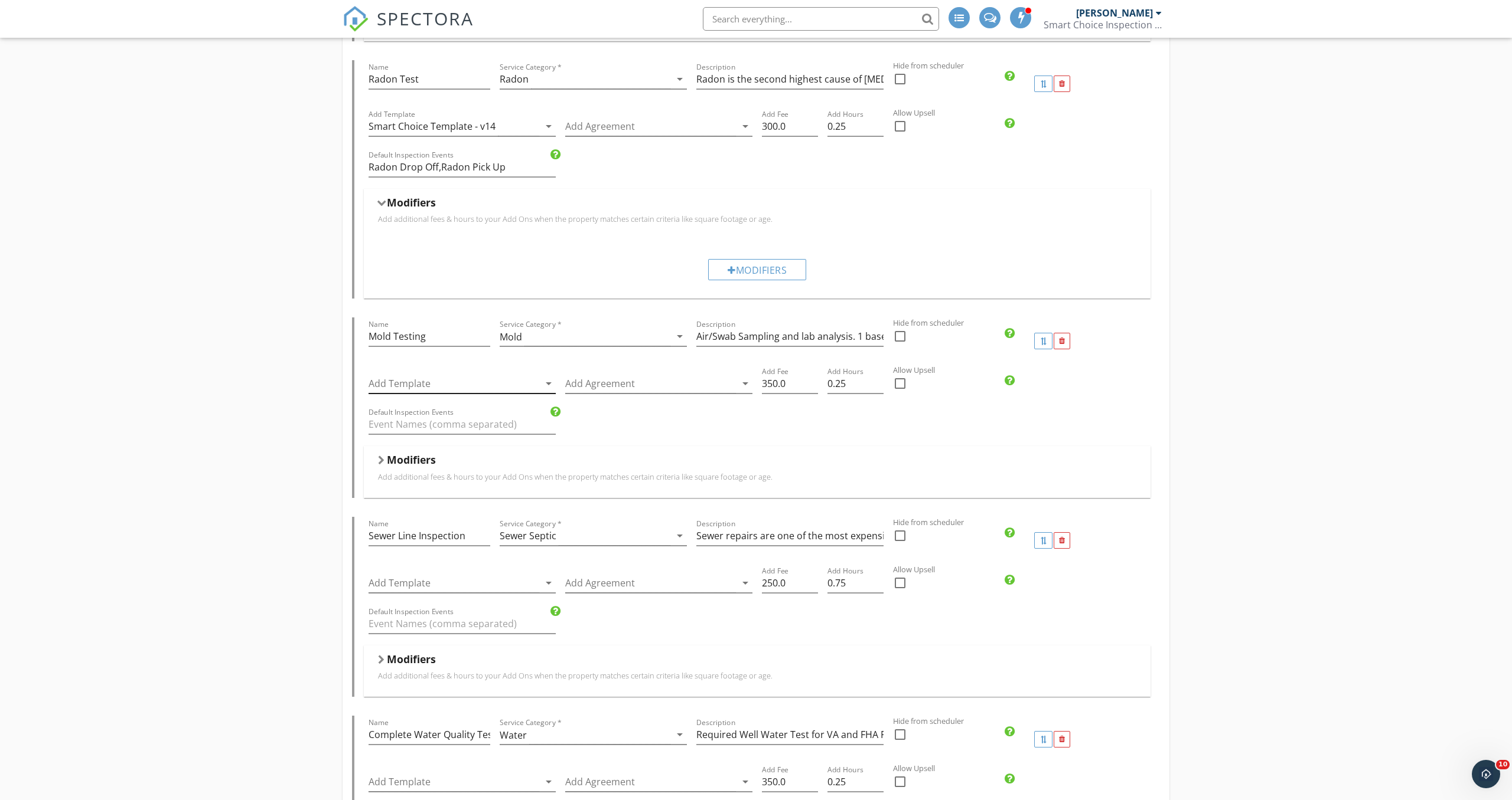
click at [520, 383] on div at bounding box center [453, 384] width 171 height 19
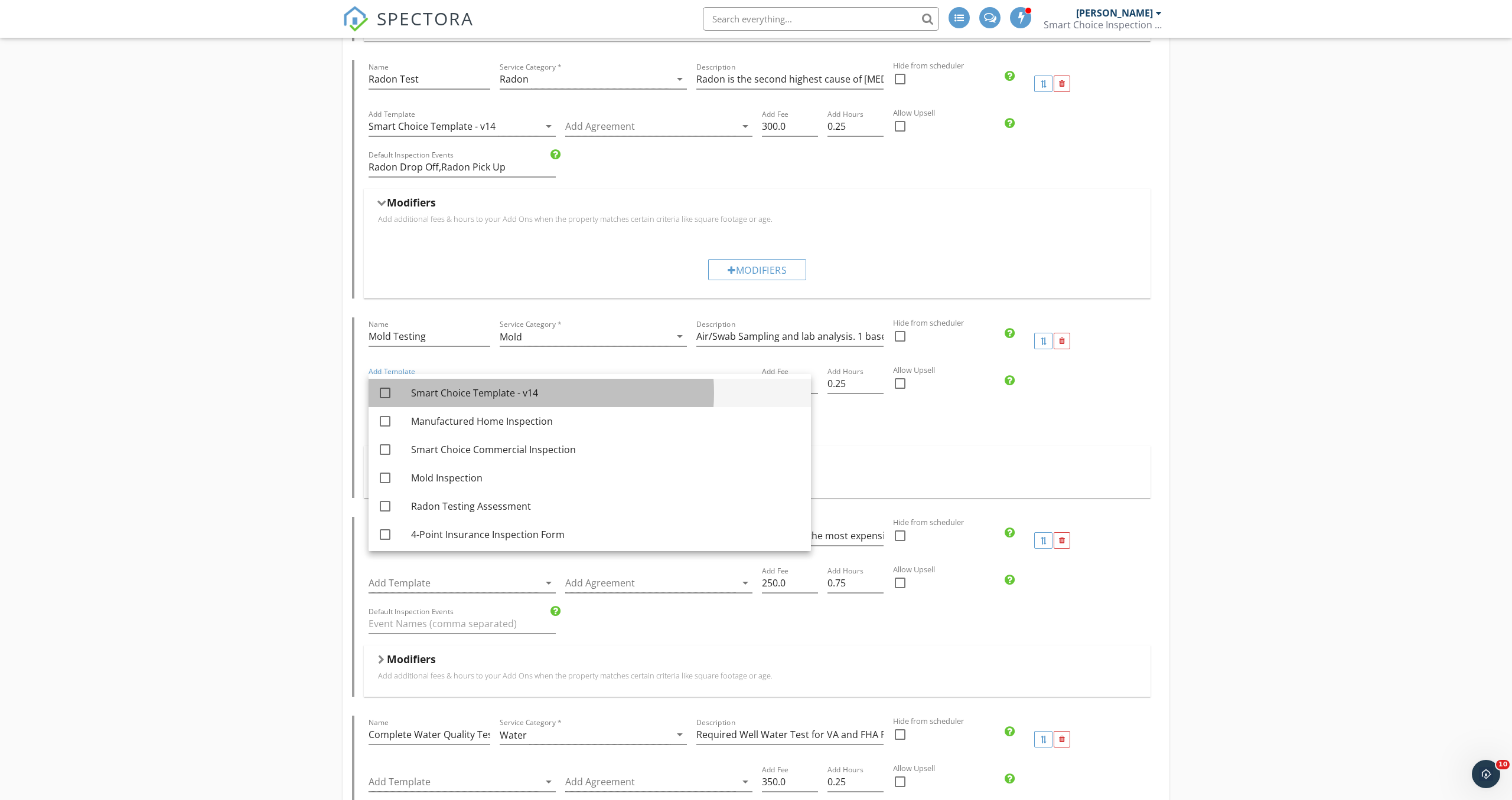
click at [517, 398] on div "Smart Choice Template - v14" at bounding box center [606, 392] width 391 height 14
checkbox input "true"
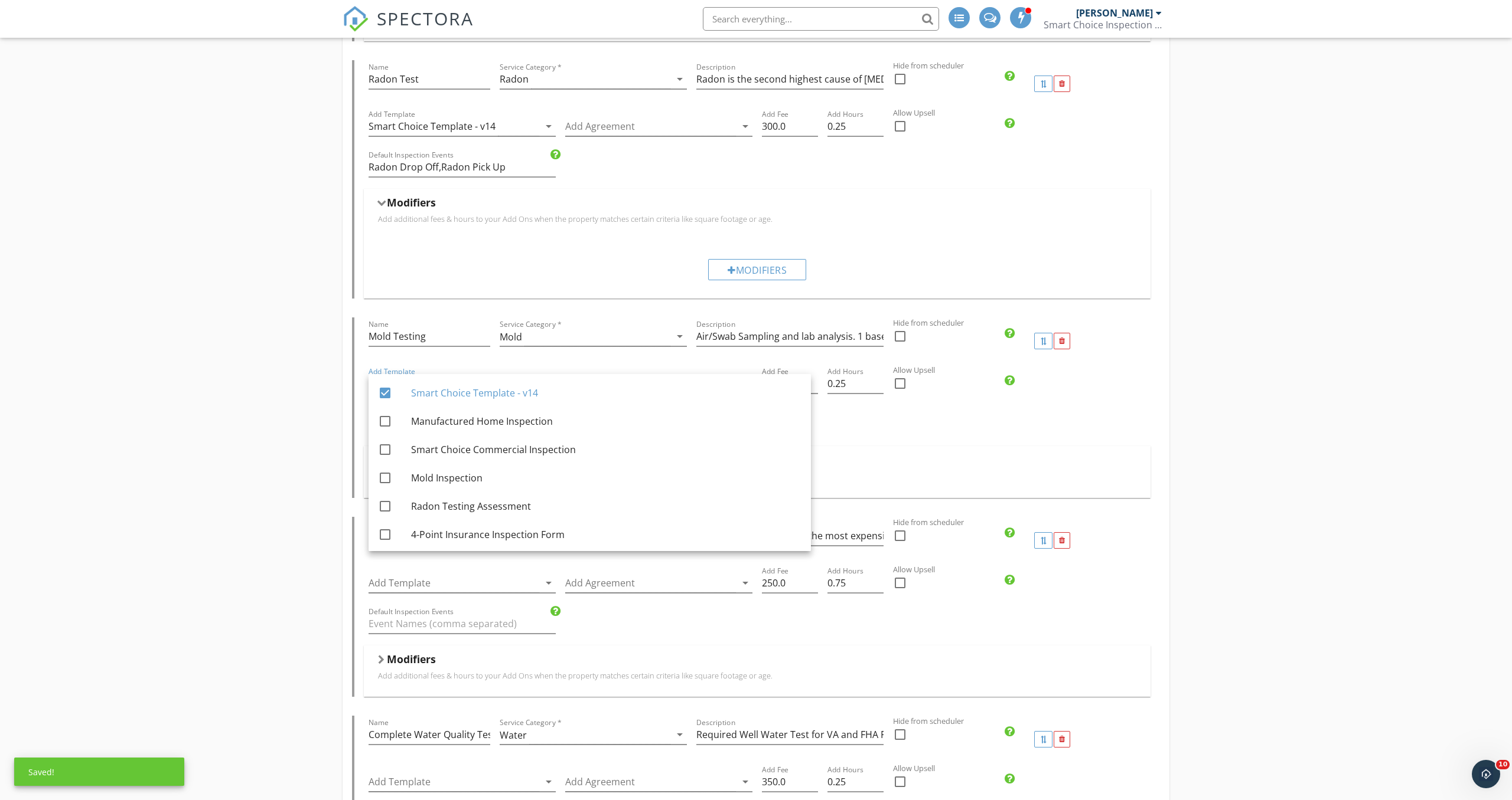
click at [835, 453] on div "Modifiers" at bounding box center [757, 462] width 758 height 18
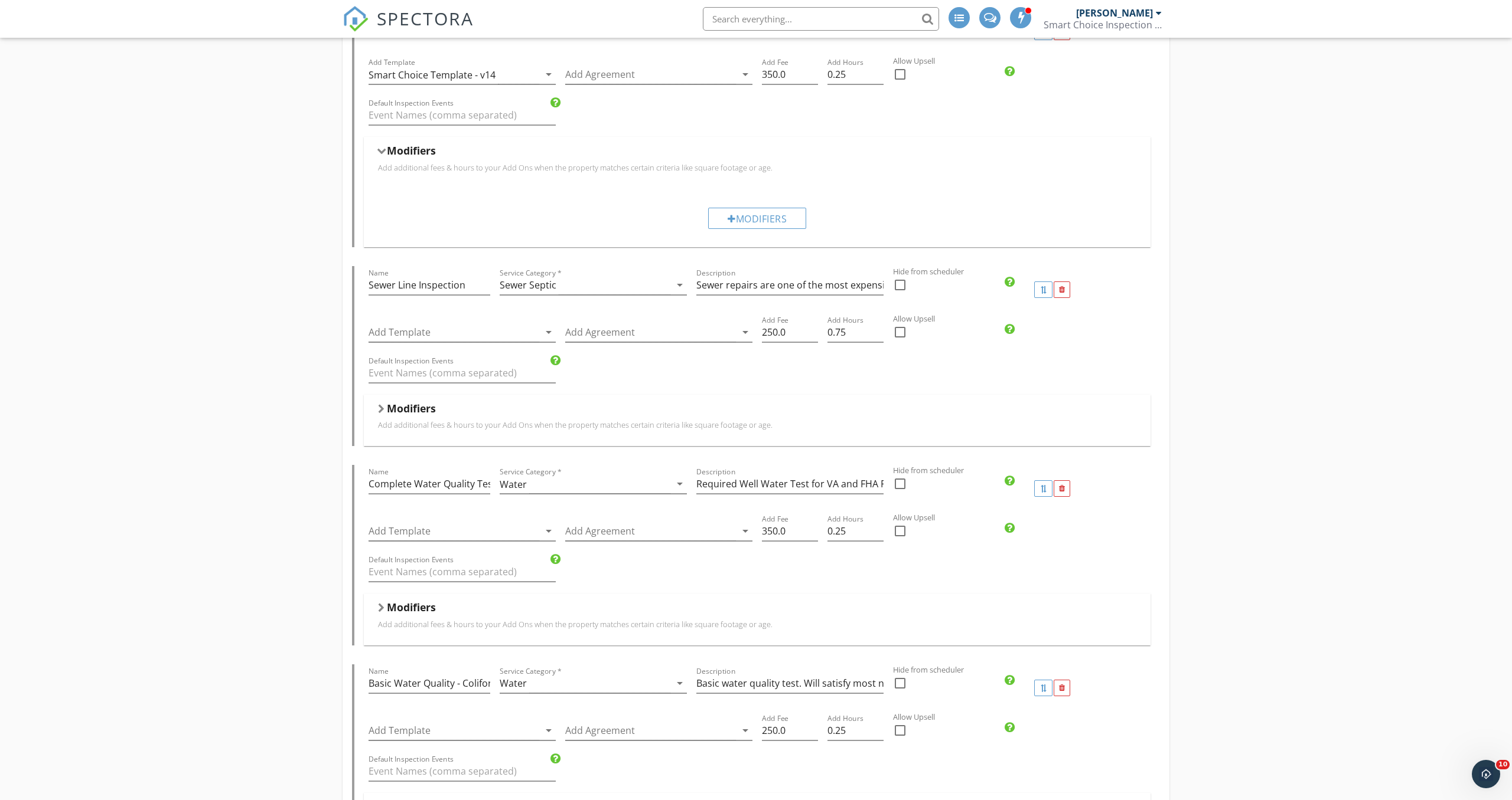
scroll to position [1017, 0]
click at [463, 329] on div at bounding box center [453, 330] width 171 height 19
click at [479, 347] on div "Smart Choice Template - v14" at bounding box center [606, 339] width 391 height 28
checkbox input "true"
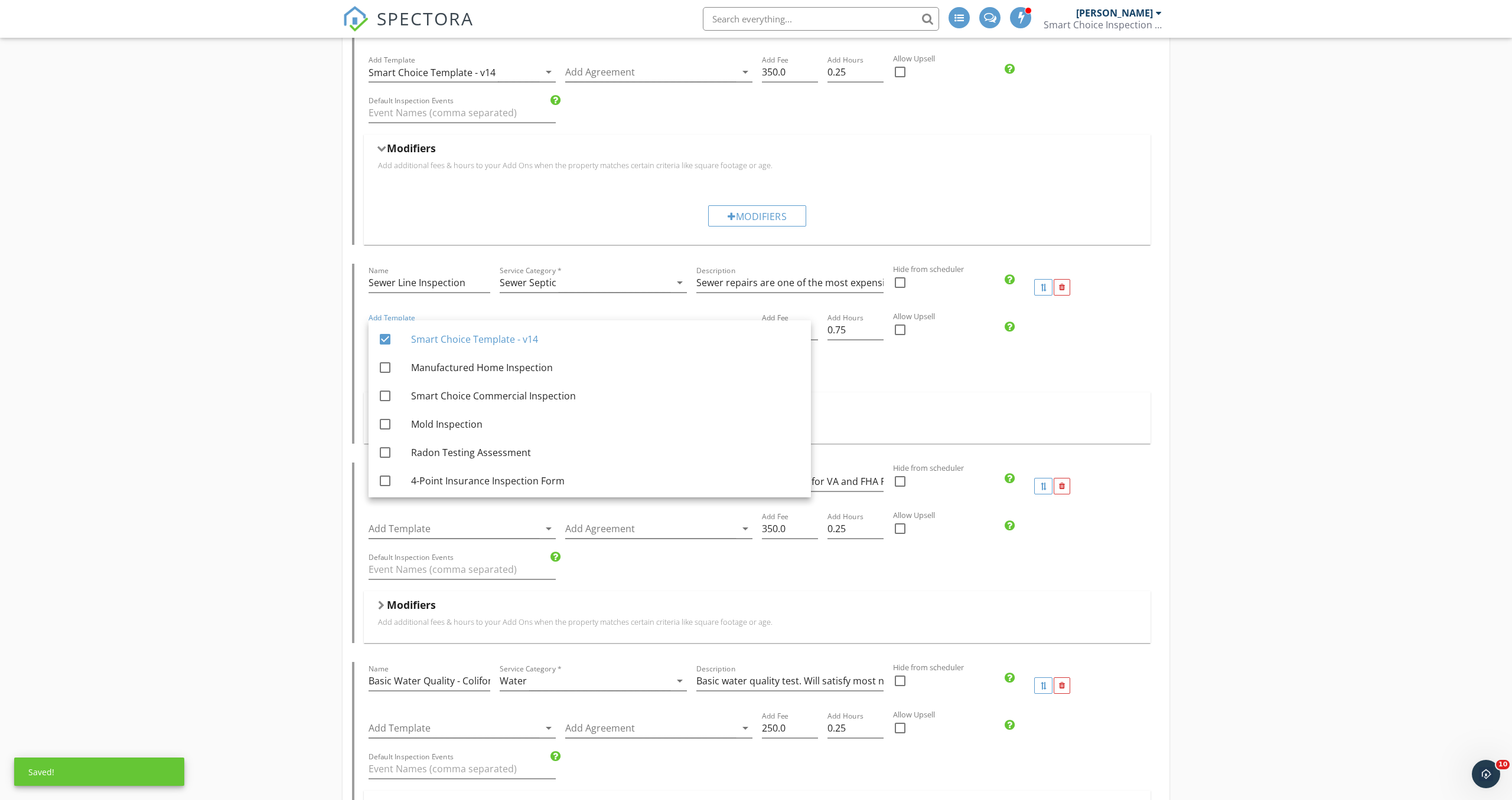
click at [802, 386] on div "Default Inspection Events" at bounding box center [757, 372] width 787 height 41
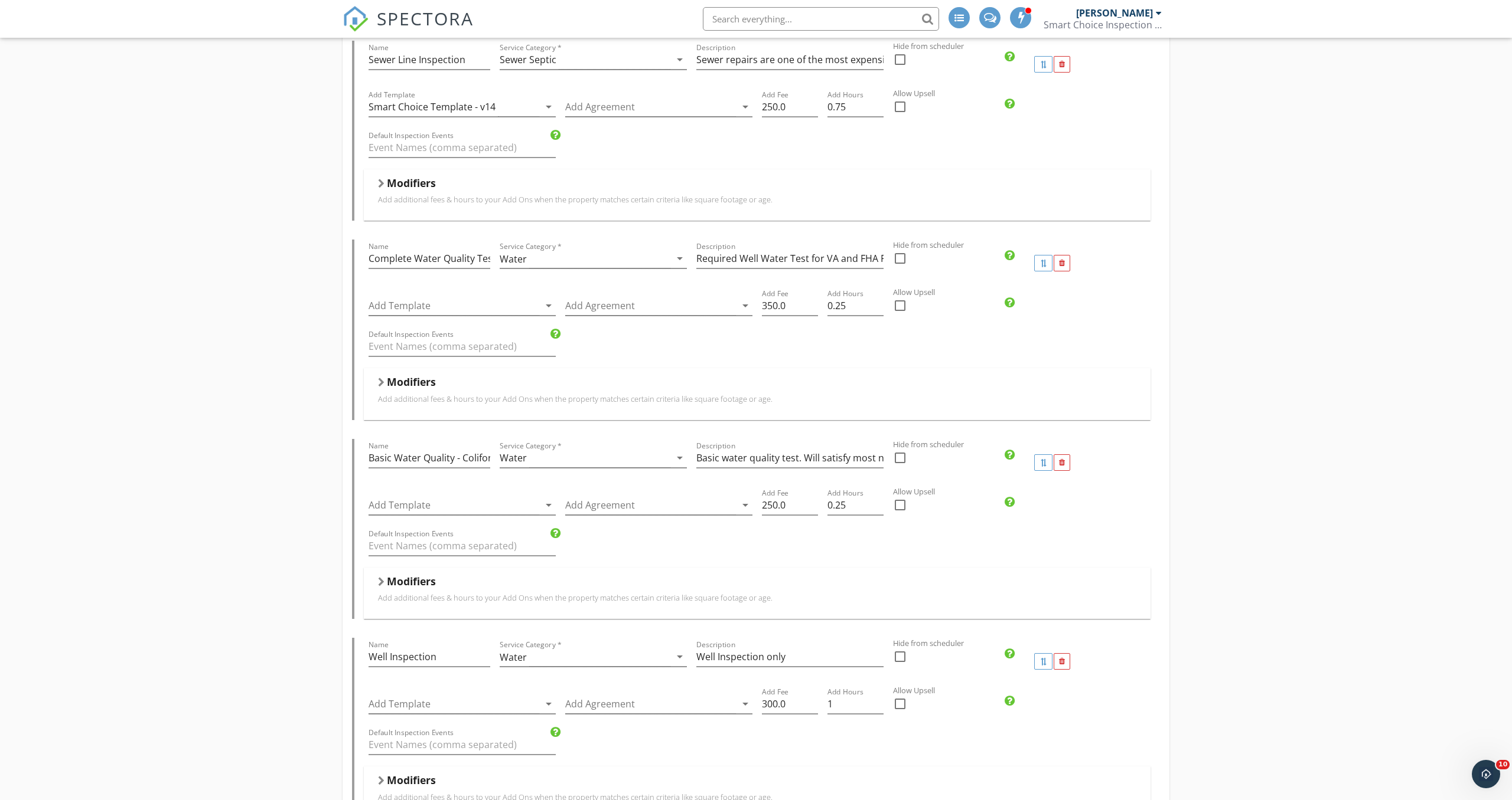
scroll to position [1243, 0]
click at [509, 305] on div at bounding box center [453, 303] width 171 height 19
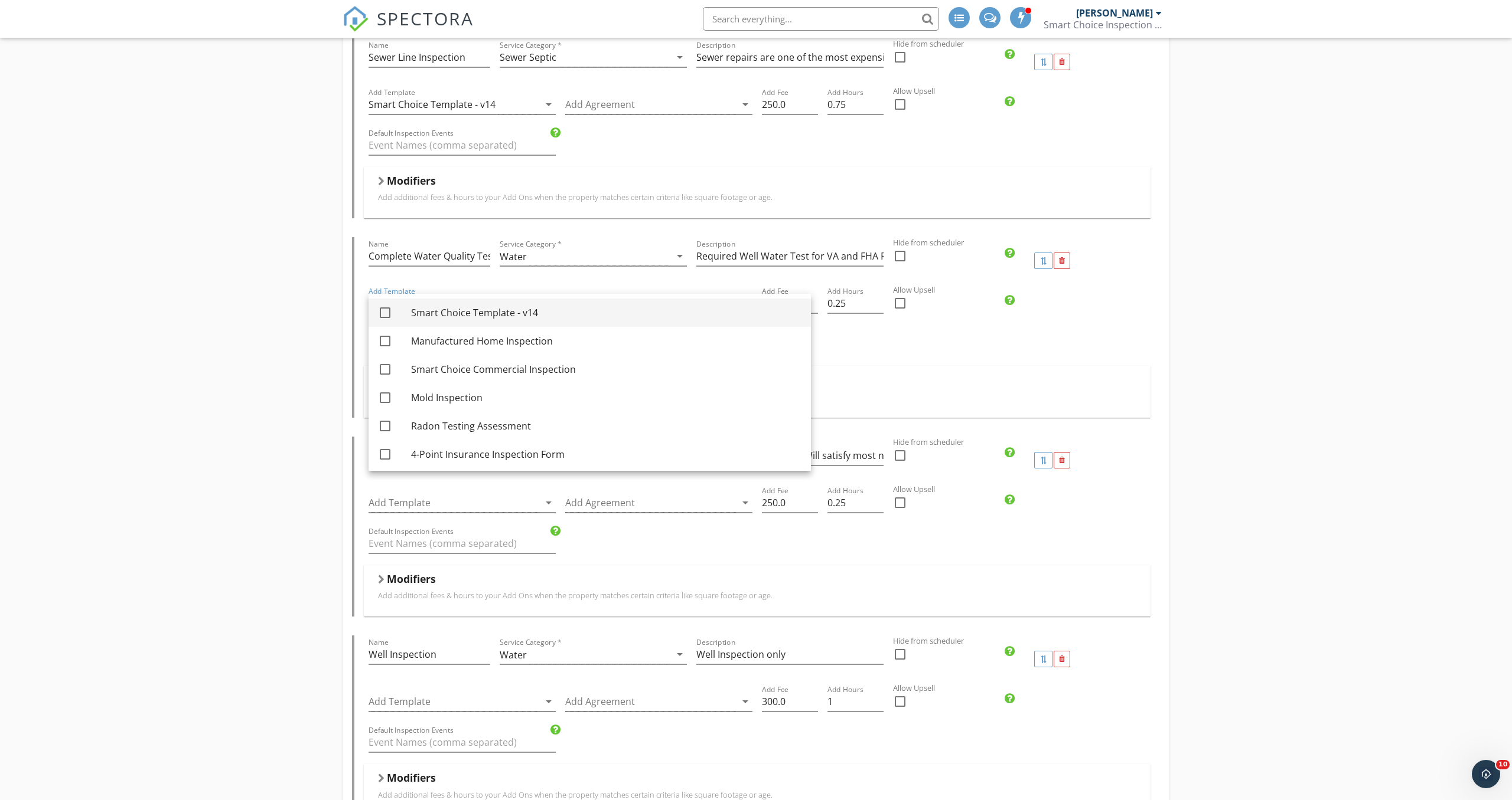
click at [516, 316] on div "Smart Choice Template - v14" at bounding box center [606, 312] width 391 height 14
checkbox input "true"
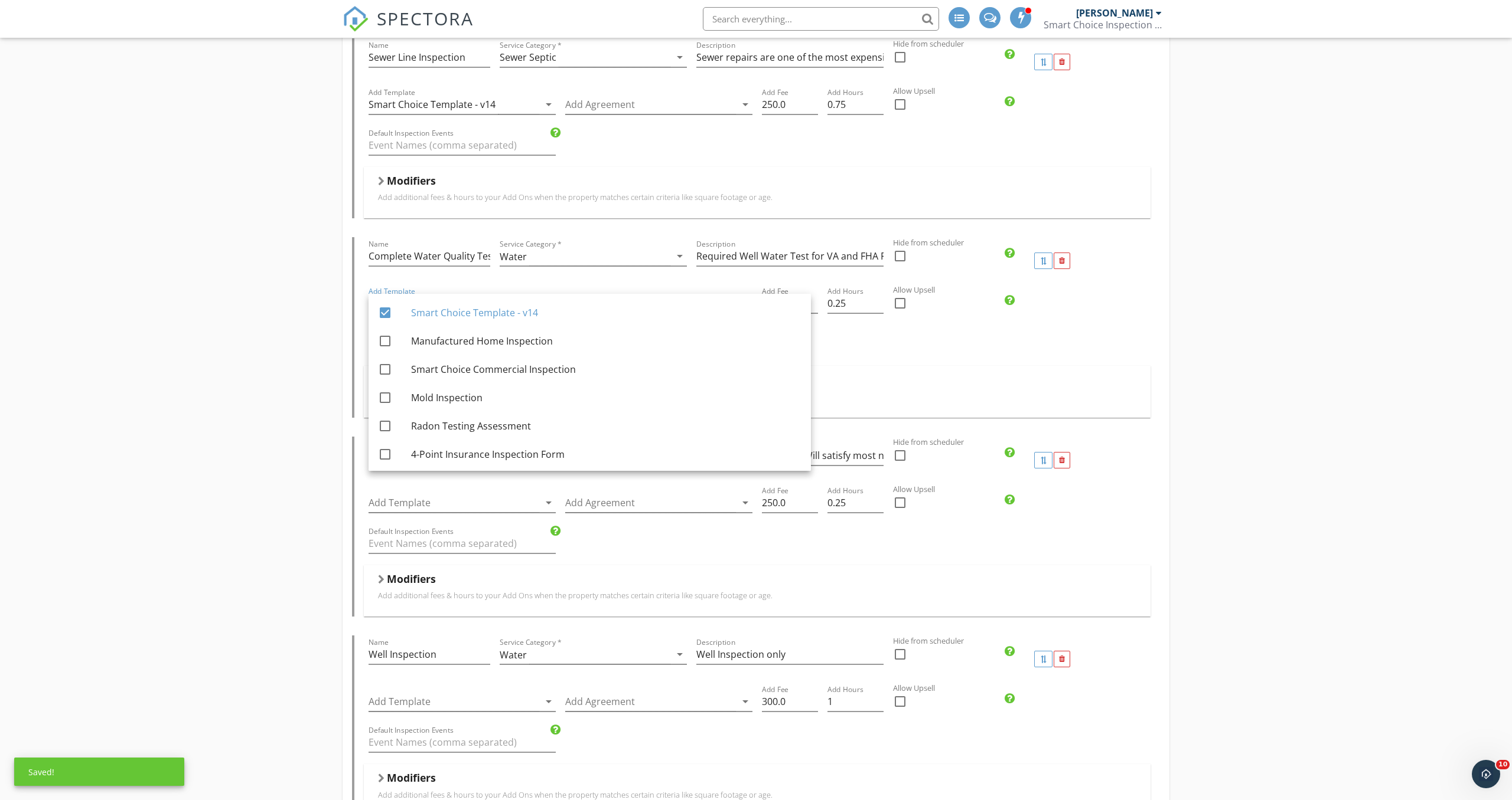
click at [791, 375] on div "Modifiers" at bounding box center [757, 382] width 758 height 18
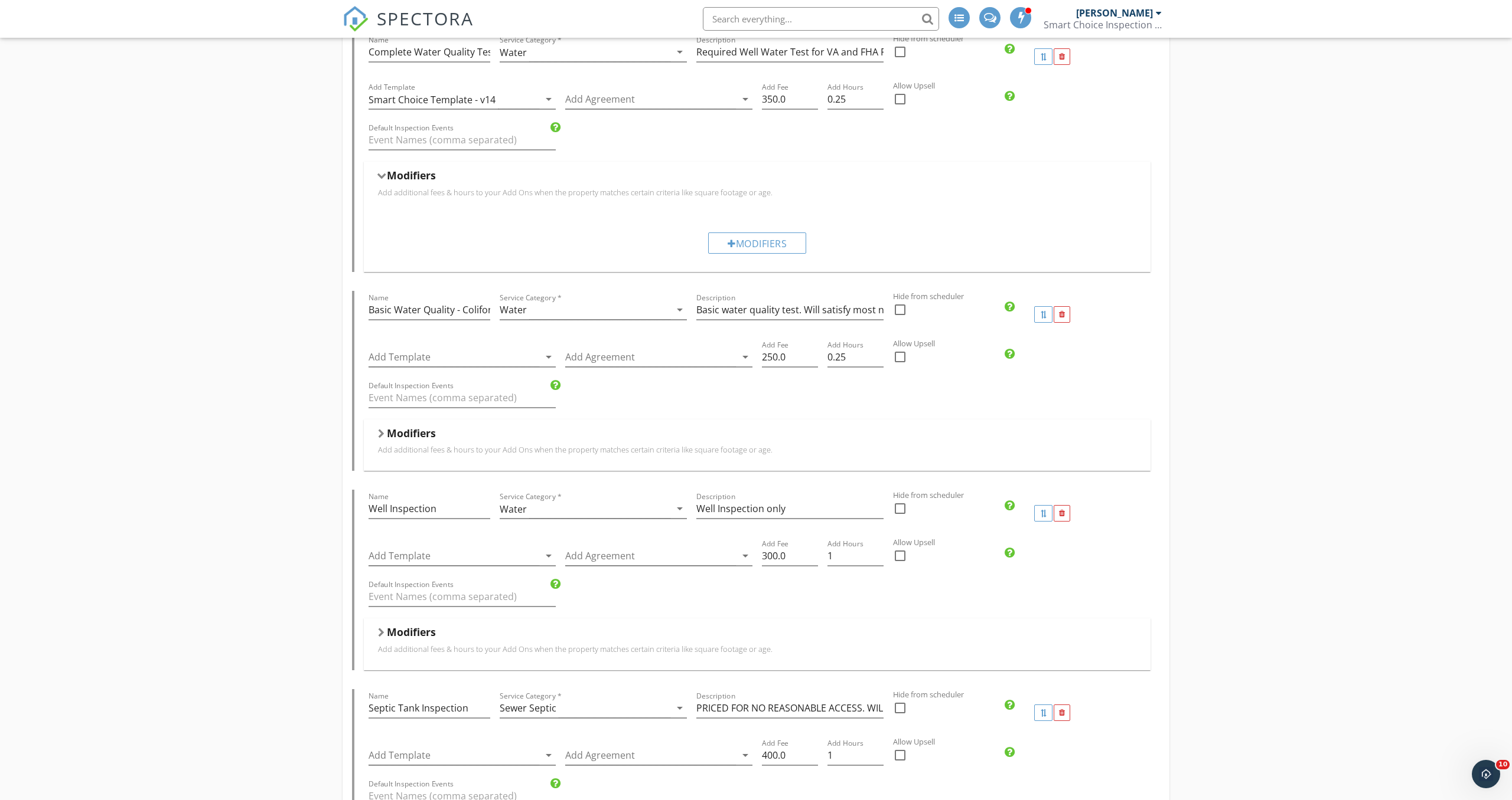
scroll to position [1465, 0]
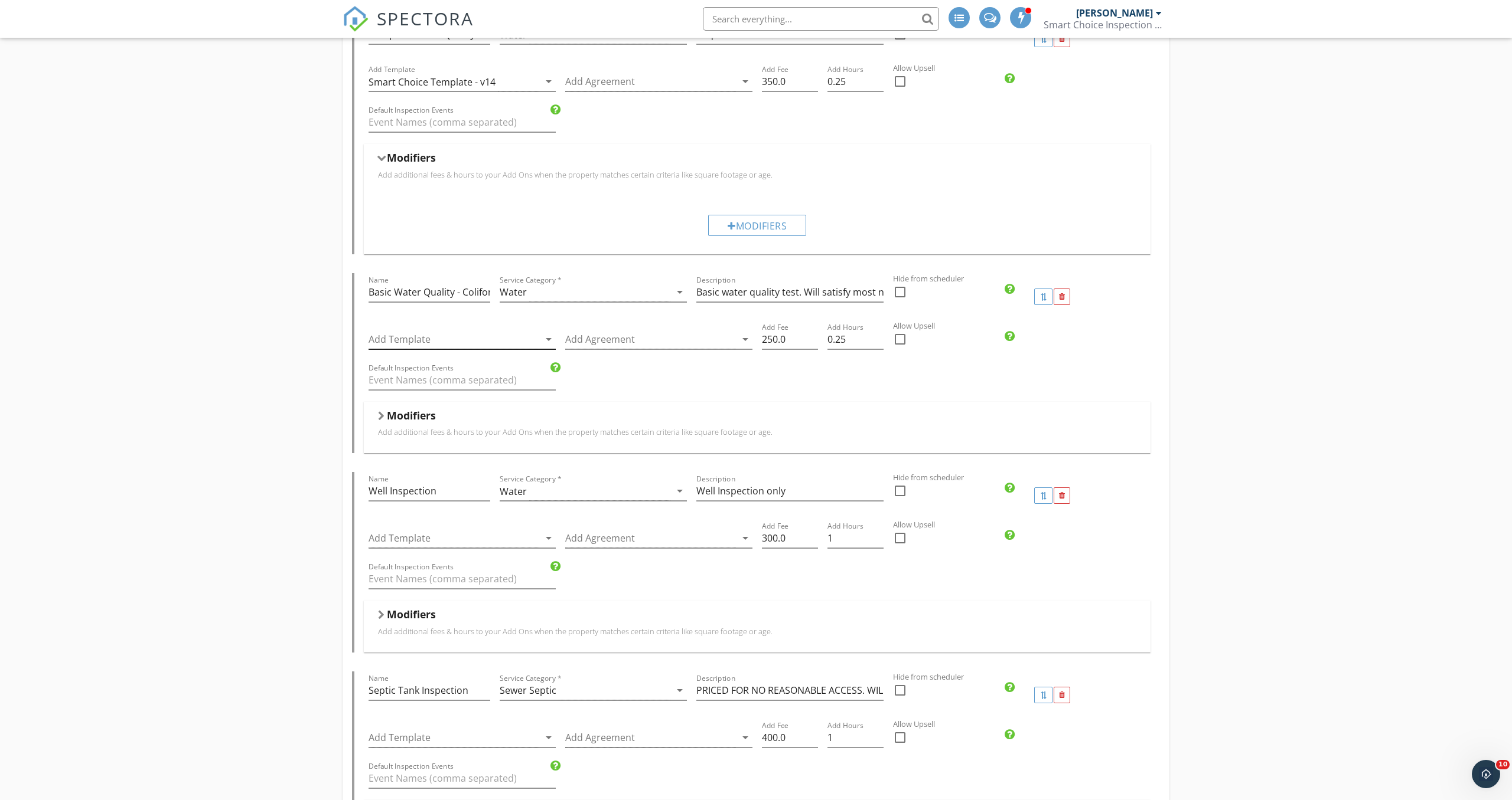
click at [515, 339] on div at bounding box center [453, 339] width 171 height 19
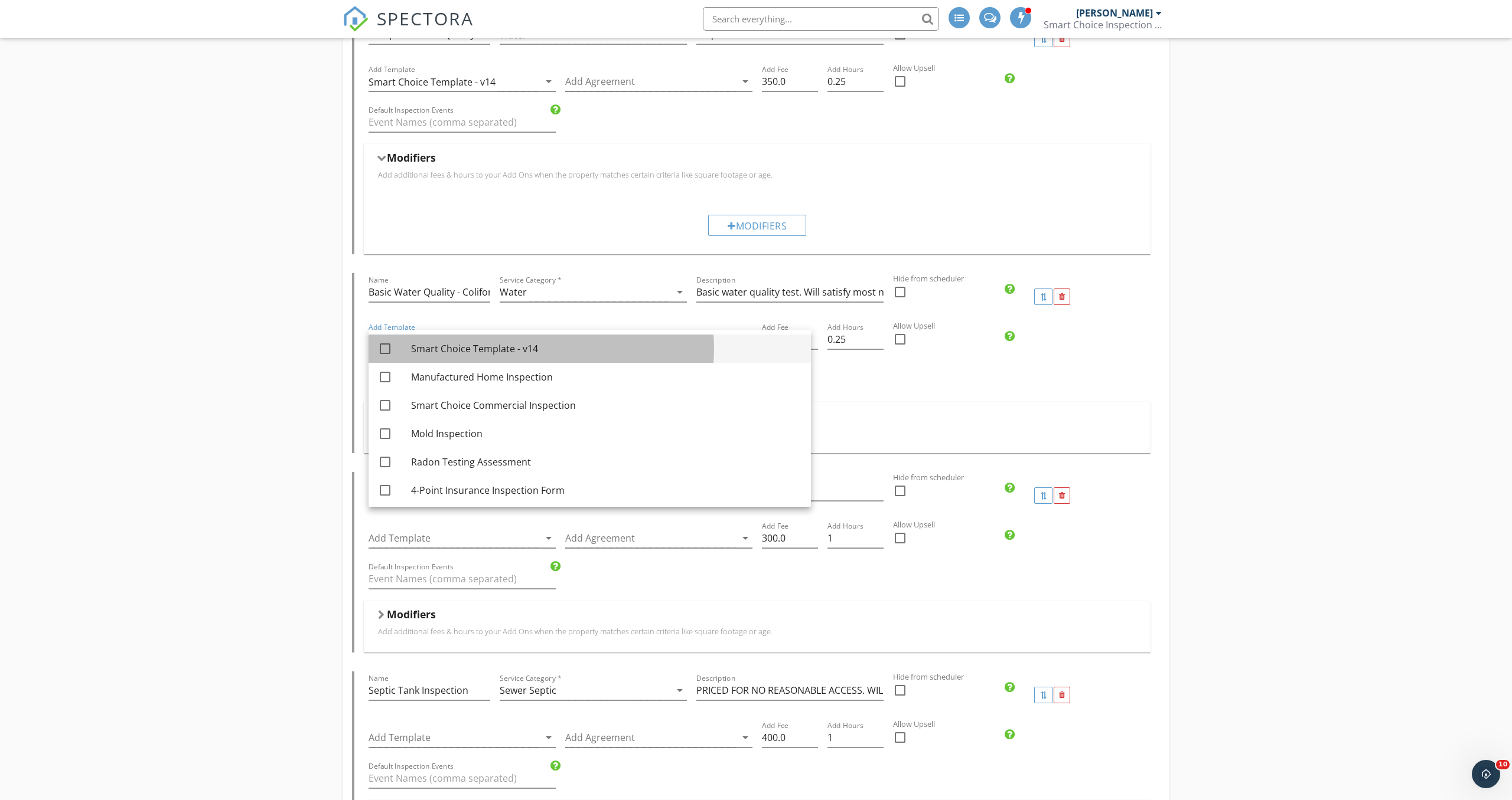
click at [513, 353] on div "Smart Choice Template - v14" at bounding box center [606, 349] width 391 height 14
checkbox input "true"
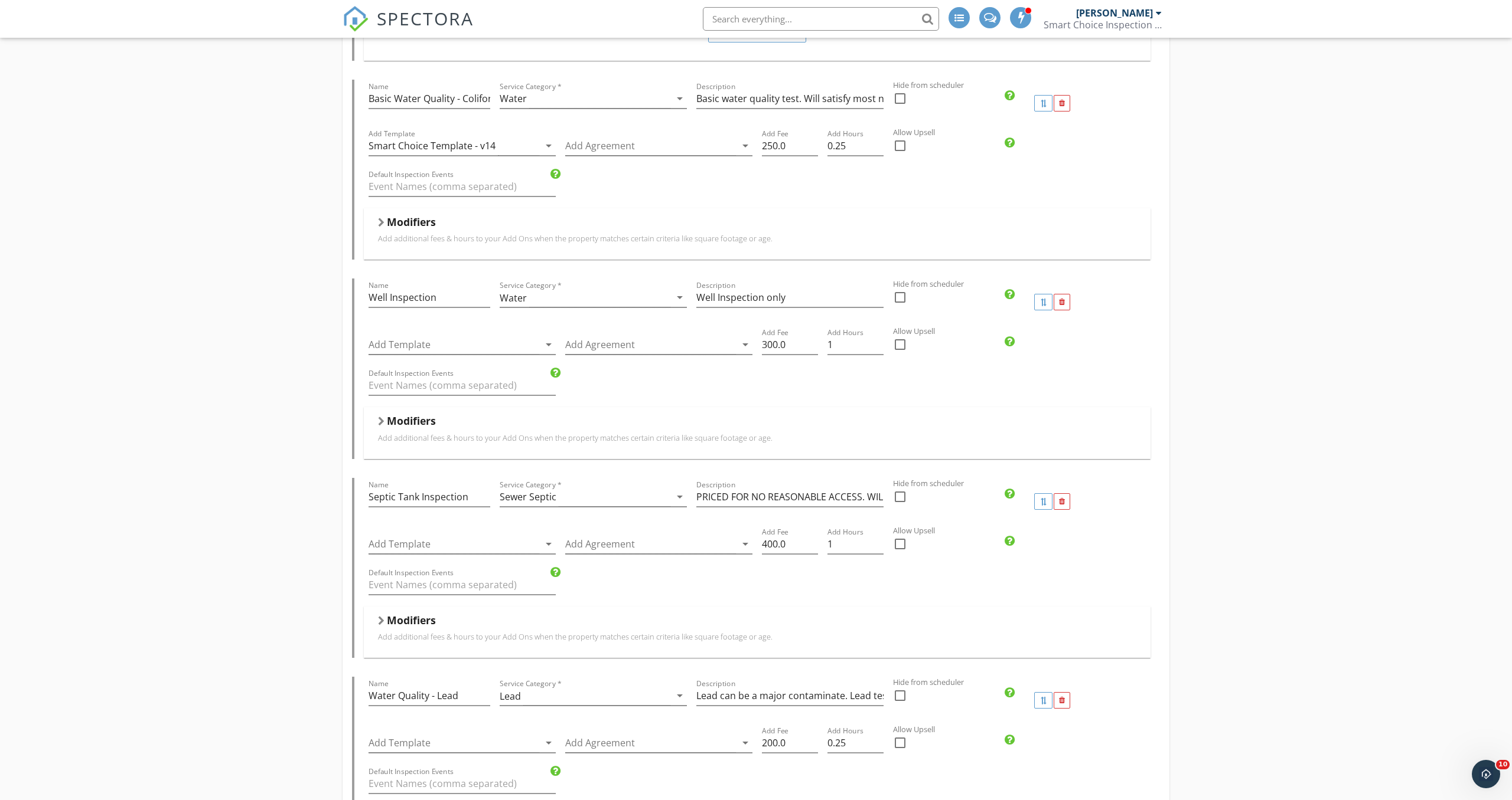
scroll to position [1684, 0]
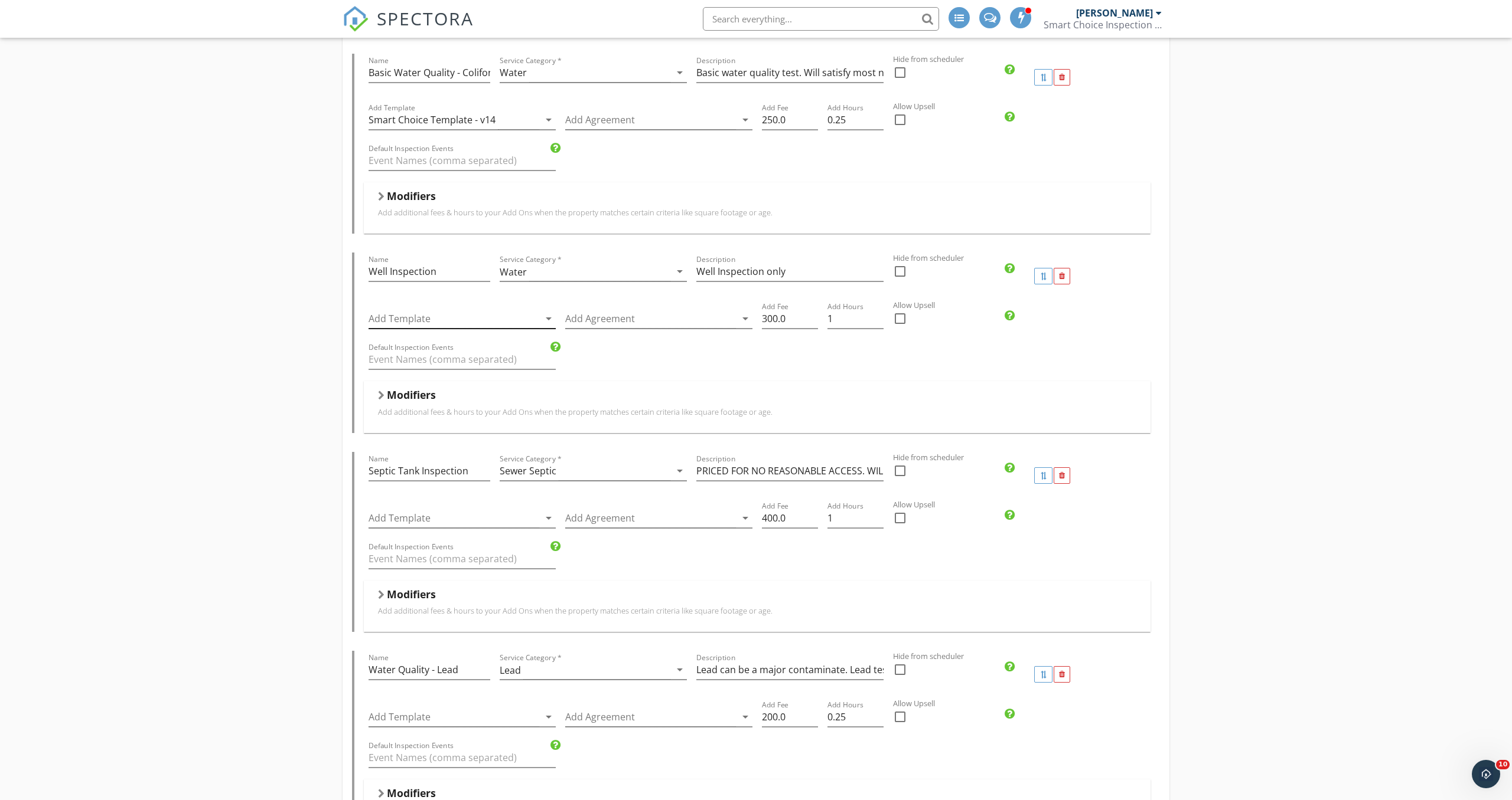
click at [500, 319] on div at bounding box center [453, 319] width 171 height 19
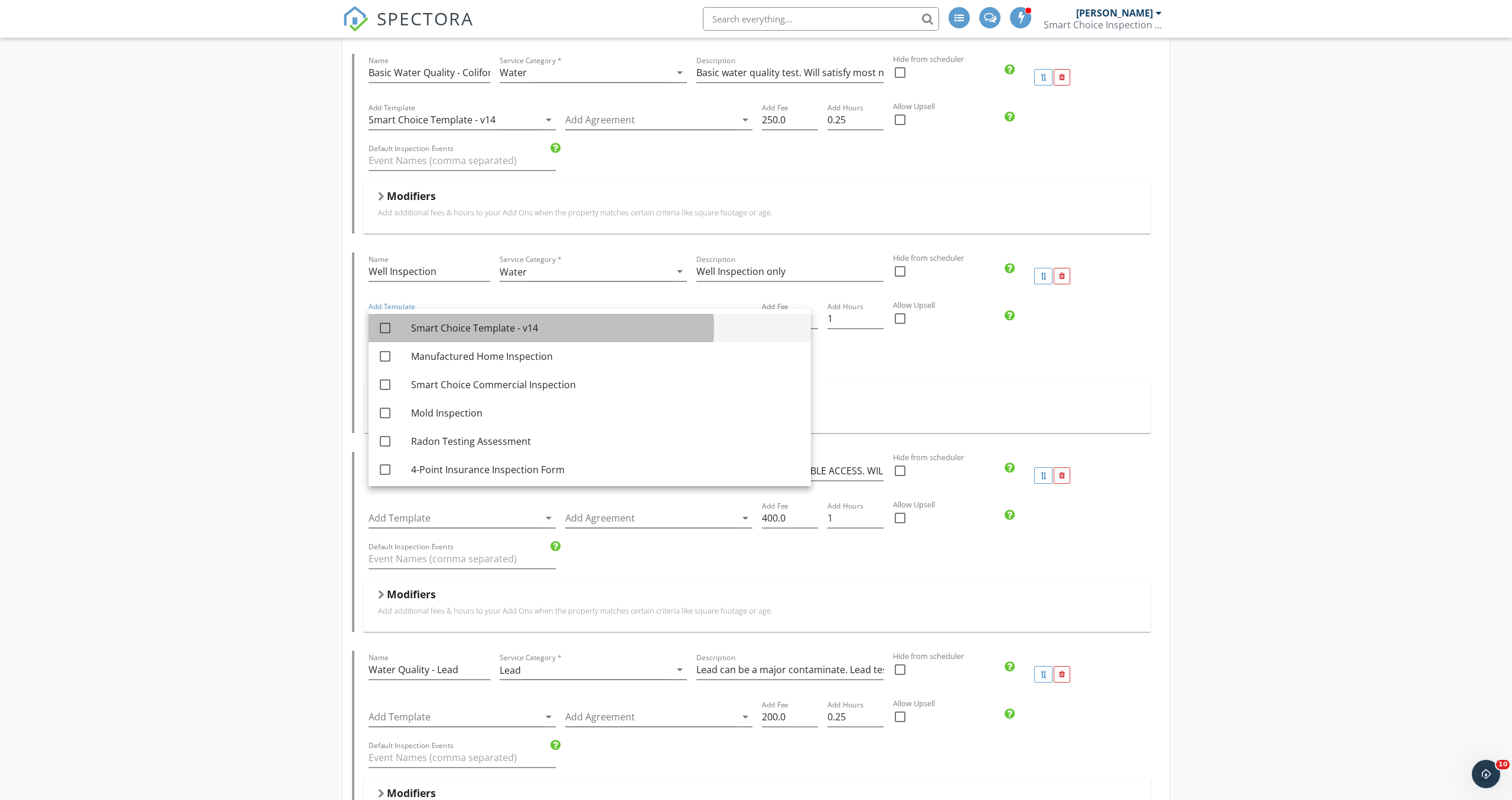
click at [505, 333] on div "Smart Choice Template - v14" at bounding box center [606, 328] width 391 height 14
checkbox input "true"
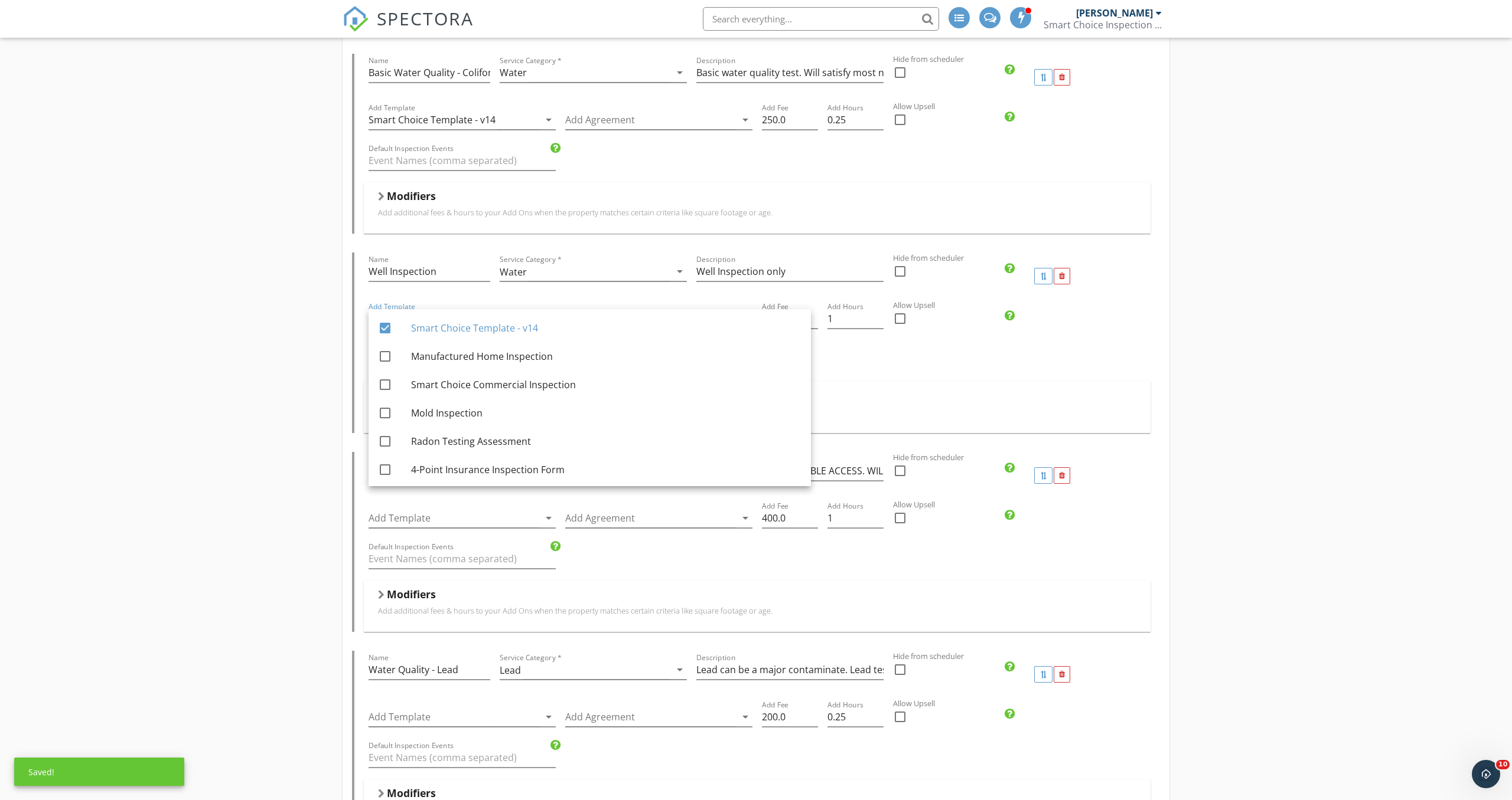
click at [1171, 571] on div "HOME INSPECTION with FREE Thermal Imaging SERVICES WITH NO HOME INSPECTION Name…" at bounding box center [756, 609] width 1512 height 4370
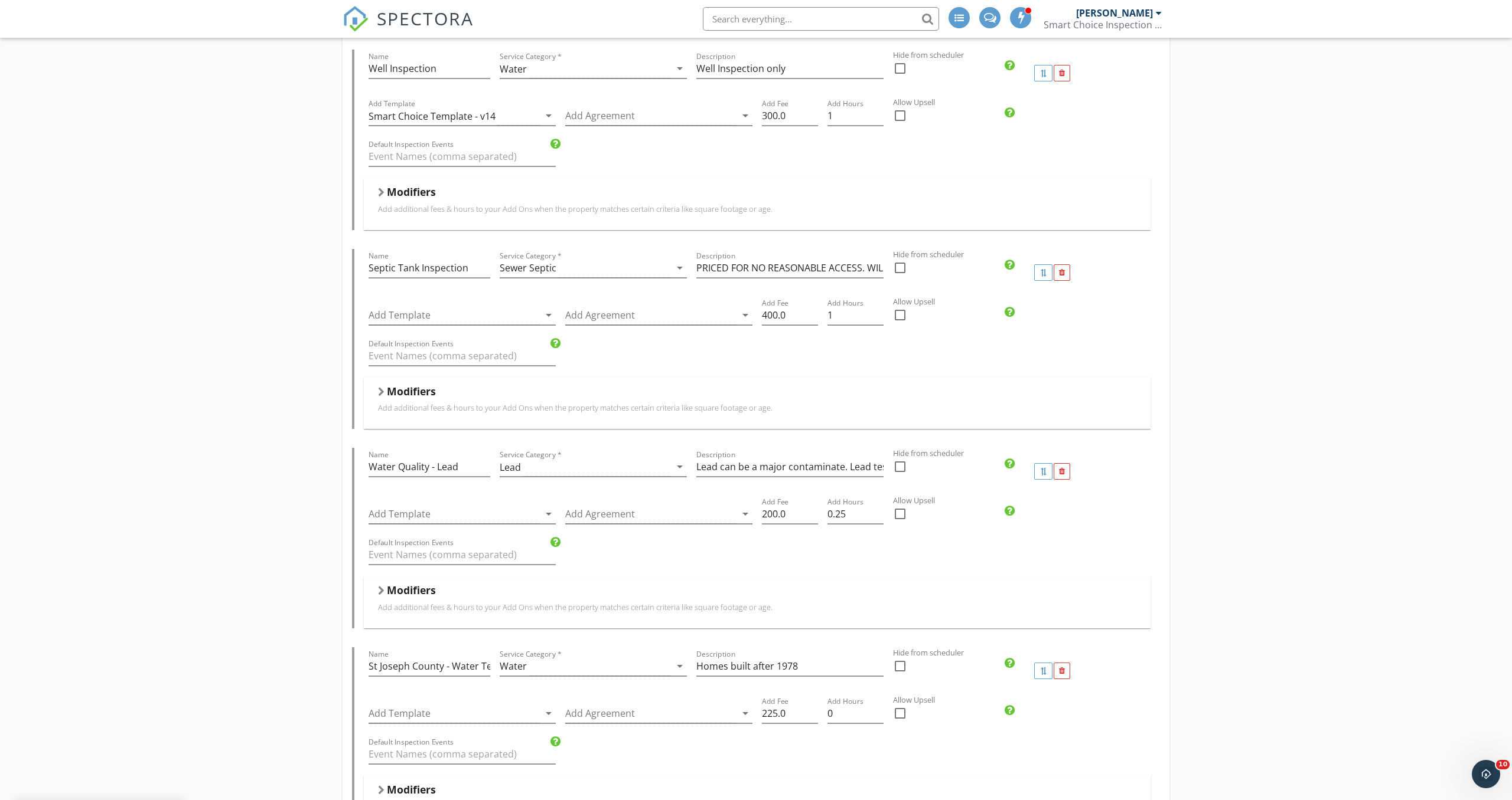
scroll to position [1897, 0]
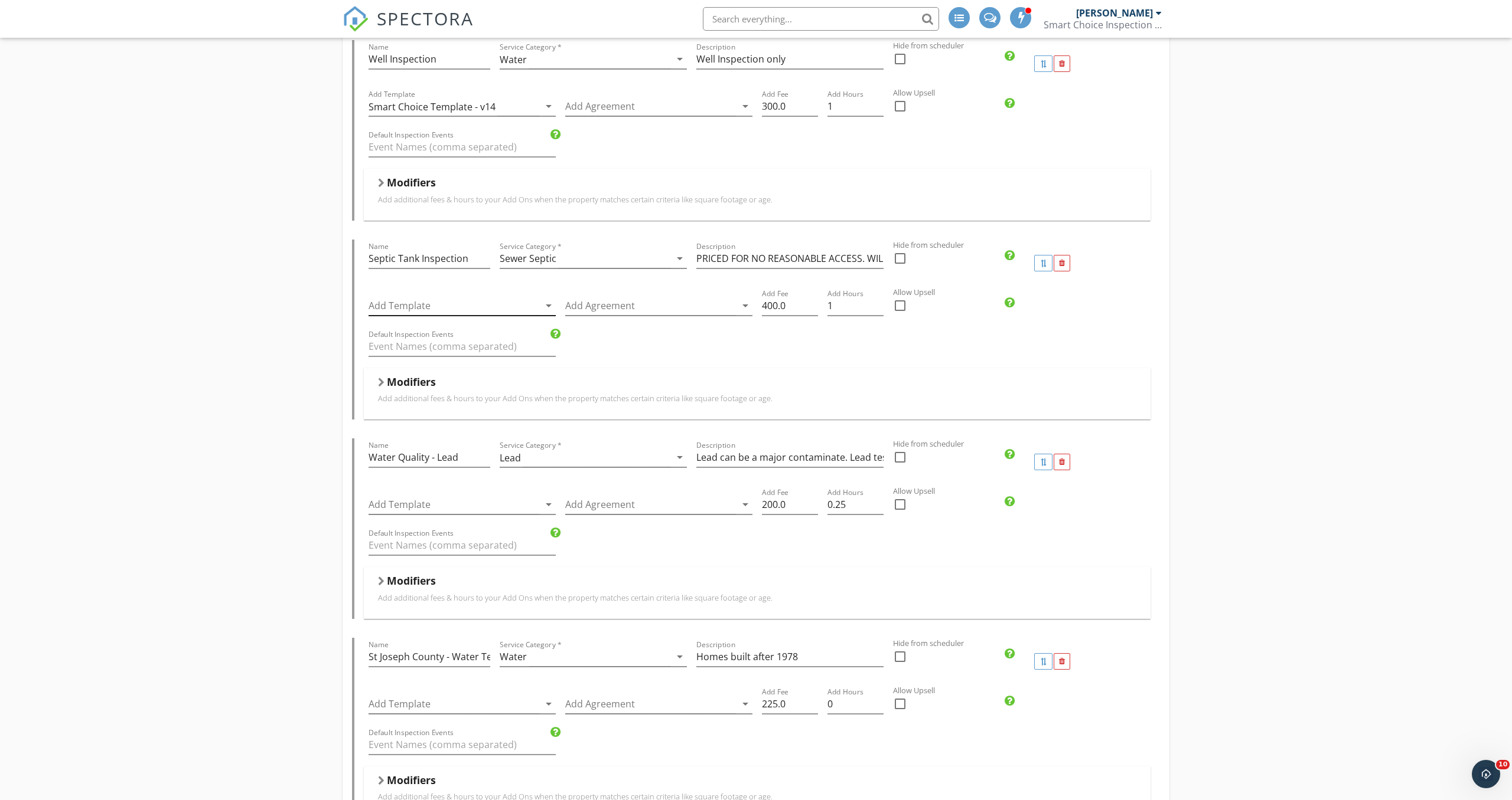
click at [499, 305] on div at bounding box center [453, 306] width 171 height 19
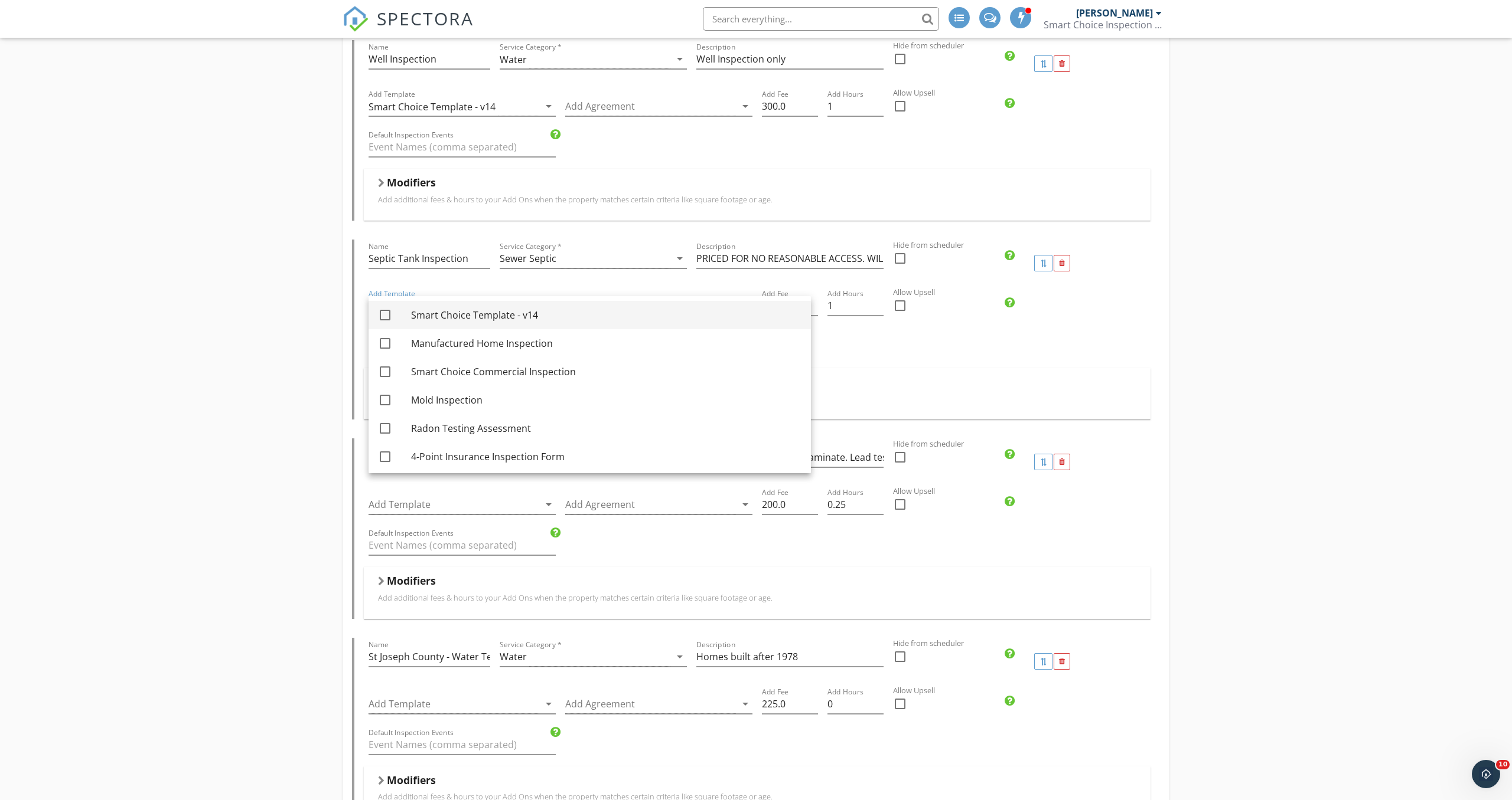
click at [502, 320] on div "Smart Choice Template - v14" at bounding box center [606, 315] width 391 height 14
checkbox input "true"
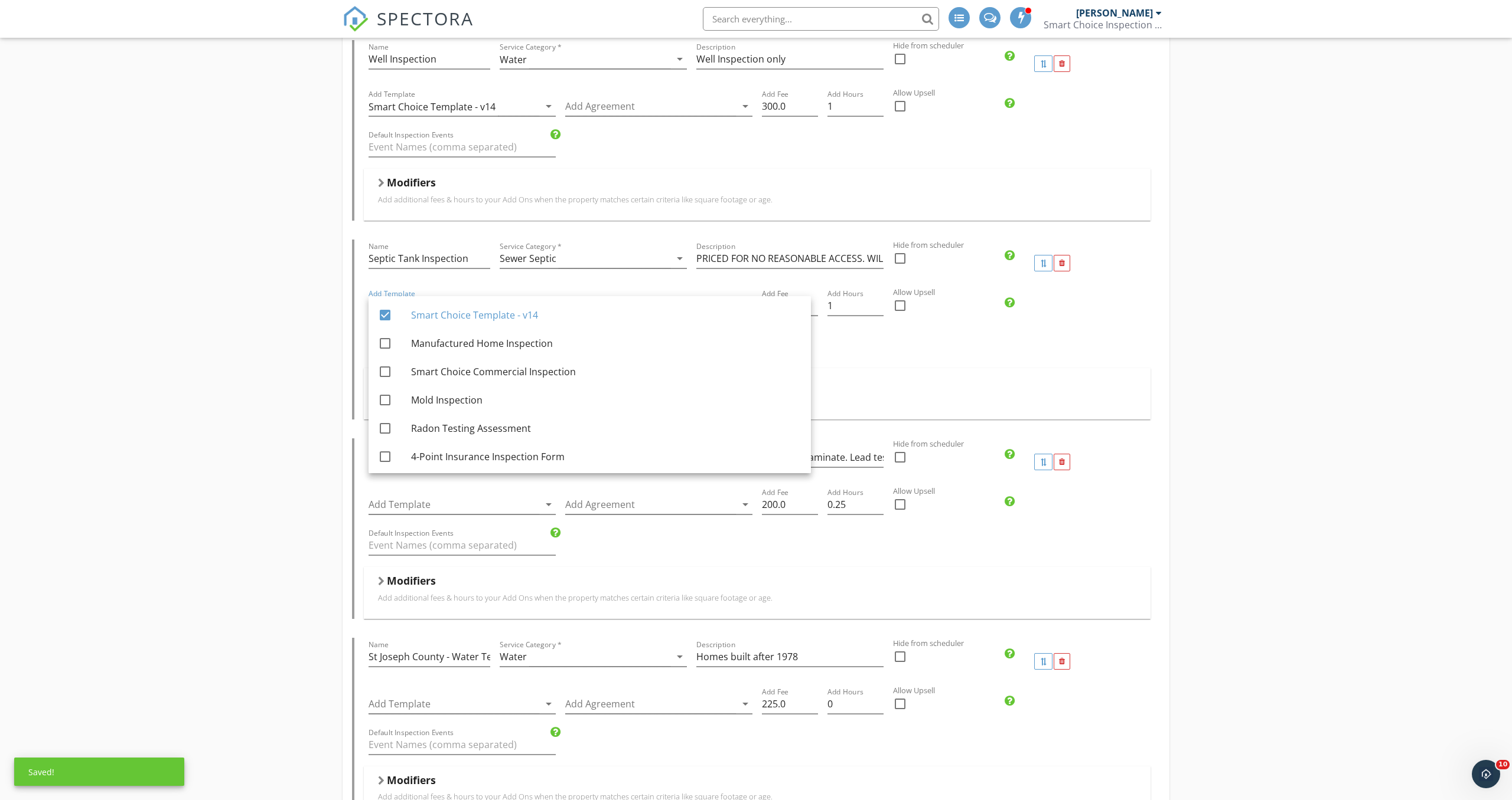
click at [1078, 393] on p "Add additional fees & hours to your Add Ons when the property matches certain c…" at bounding box center [757, 398] width 758 height 10
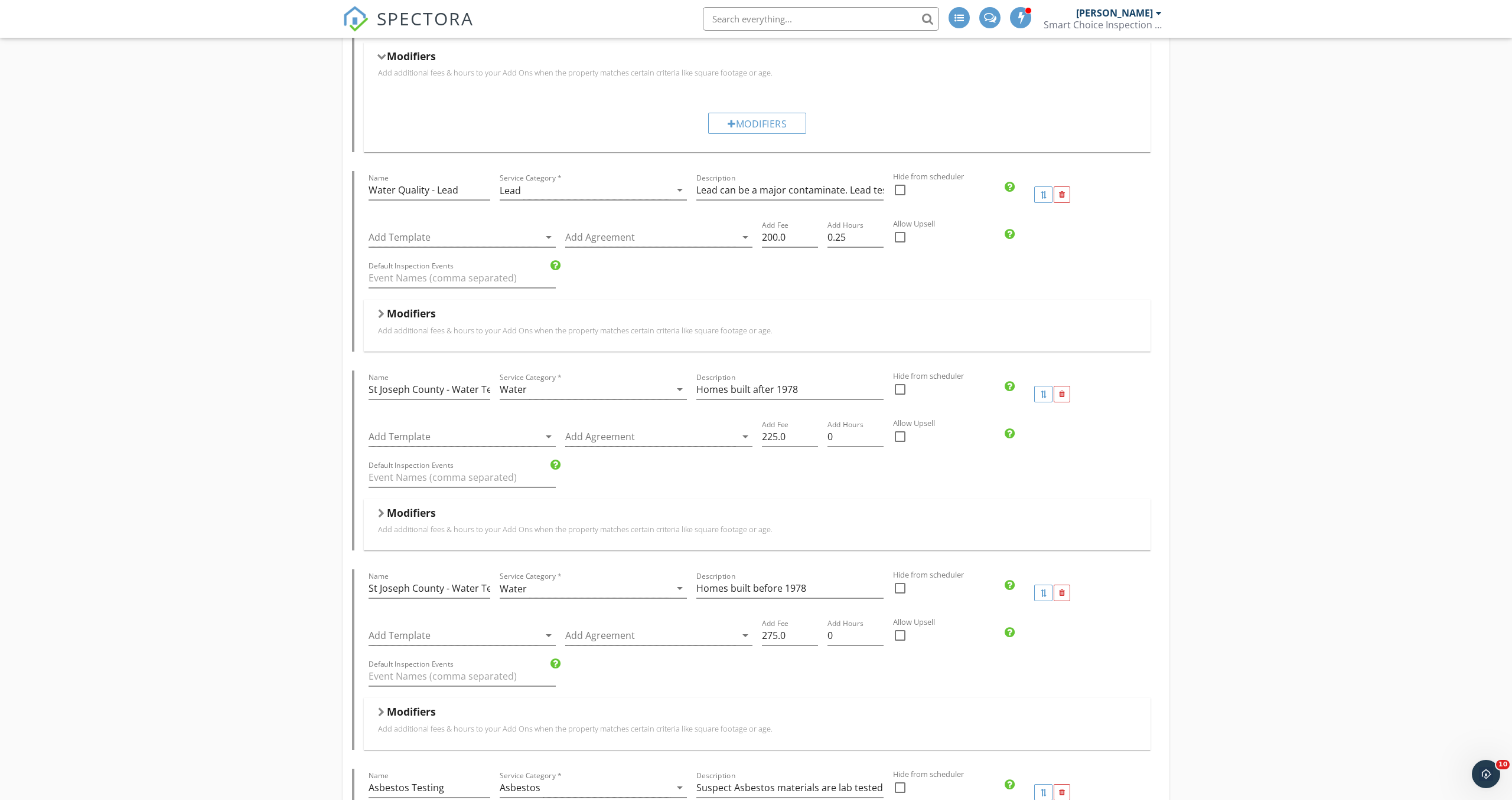
scroll to position [2224, 0]
click at [455, 230] on div at bounding box center [453, 237] width 171 height 19
click at [488, 244] on div "Smart Choice Template - v14" at bounding box center [606, 245] width 391 height 14
checkbox input "true"
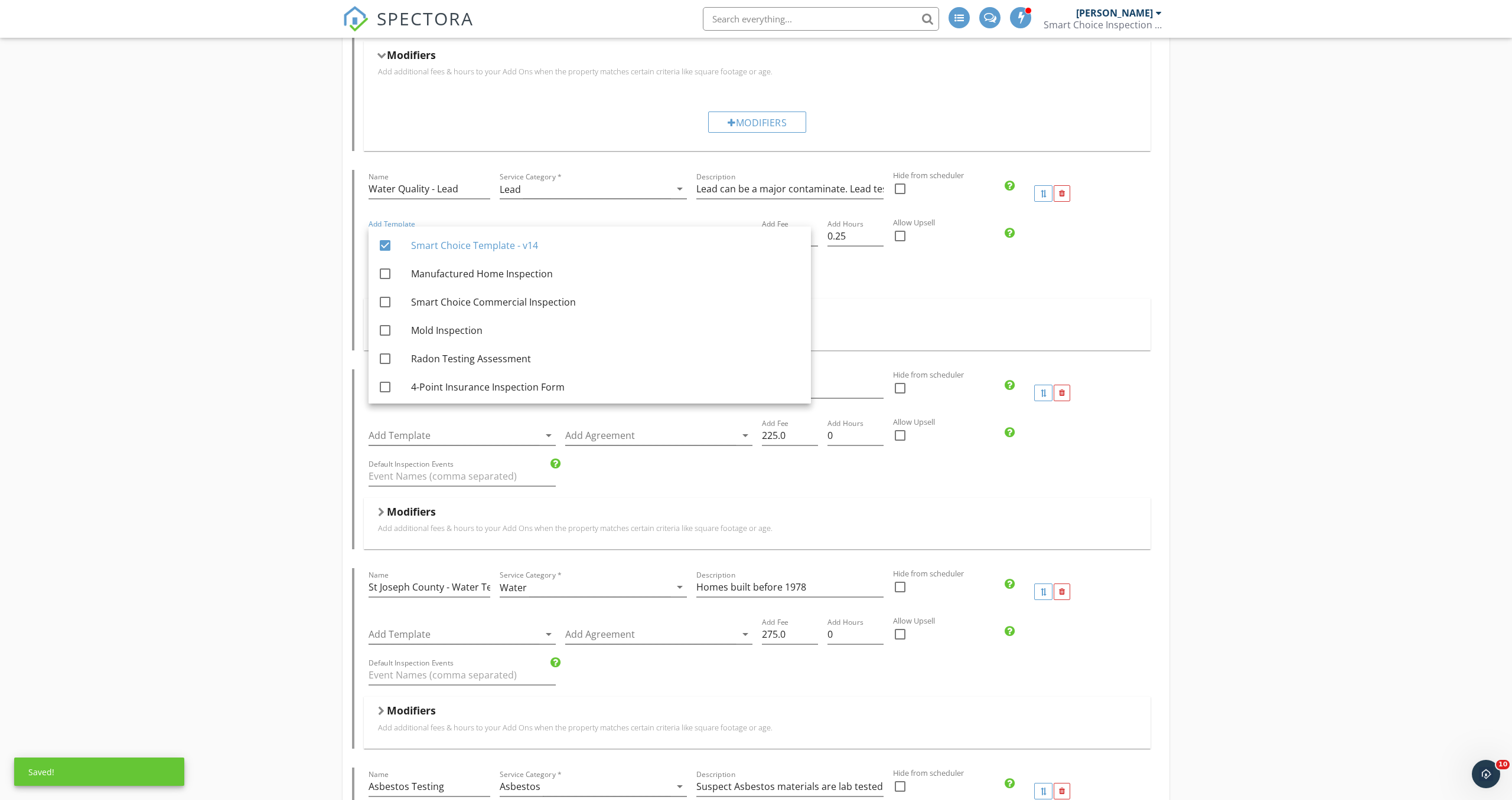
click at [1336, 380] on div "HOME INSPECTION with FREE Thermal Imaging SERVICES WITH NO HOME INSPECTION Name…" at bounding box center [756, 99] width 1512 height 4428
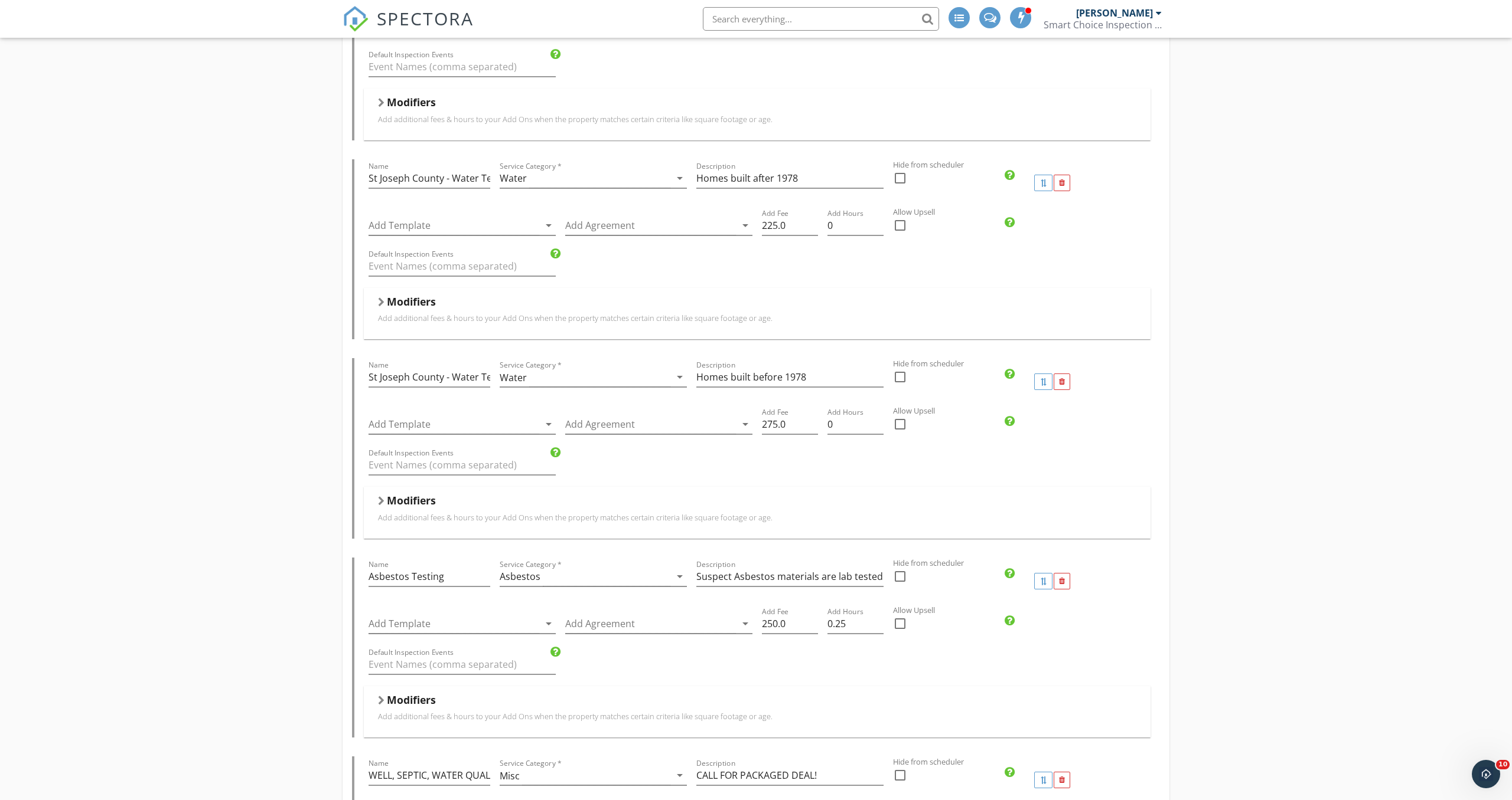
scroll to position [2439, 0]
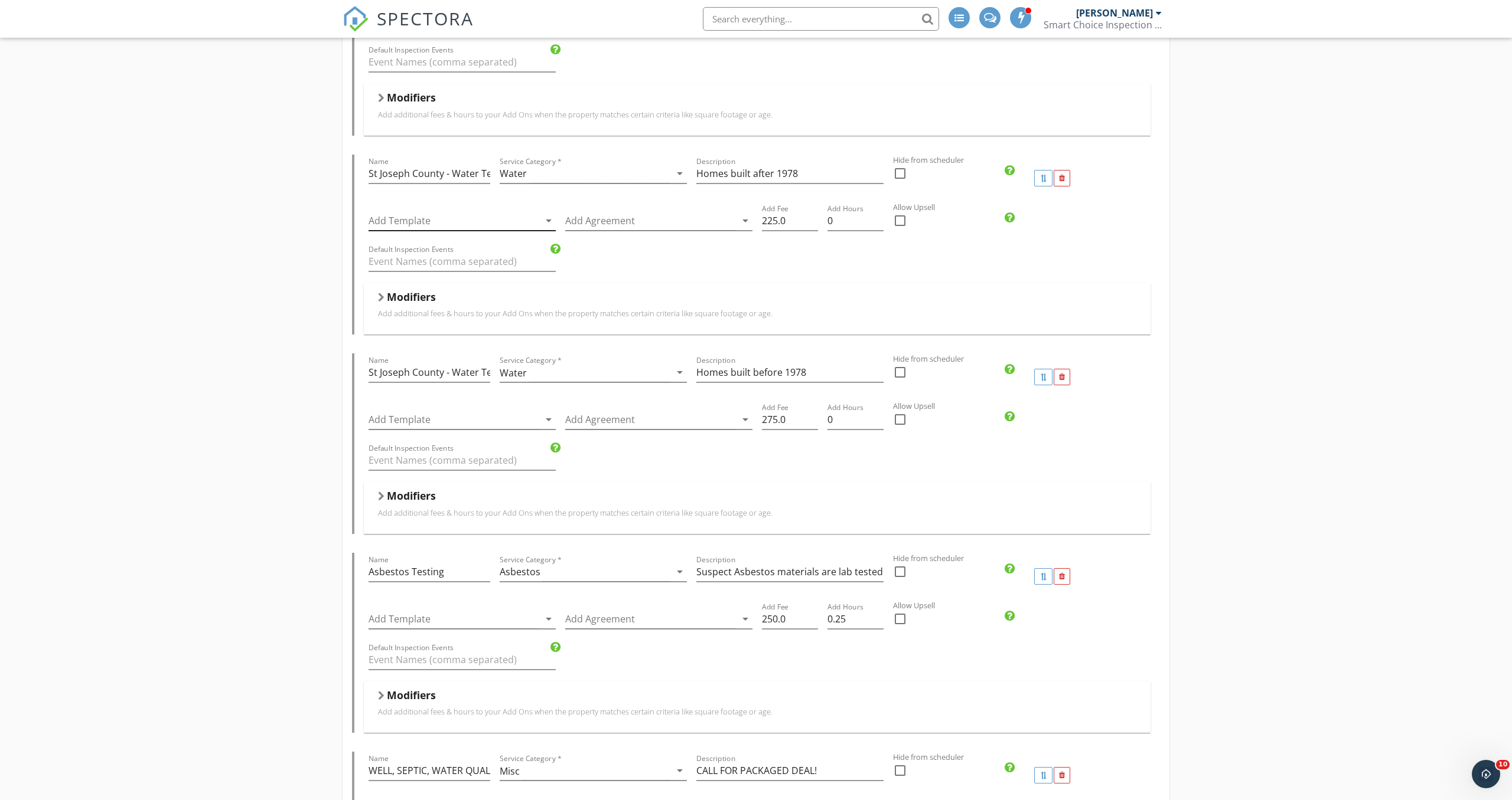
click at [458, 221] on div at bounding box center [453, 221] width 171 height 19
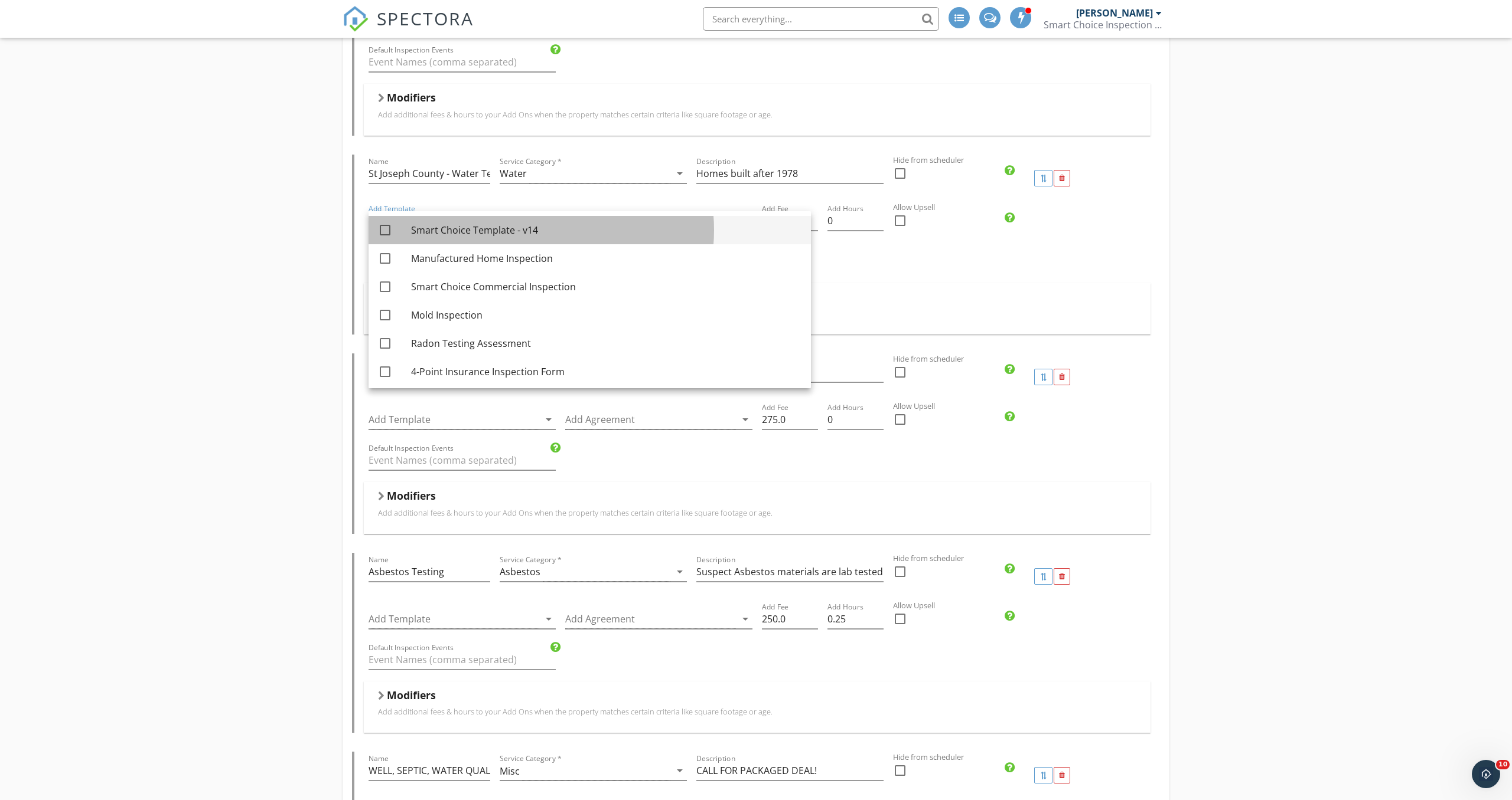
click at [484, 231] on div "Smart Choice Template - v14" at bounding box center [606, 230] width 391 height 14
checkbox input "true"
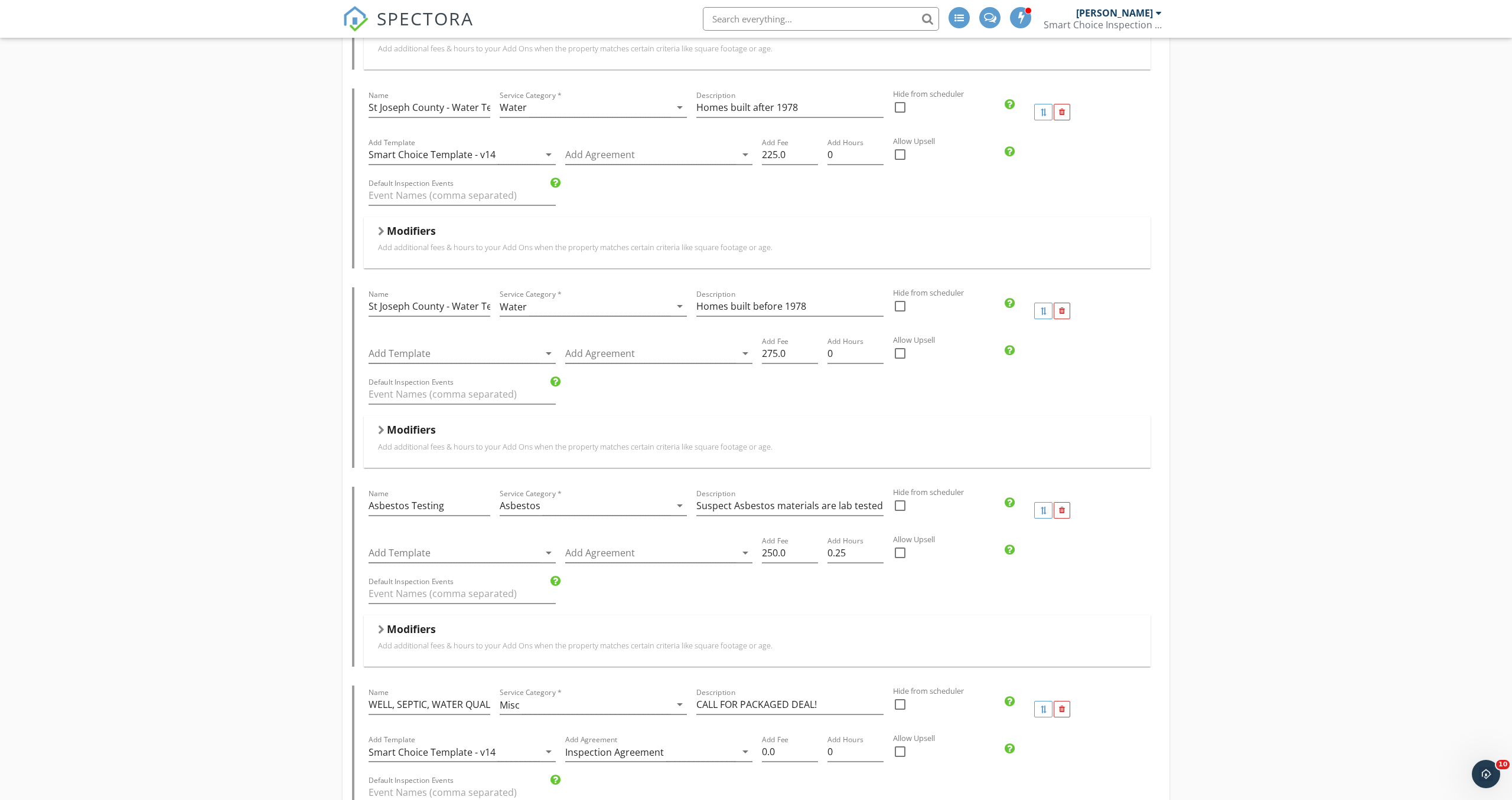
scroll to position [2509, 0]
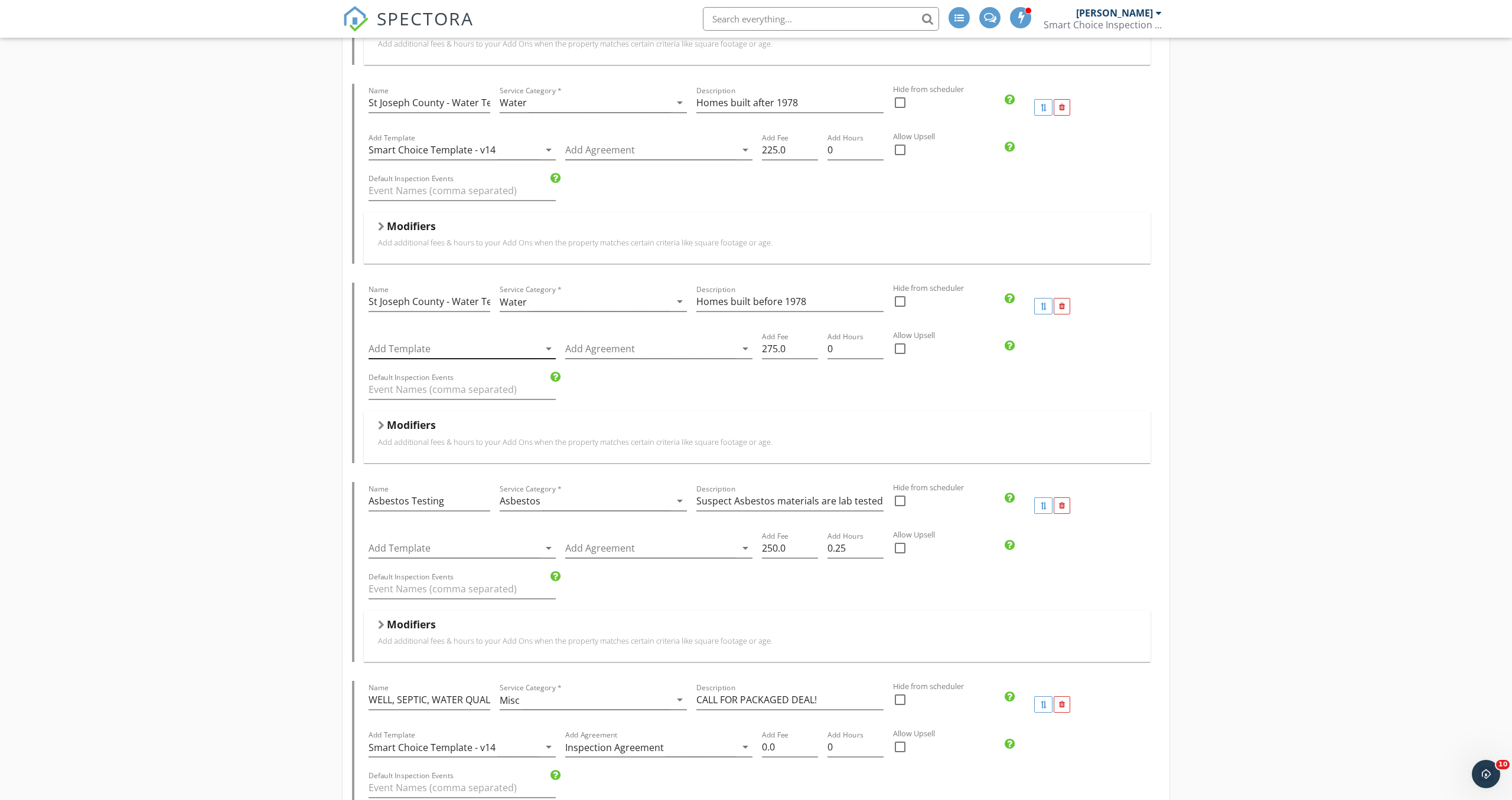
click at [394, 343] on div at bounding box center [453, 349] width 171 height 19
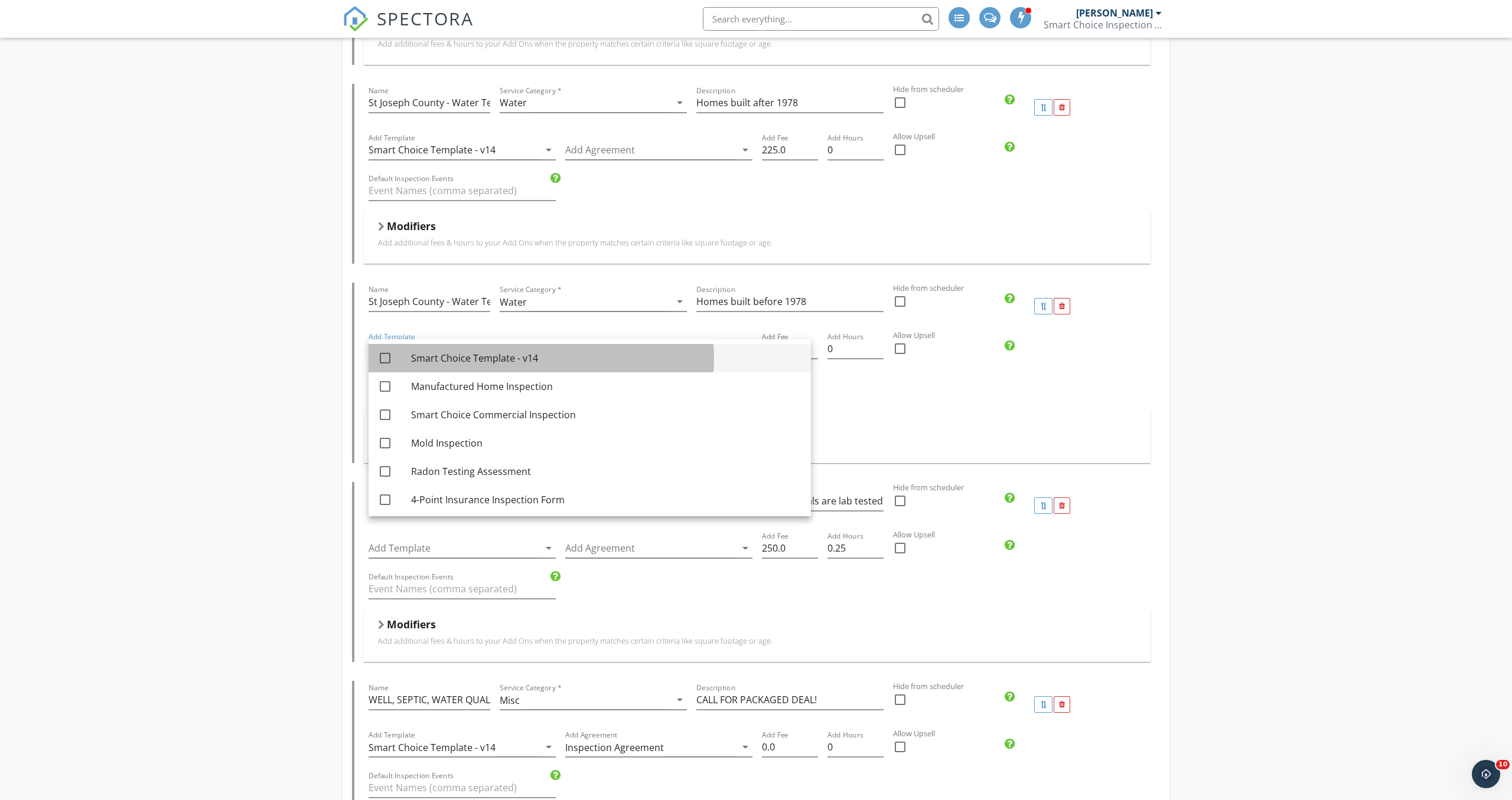
click at [440, 361] on div "Smart Choice Template - v14" at bounding box center [606, 357] width 391 height 14
checkbox input "true"
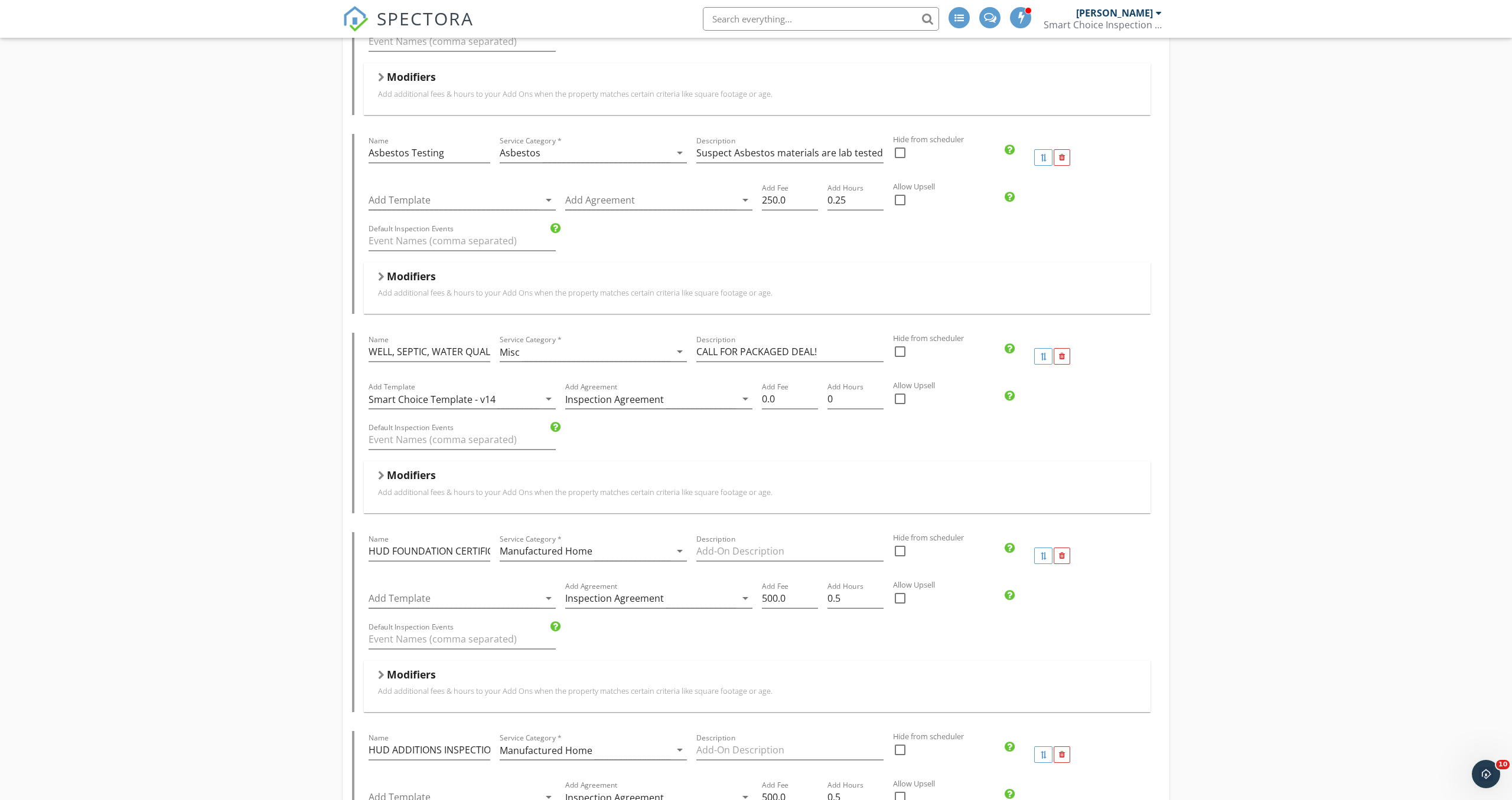
scroll to position [2869, 0]
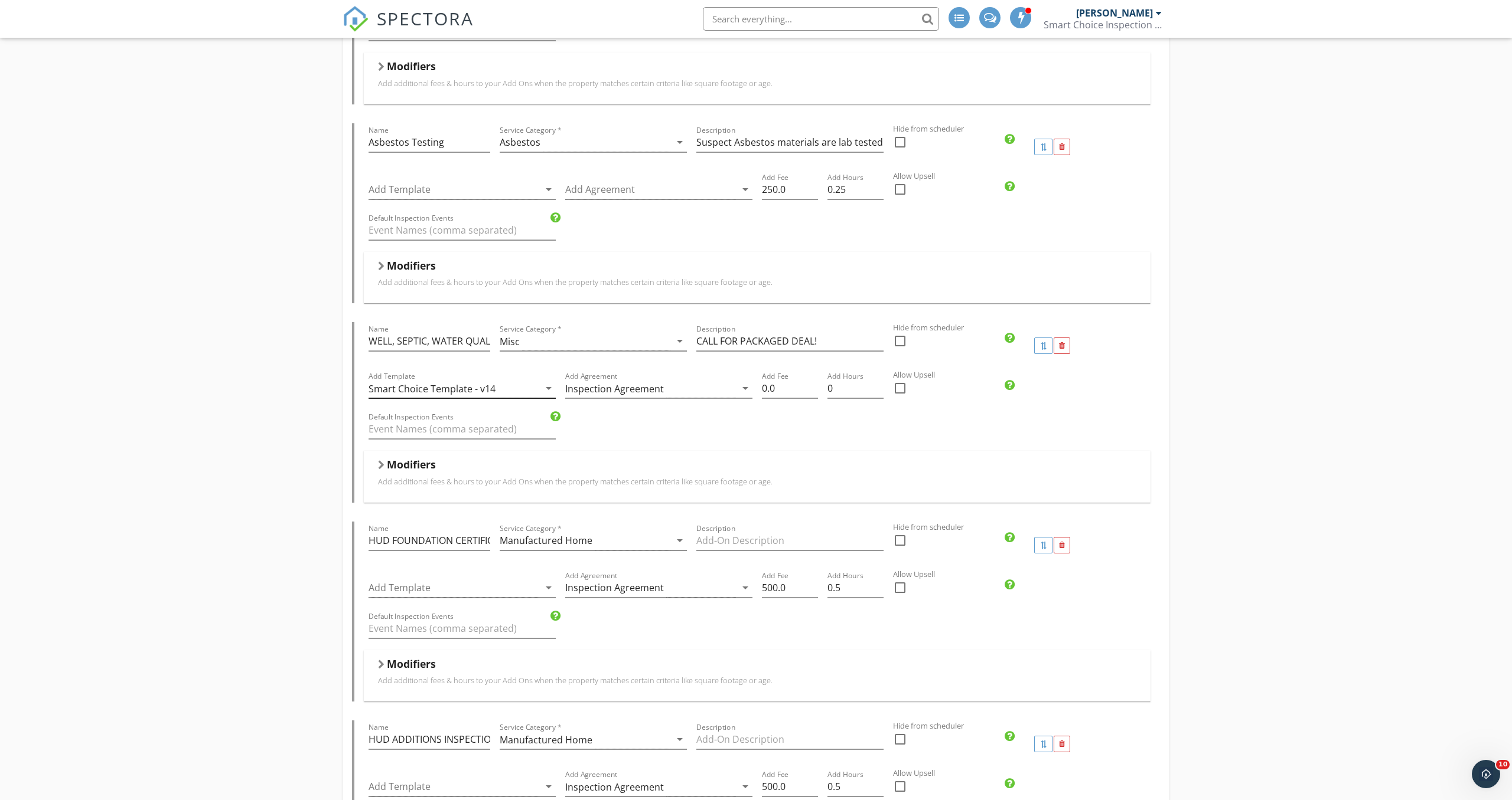
click at [482, 388] on div "Smart Choice Template - v14" at bounding box center [431, 388] width 127 height 11
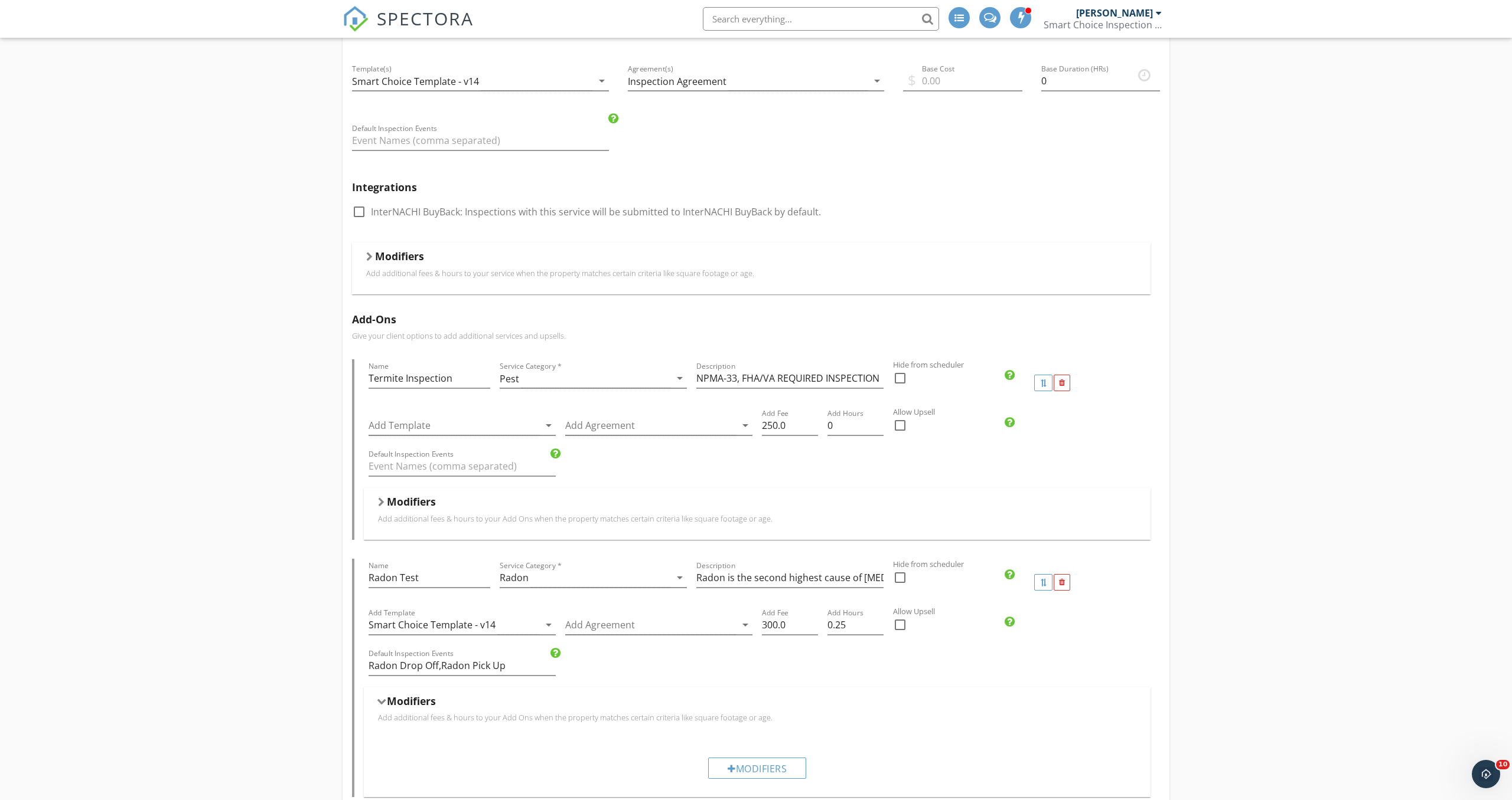
scroll to position [0, 0]
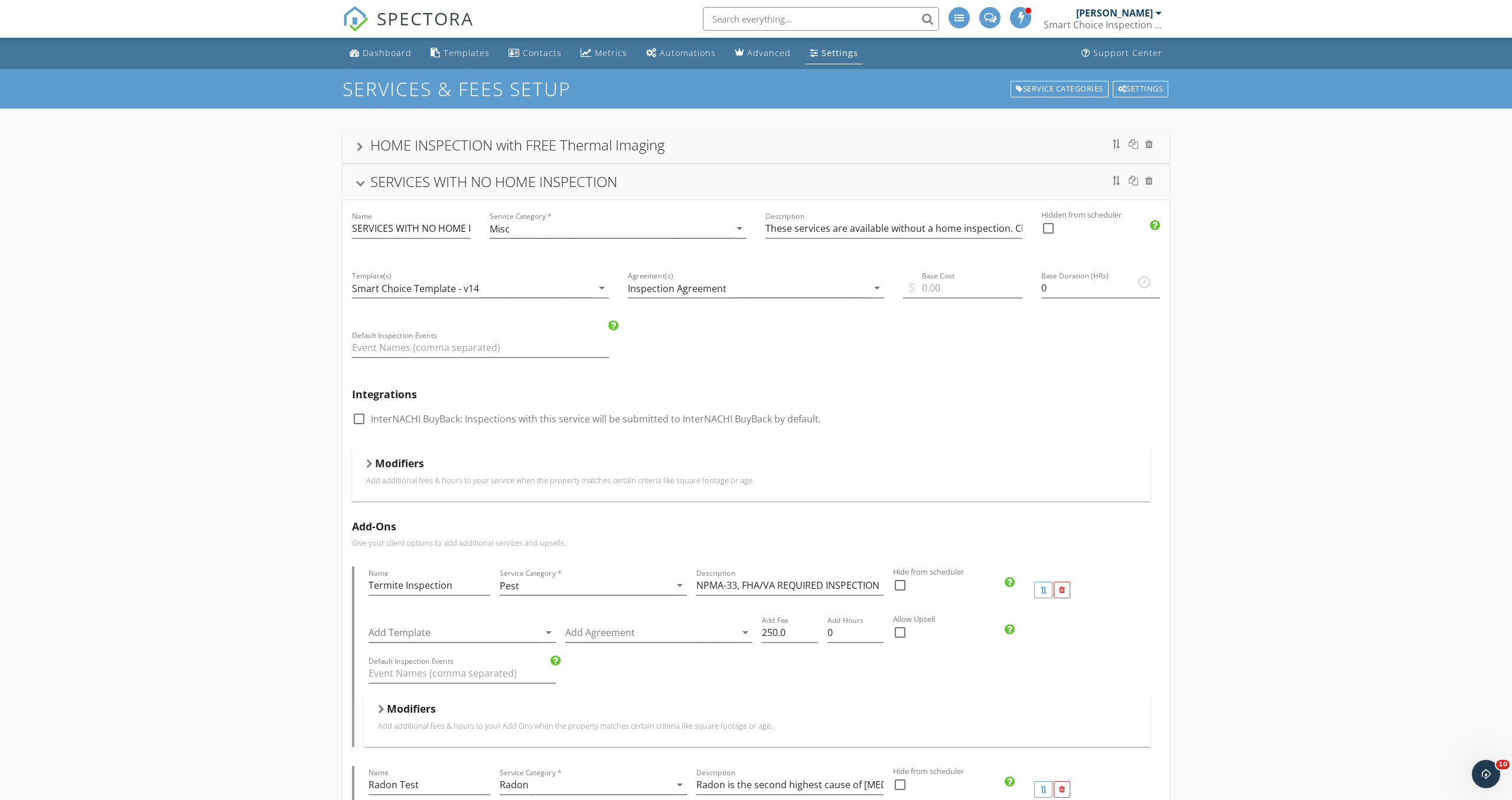
click at [359, 145] on div at bounding box center [360, 147] width 7 height 10
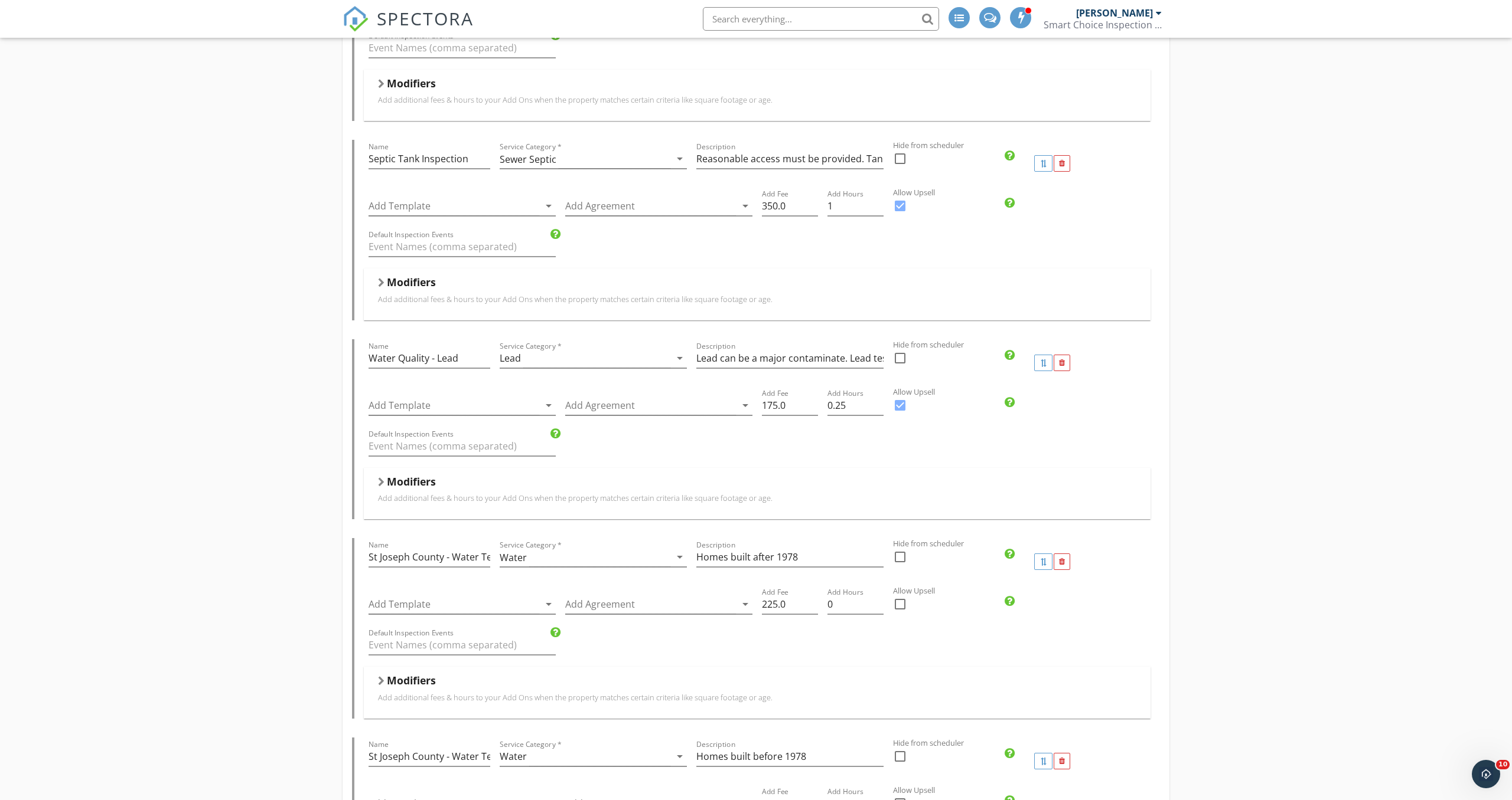
scroll to position [2386, 0]
